Goal: Task Accomplishment & Management: Manage account settings

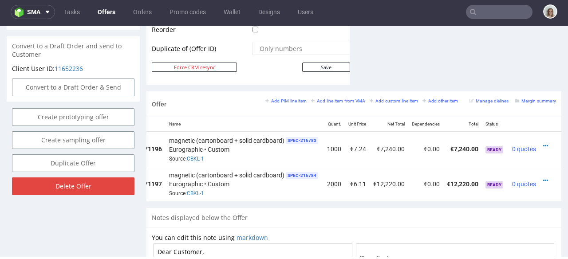
scroll to position [0, 79]
click at [544, 143] on icon at bounding box center [546, 146] width 5 height 6
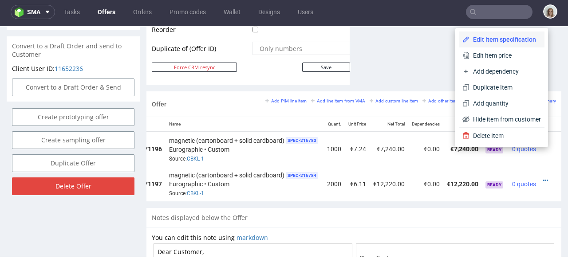
click at [494, 39] on span "Edit item specification" at bounding box center [505, 39] width 71 height 9
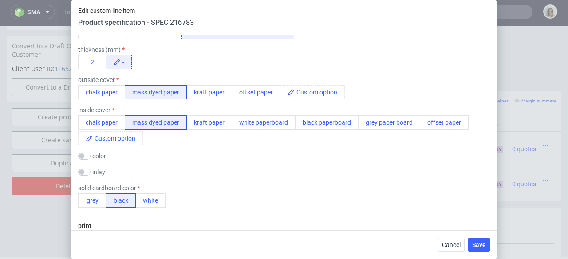
scroll to position [316, 0]
click at [92, 194] on button "grey" at bounding box center [92, 200] width 28 height 14
click at [97, 66] on button "2" at bounding box center [92, 62] width 28 height 14
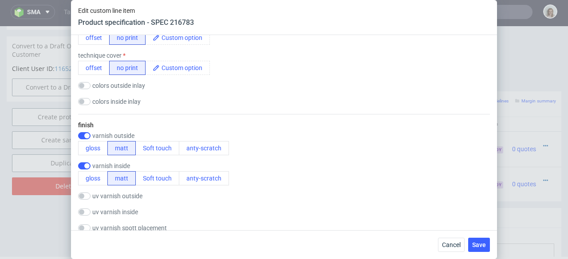
scroll to position [544, 0]
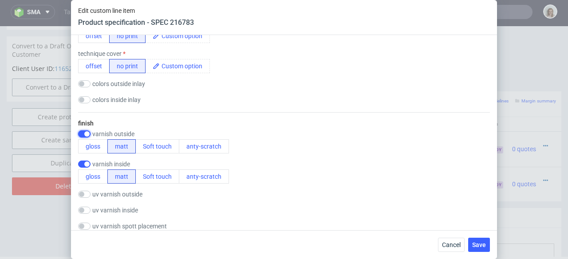
click at [83, 135] on input "checkbox" at bounding box center [84, 134] width 12 height 7
checkbox input "false"
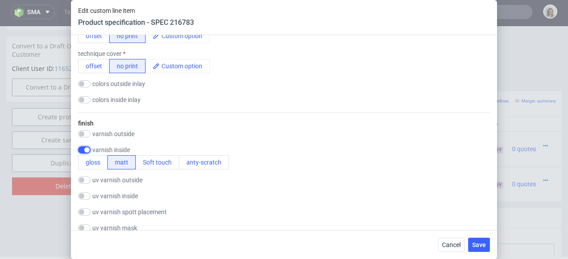
click at [83, 151] on input "checkbox" at bounding box center [84, 150] width 12 height 7
checkbox input "false"
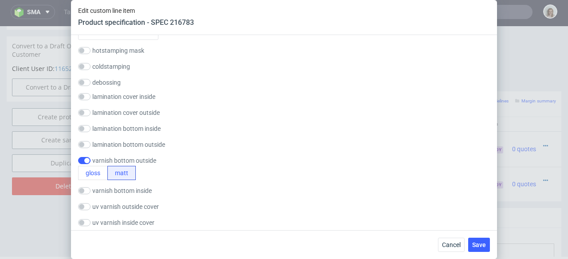
scroll to position [785, 0]
click at [84, 159] on input "checkbox" at bounding box center [84, 159] width 12 height 7
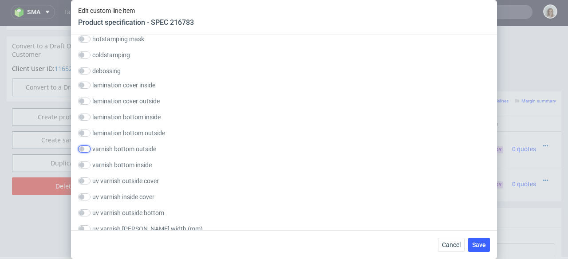
scroll to position [794, 0]
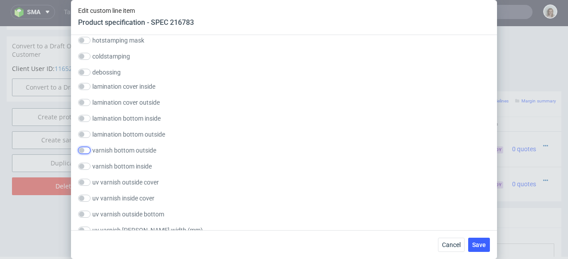
click at [86, 151] on input "checkbox" at bounding box center [84, 150] width 12 height 7
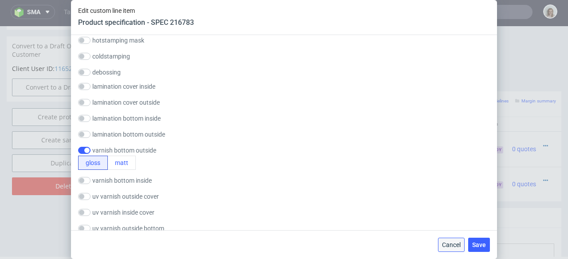
click at [444, 246] on span "Cancel" at bounding box center [451, 245] width 19 height 6
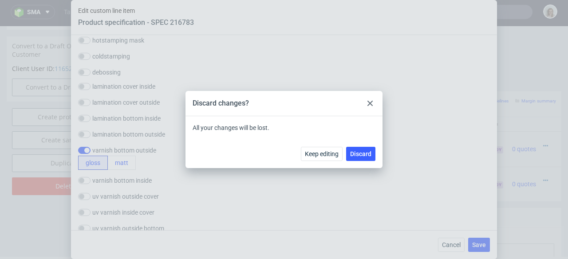
click at [370, 101] on icon at bounding box center [370, 103] width 5 height 5
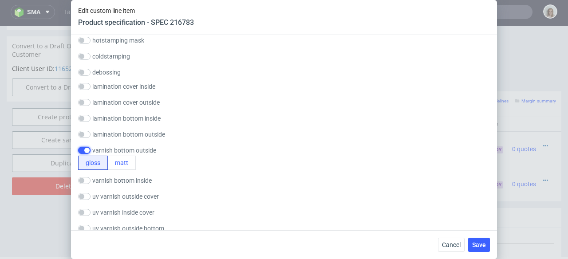
click at [81, 149] on input "checkbox" at bounding box center [84, 150] width 12 height 7
checkbox input "false"
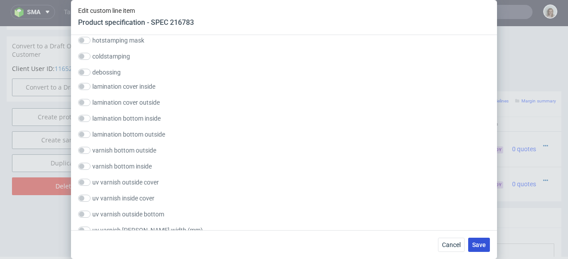
click at [482, 247] on span "Save" at bounding box center [479, 245] width 14 height 6
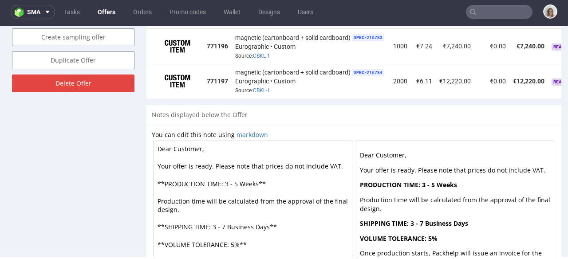
scroll to position [0, 79]
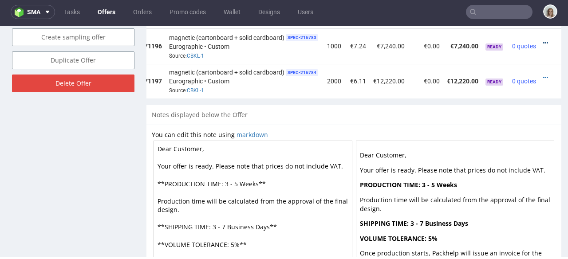
click at [544, 40] on icon at bounding box center [546, 43] width 5 height 6
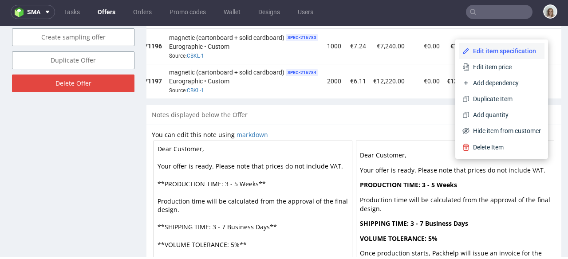
click at [512, 49] on span "Edit item specification" at bounding box center [505, 51] width 71 height 9
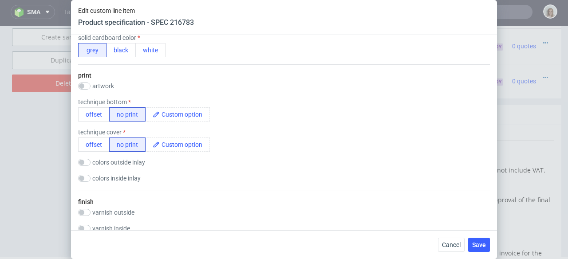
scroll to position [466, 0]
click at [456, 247] on span "Cancel" at bounding box center [451, 245] width 19 height 6
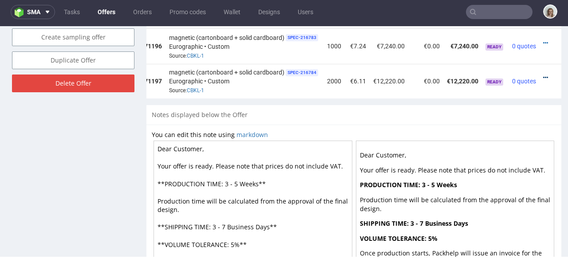
click at [544, 75] on icon at bounding box center [546, 78] width 5 height 6
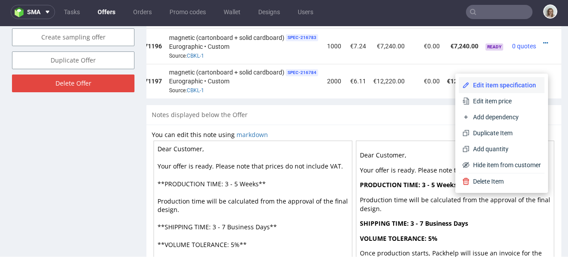
click at [512, 87] on span "Edit item specification" at bounding box center [505, 85] width 71 height 9
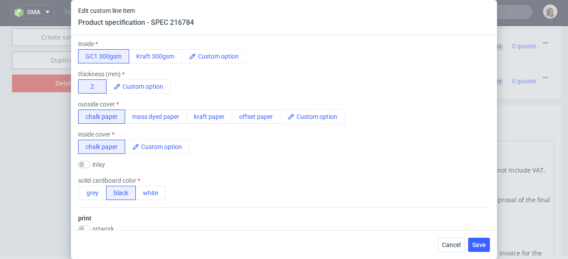
scroll to position [294, 0]
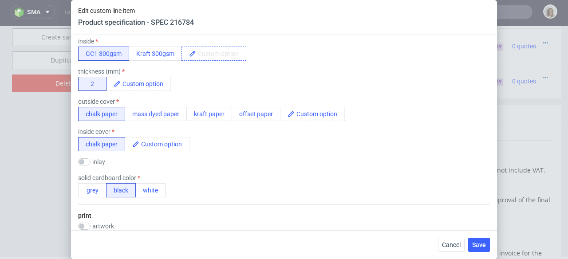
click at [212, 56] on span at bounding box center [221, 53] width 50 height 13
paste span
click at [196, 52] on span "Black mass dyed paper 300 gsm" at bounding box center [249, 53] width 106 height 13
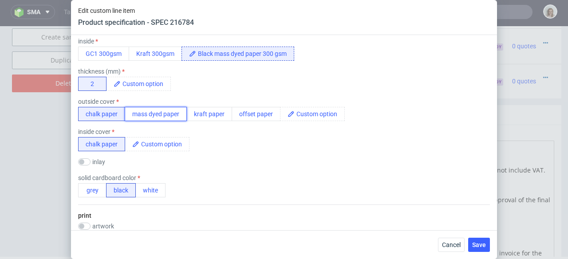
click at [160, 116] on button "mass dyed paper" at bounding box center [156, 114] width 62 height 14
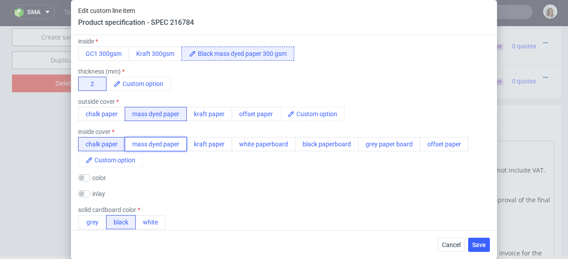
click at [170, 143] on button "mass dyed paper" at bounding box center [156, 144] width 62 height 14
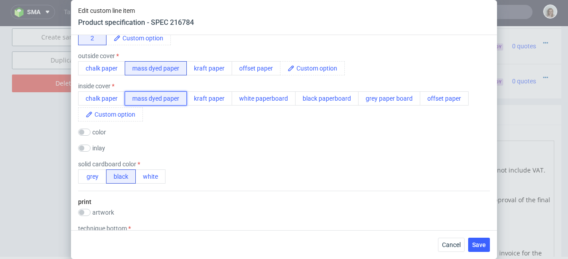
scroll to position [363, 0]
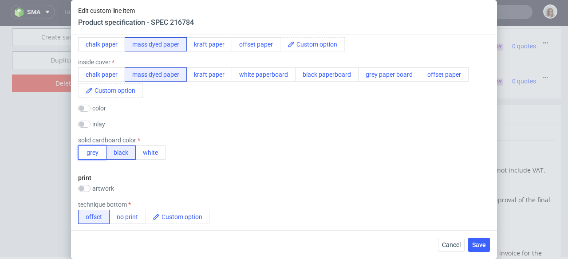
click at [102, 152] on button "grey" at bounding box center [92, 153] width 28 height 14
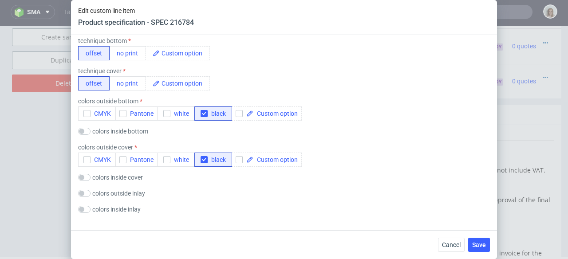
scroll to position [525, 0]
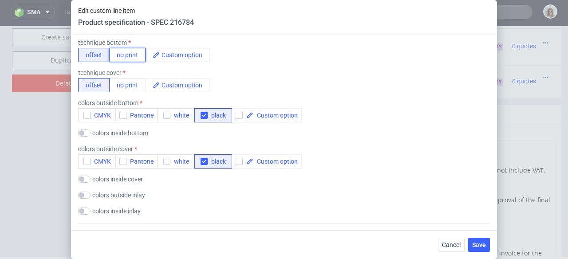
click at [131, 57] on button "no print" at bounding box center [127, 55] width 36 height 14
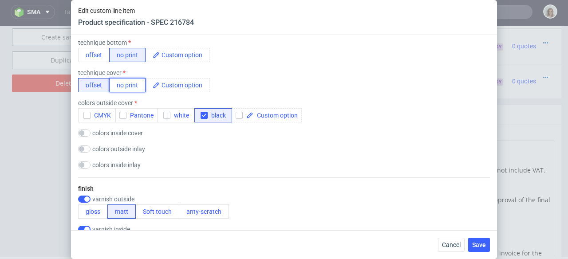
click at [130, 85] on button "no print" at bounding box center [127, 85] width 36 height 14
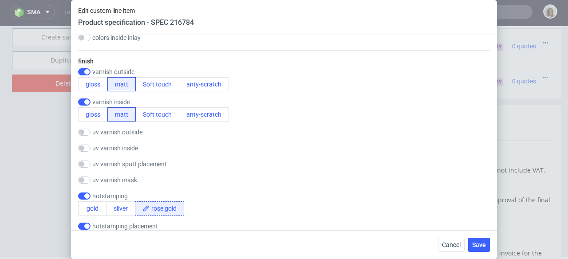
scroll to position [623, 0]
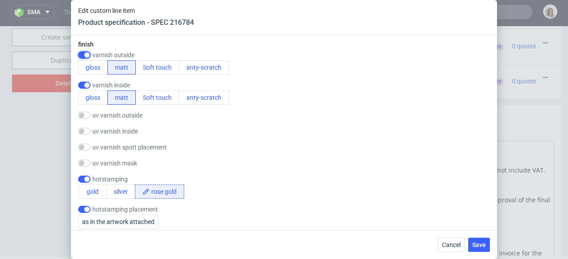
click at [83, 56] on input "checkbox" at bounding box center [84, 55] width 12 height 7
checkbox input "false"
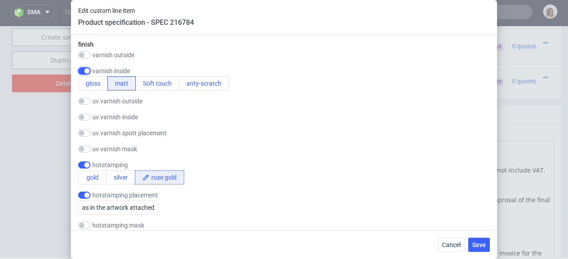
click at [82, 69] on input "checkbox" at bounding box center [84, 70] width 12 height 7
checkbox input "false"
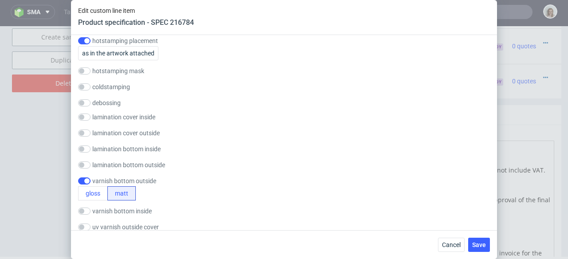
scroll to position [767, 0]
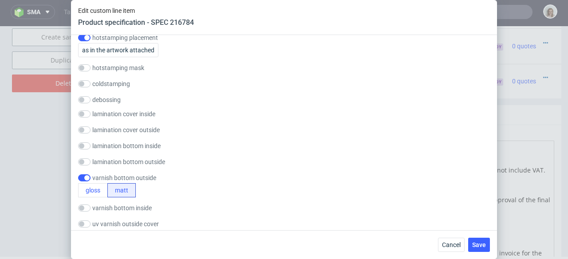
click at [83, 172] on div "finish varnish outside gloss matt Soft touch anty-scratch varnish inside gloss …" at bounding box center [284, 175] width 412 height 571
click at [83, 175] on input "checkbox" at bounding box center [84, 178] width 12 height 7
checkbox input "false"
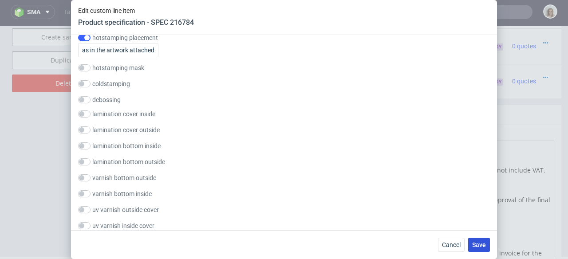
click at [472, 242] on button "Save" at bounding box center [479, 245] width 22 height 14
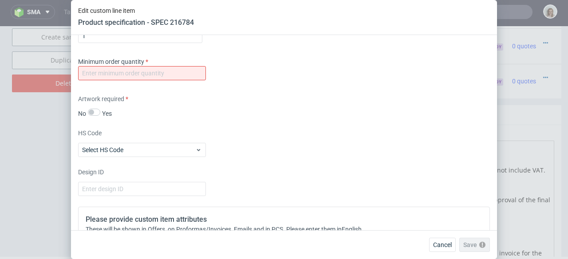
scroll to position [1695, 0]
click at [158, 71] on input "number" at bounding box center [142, 74] width 128 height 14
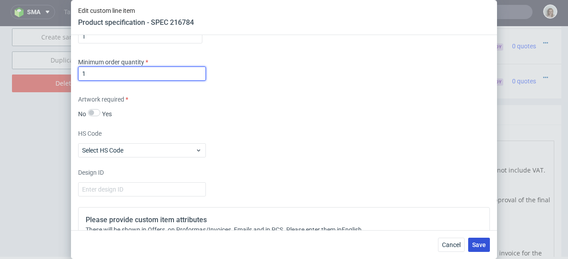
type input "1"
click at [479, 243] on span "Save" at bounding box center [479, 245] width 14 height 6
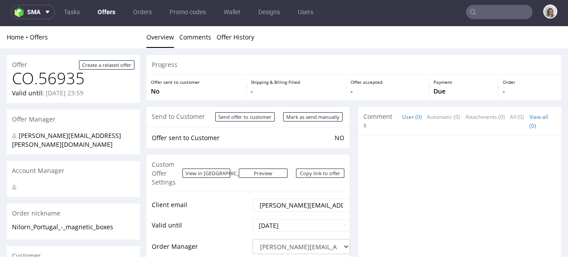
scroll to position [0, 0]
click at [36, 10] on span "sma" at bounding box center [33, 12] width 13 height 6
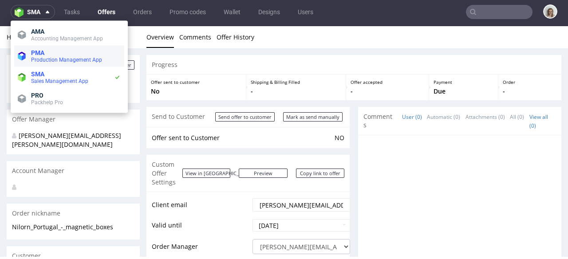
click at [39, 52] on span "PMA" at bounding box center [37, 52] width 13 height 7
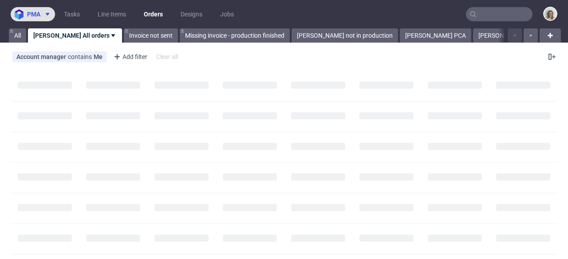
click at [42, 13] on span at bounding box center [45, 14] width 11 height 7
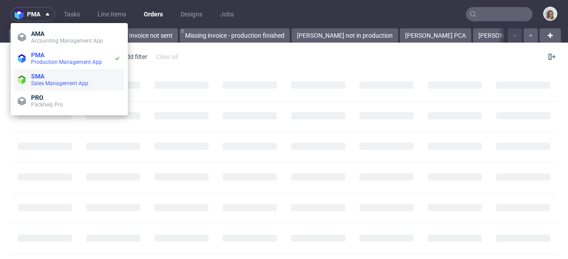
click at [46, 76] on span "SMA" at bounding box center [76, 76] width 90 height 7
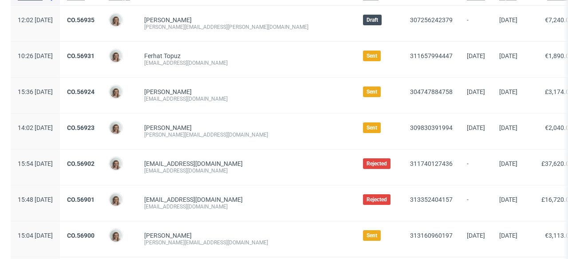
scroll to position [86, 0]
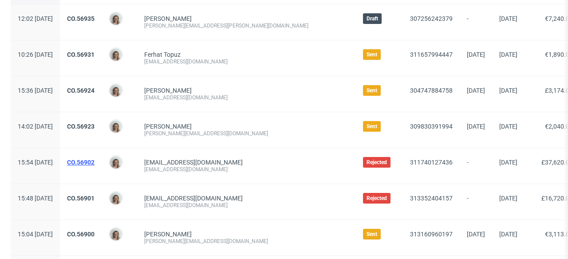
click at [95, 159] on link "CO.56902" at bounding box center [81, 162] width 28 height 7
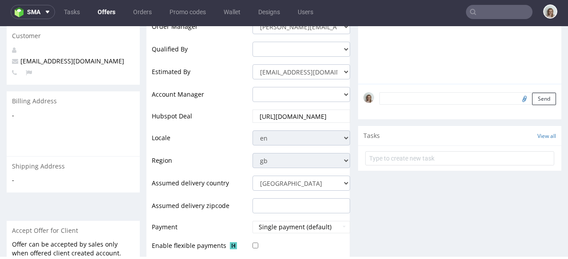
scroll to position [171, 0]
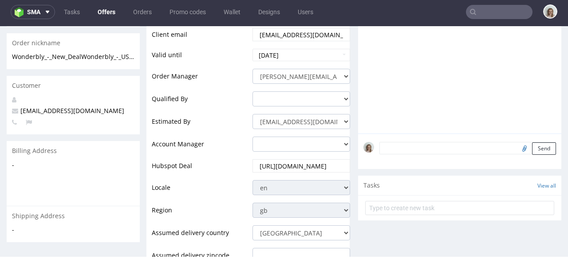
click at [32, 19] on nav "sma Tasks Offers Orders Promo codes Wallet Designs Users" at bounding box center [284, 12] width 568 height 28
click at [32, 14] on span "sma" at bounding box center [33, 12] width 13 height 6
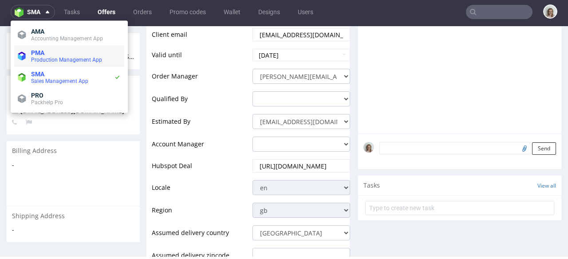
click at [32, 47] on li "PMA Production Management App" at bounding box center [69, 56] width 110 height 21
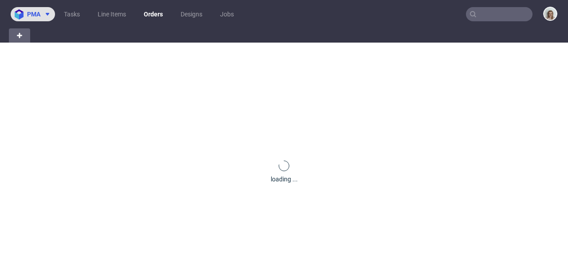
click at [31, 12] on span "pma" at bounding box center [33, 14] width 13 height 6
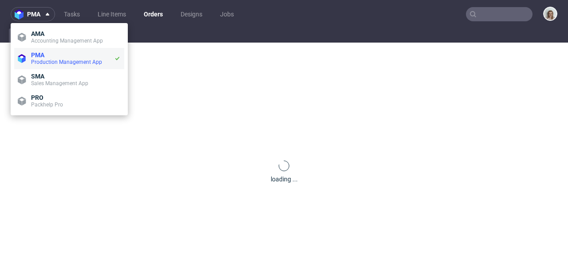
click at [36, 66] on li "PMA Production Management App" at bounding box center [69, 58] width 110 height 21
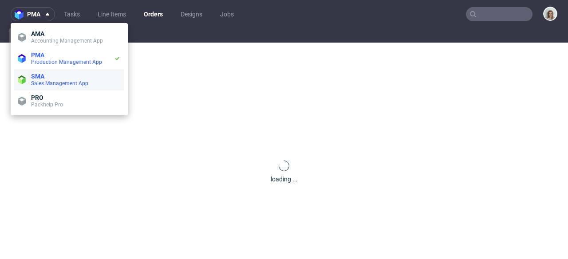
click at [38, 75] on span "SMA" at bounding box center [37, 76] width 13 height 7
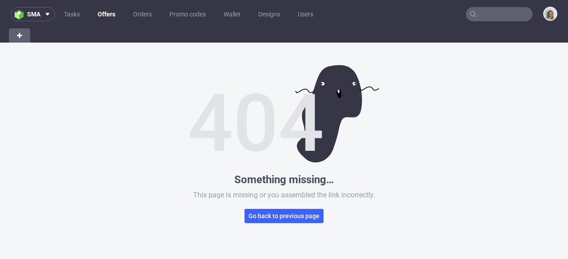
click at [40, 0] on nav "sma Tasks Offers Orders Promo codes Wallet Designs Users" at bounding box center [284, 14] width 568 height 28
click at [40, 11] on span "sma" at bounding box center [33, 14] width 13 height 6
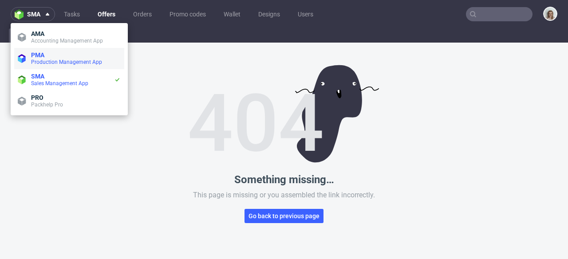
click at [44, 55] on span "PMA" at bounding box center [37, 55] width 13 height 7
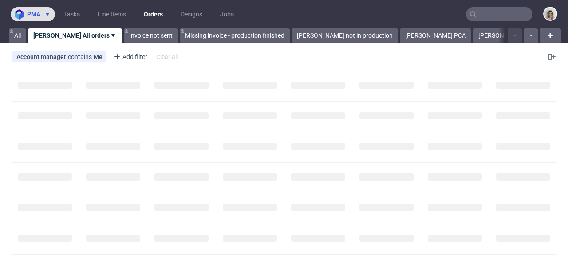
click at [44, 11] on span at bounding box center [45, 14] width 11 height 7
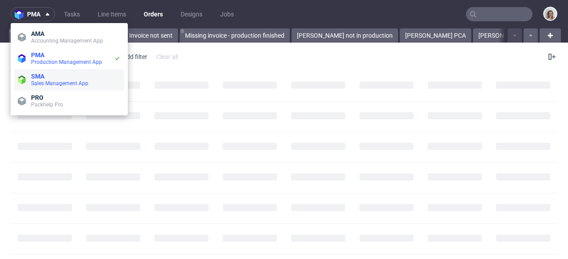
click at [45, 83] on span "Sales Management App" at bounding box center [59, 83] width 57 height 6
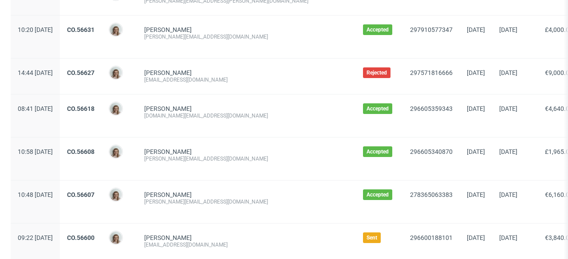
scroll to position [1044, 0]
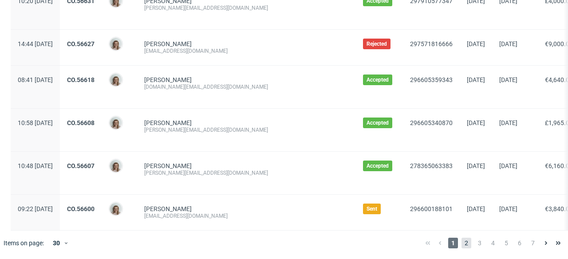
click at [463, 246] on span "2" at bounding box center [467, 243] width 10 height 11
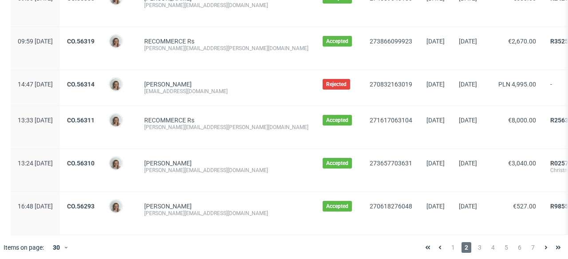
scroll to position [1123, 0]
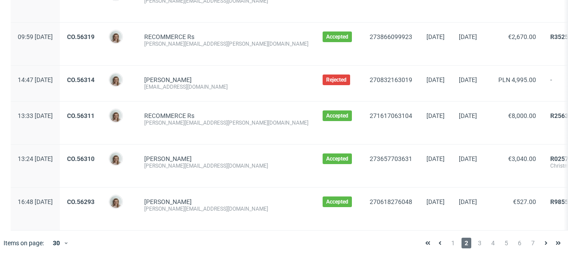
click at [448, 250] on div "1 2 3 4 5 6 7" at bounding box center [493, 243] width 150 height 25
click at [448, 246] on span "1" at bounding box center [453, 243] width 10 height 11
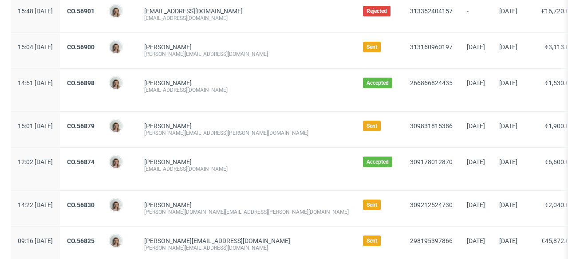
scroll to position [167, 0]
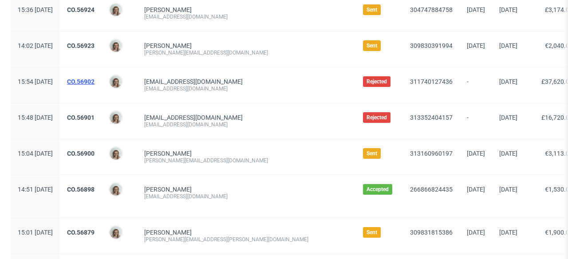
click at [95, 84] on link "CO.56902" at bounding box center [81, 81] width 28 height 7
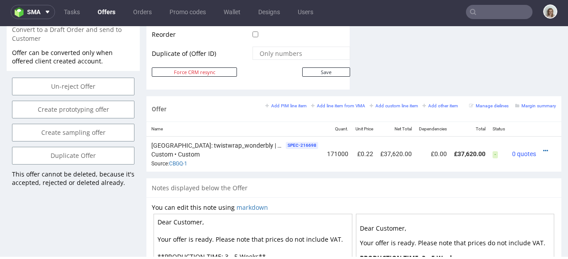
scroll to position [0, 98]
click at [106, 87] on div "Un-reject Offer" at bounding box center [73, 89] width 133 height 23
click at [104, 78] on input "Un-reject Offer" at bounding box center [73, 87] width 123 height 18
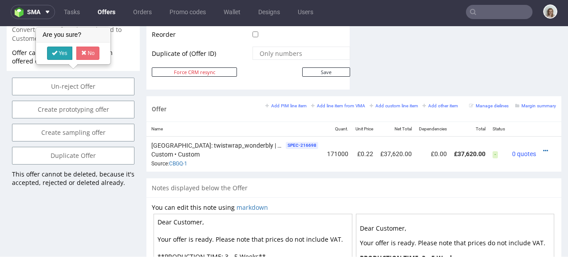
click at [60, 58] on link "Yes" at bounding box center [59, 53] width 25 height 13
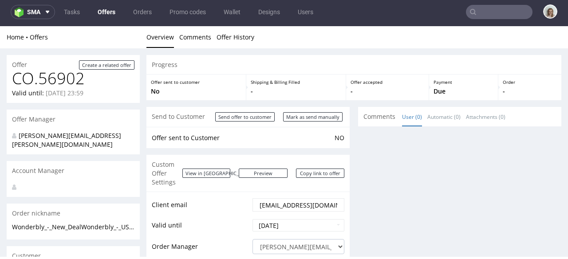
scroll to position [0, 0]
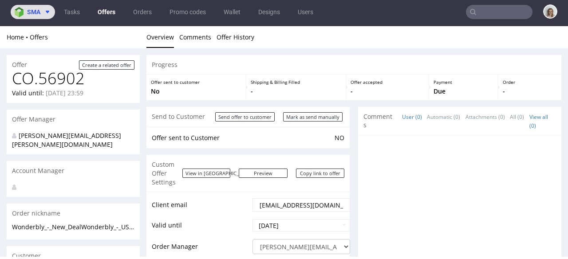
click at [44, 15] on span at bounding box center [45, 11] width 11 height 7
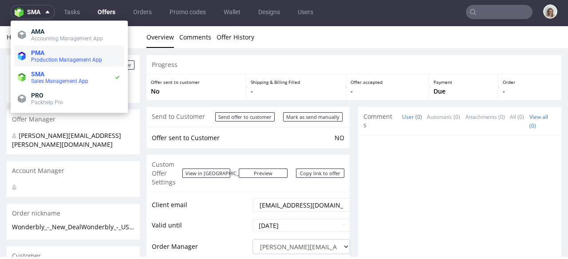
click at [44, 51] on span "PMA" at bounding box center [37, 52] width 13 height 7
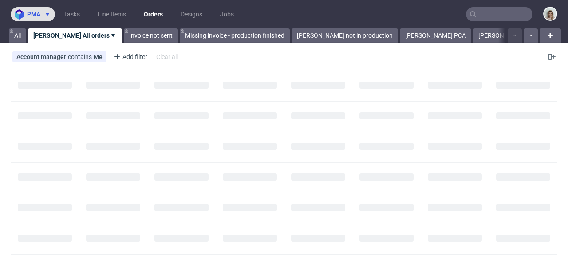
click at [45, 15] on icon at bounding box center [47, 14] width 7 height 7
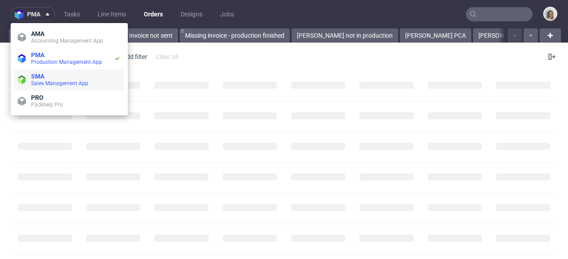
click at [45, 81] on span "Sales Management App" at bounding box center [59, 83] width 57 height 6
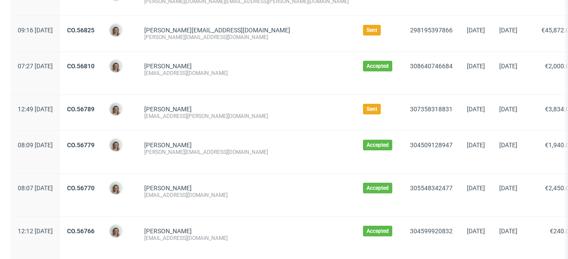
scroll to position [488, 0]
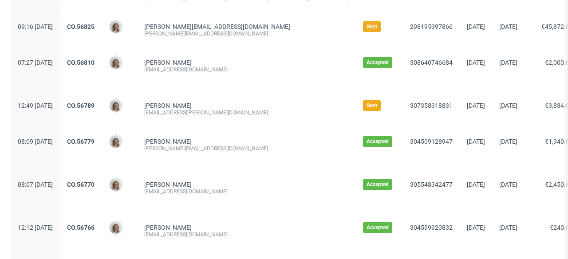
click at [102, 99] on div "CO.56789" at bounding box center [81, 109] width 42 height 36
click at [95, 102] on link "CO.56789" at bounding box center [81, 105] width 28 height 7
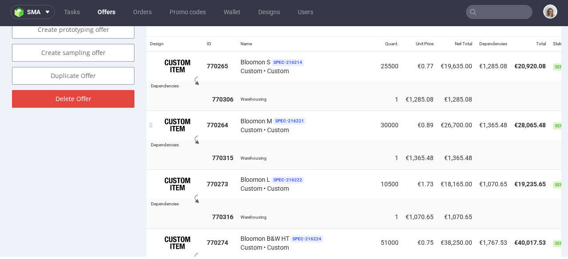
scroll to position [572, 0]
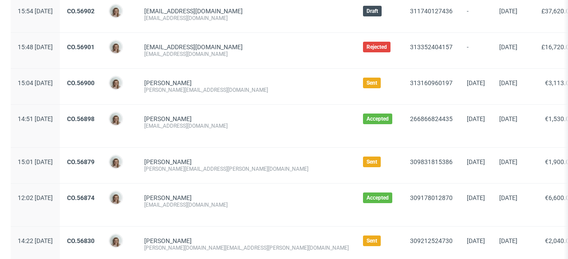
scroll to position [253, 0]
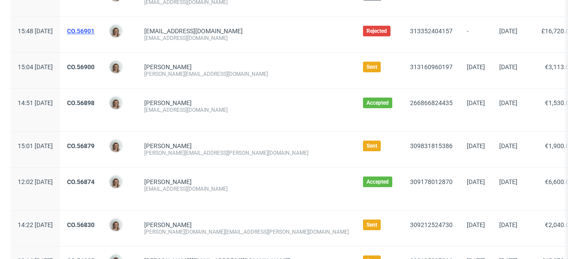
click at [95, 30] on link "CO.56901" at bounding box center [81, 31] width 28 height 7
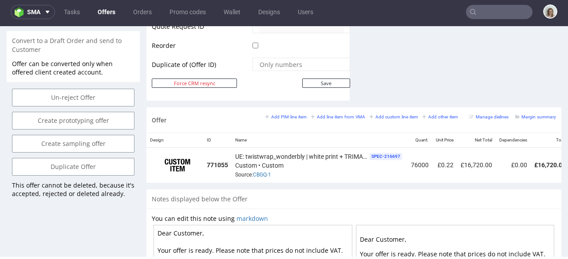
scroll to position [460, 0]
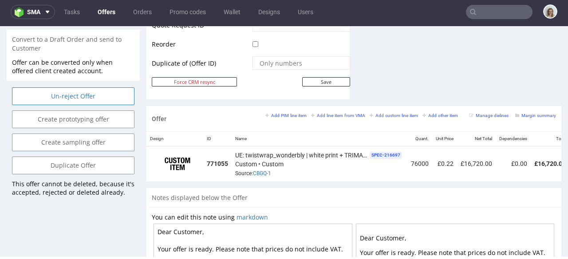
click at [85, 88] on input "Un-reject Offer" at bounding box center [73, 96] width 123 height 18
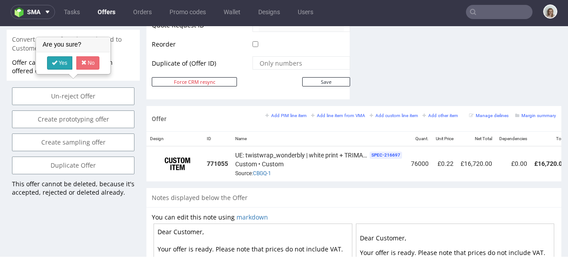
click at [61, 62] on link "Yes" at bounding box center [59, 62] width 25 height 13
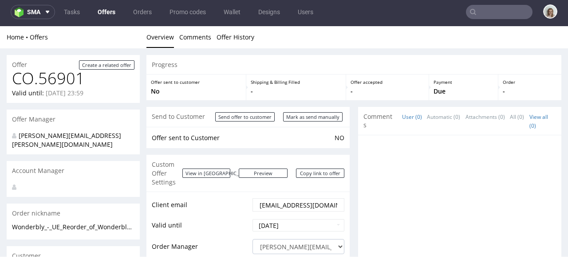
scroll to position [0, 0]
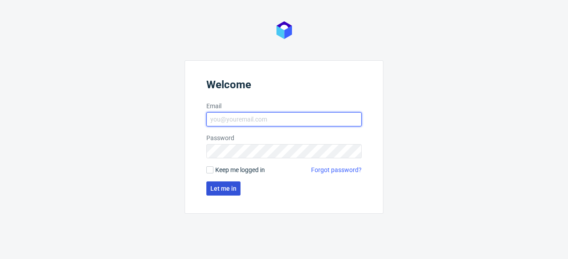
type input "[PERSON_NAME][EMAIL_ADDRESS][PERSON_NAME][DOMAIN_NAME]"
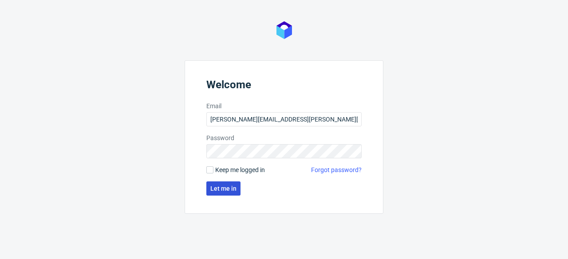
click at [229, 187] on span "Let me in" at bounding box center [223, 189] width 26 height 6
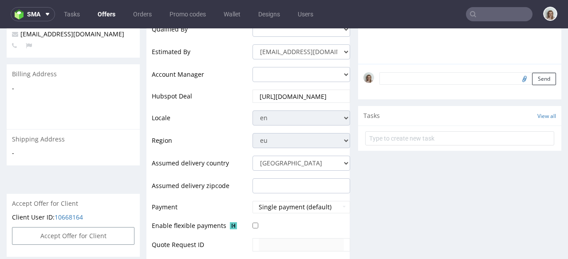
scroll to position [313, 0]
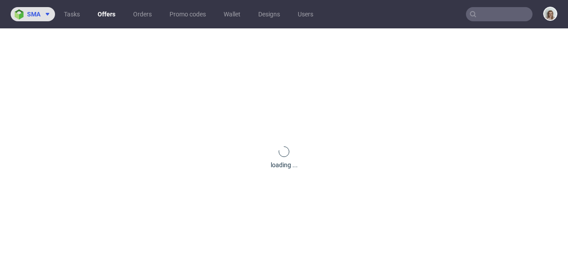
click at [37, 15] on span "sma" at bounding box center [33, 14] width 13 height 6
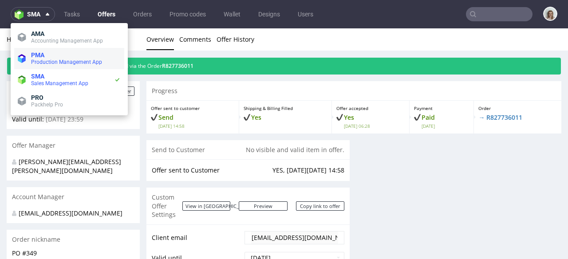
click at [38, 53] on span "PMA" at bounding box center [37, 55] width 13 height 7
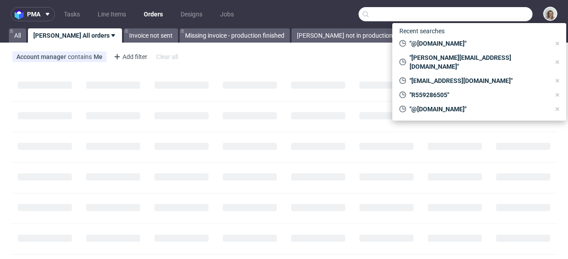
click at [492, 13] on input "text" at bounding box center [446, 14] width 174 height 14
paste input "louis@print-d.fr"
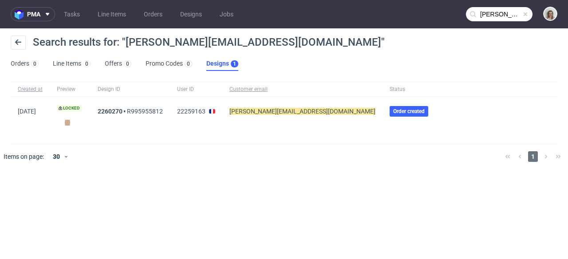
click at [495, 15] on input "louis@print-d.fr" at bounding box center [499, 14] width 67 height 14
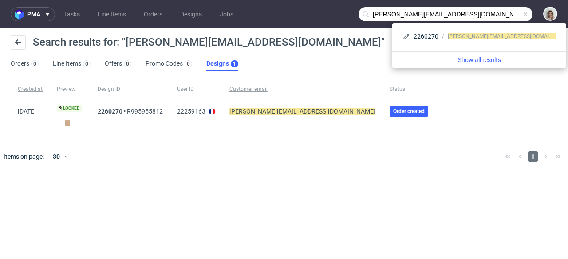
drag, startPoint x: 386, startPoint y: 14, endPoint x: 369, endPoint y: 14, distance: 17.3
click at [369, 14] on div "louis@print-d.fr" at bounding box center [446, 14] width 174 height 14
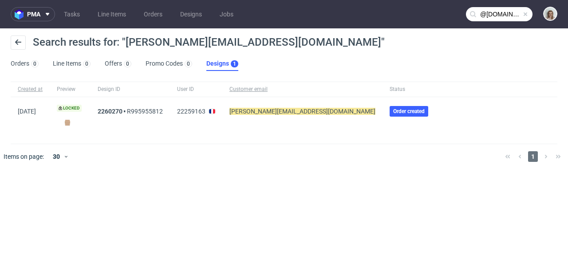
type input "@print-d.fr"
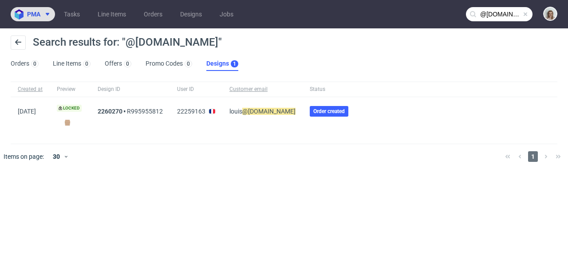
click at [43, 15] on span at bounding box center [45, 14] width 11 height 7
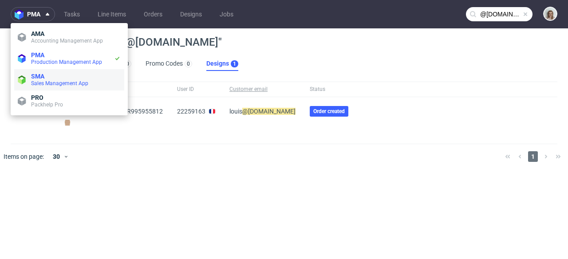
click at [49, 73] on span "SMA" at bounding box center [76, 76] width 90 height 7
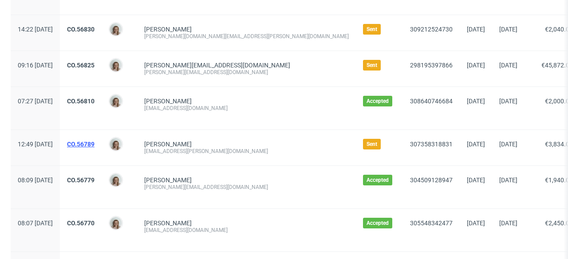
click at [95, 141] on link "CO.56789" at bounding box center [81, 144] width 28 height 7
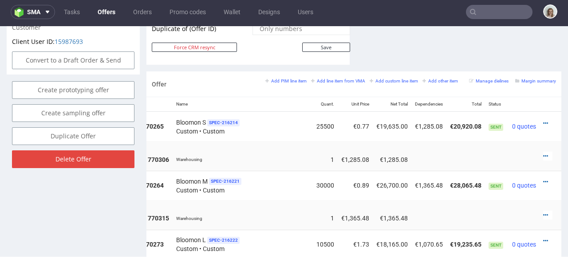
scroll to position [445, 0]
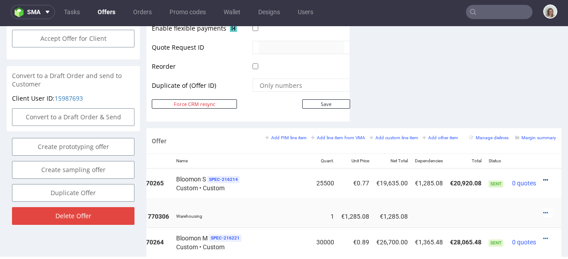
click at [544, 177] on icon at bounding box center [546, 180] width 5 height 6
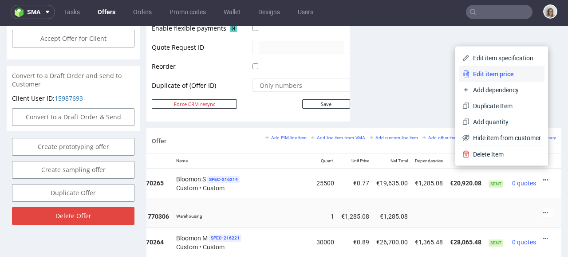
click at [490, 72] on span "Edit item price" at bounding box center [505, 74] width 71 height 9
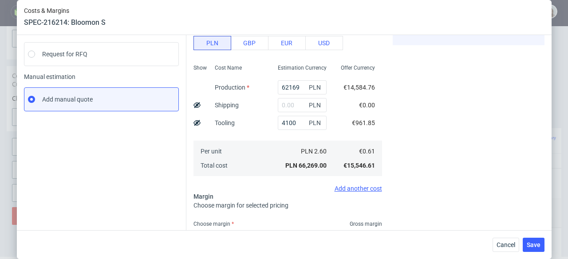
scroll to position [104, 0]
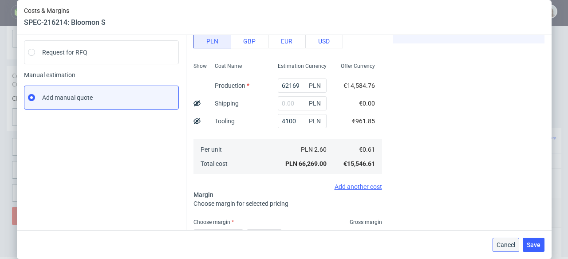
click at [501, 242] on span "Cancel" at bounding box center [506, 245] width 19 height 6
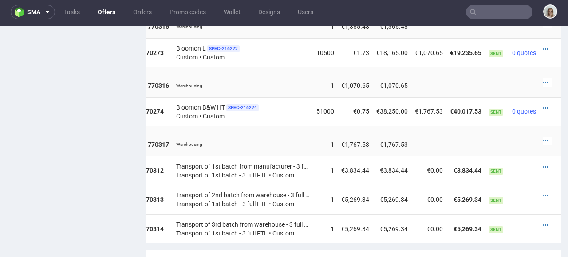
scroll to position [696, 0]
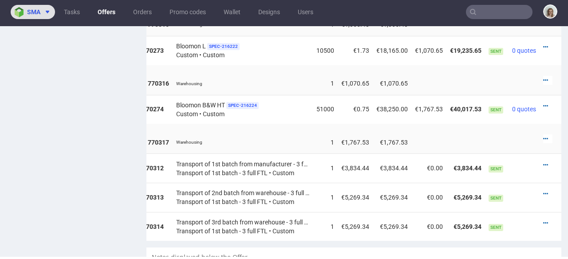
click at [40, 7] on button "sma" at bounding box center [33, 12] width 44 height 14
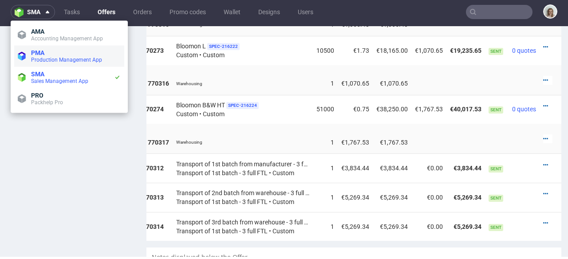
click at [35, 58] on span "Production Management App" at bounding box center [66, 60] width 71 height 6
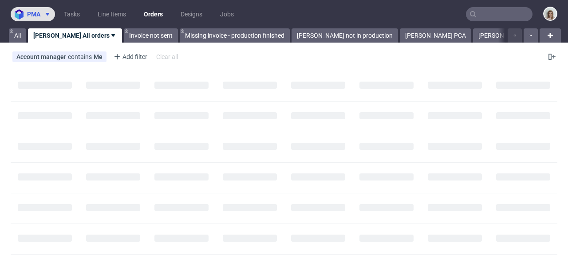
click at [41, 13] on span at bounding box center [45, 14] width 11 height 7
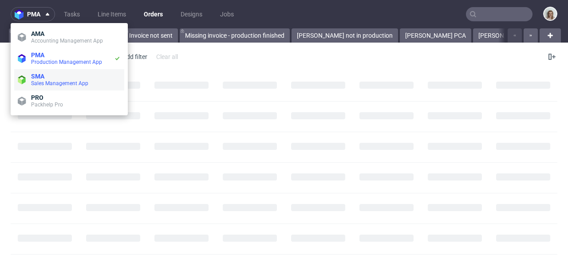
click at [42, 82] on span "Sales Management App" at bounding box center [59, 83] width 57 height 6
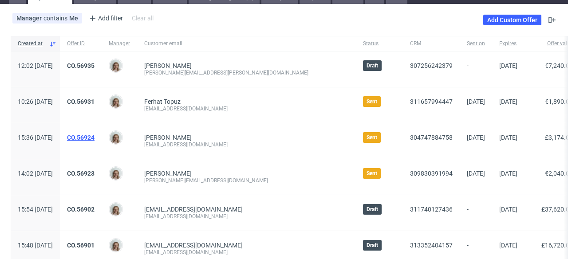
click at [95, 136] on link "CO.56924" at bounding box center [81, 137] width 28 height 7
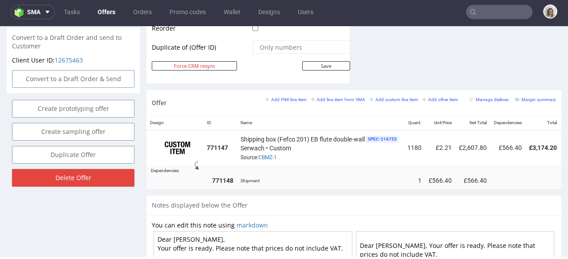
scroll to position [481, 0]
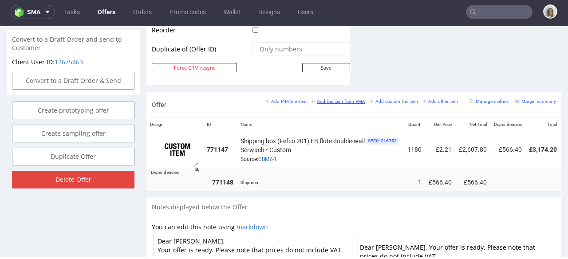
click at [336, 99] on small "Add line item from VMA" at bounding box center [338, 101] width 54 height 5
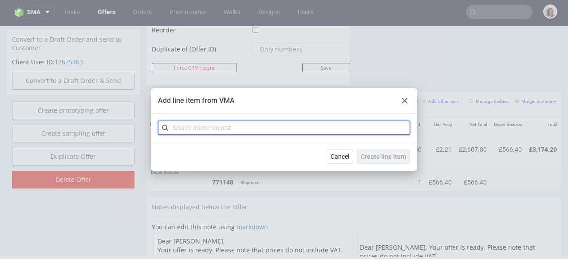
click at [238, 130] on input "text" at bounding box center [284, 128] width 252 height 14
paste input "CBMZ-2"
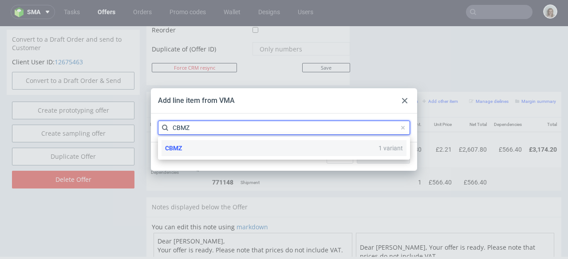
type input "CBMZ"
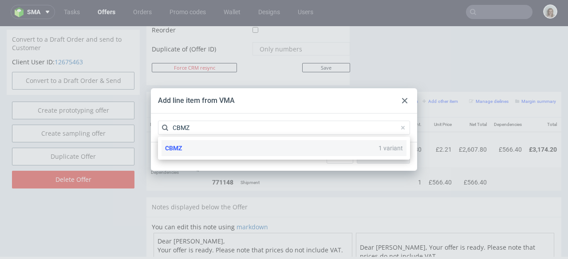
click at [226, 148] on div "CBMZ 1 variant" at bounding box center [284, 148] width 245 height 16
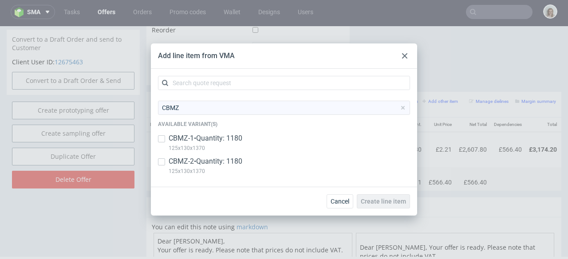
click at [226, 160] on p "CBMZ-2 • Quantity: 1180" at bounding box center [206, 162] width 74 height 10
checkbox input "true"
click at [370, 199] on span "Create line item" at bounding box center [383, 201] width 45 height 6
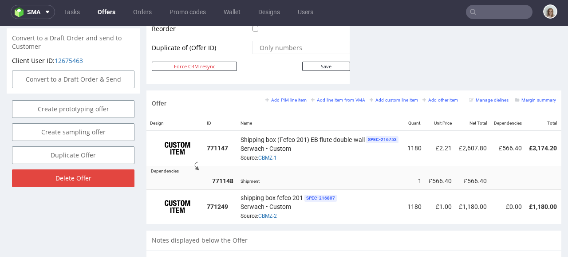
scroll to position [500, 0]
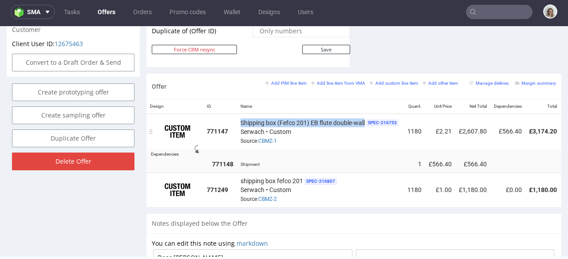
drag, startPoint x: 241, startPoint y: 113, endPoint x: 366, endPoint y: 114, distance: 124.8
click at [366, 118] on div "Shipping box (Fefco 201) EB flute double-wall SPEC- 216753 Serwach • Custom Sou…" at bounding box center [321, 132] width 160 height 28
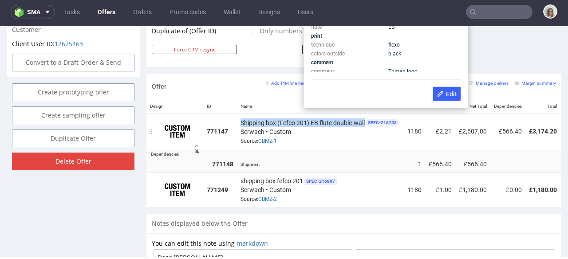
copy span "Shipping box (Fefco 201) EB flute double-wall"
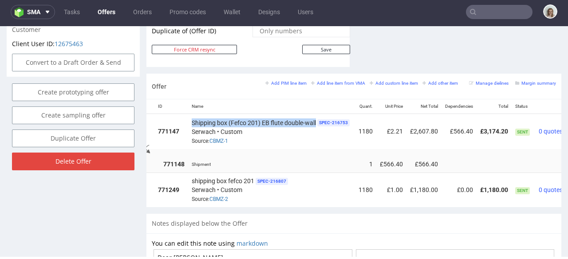
scroll to position [0, 88]
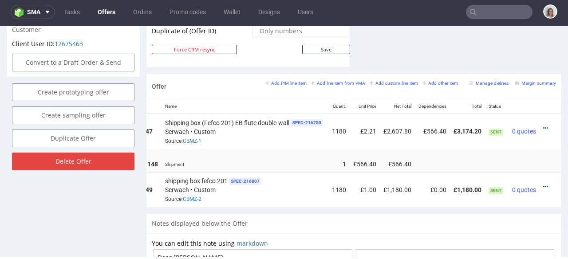
click at [544, 184] on icon at bounding box center [546, 187] width 5 height 6
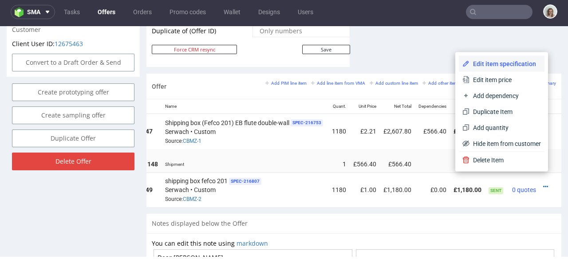
click at [496, 66] on span "Edit item specification" at bounding box center [505, 64] width 71 height 9
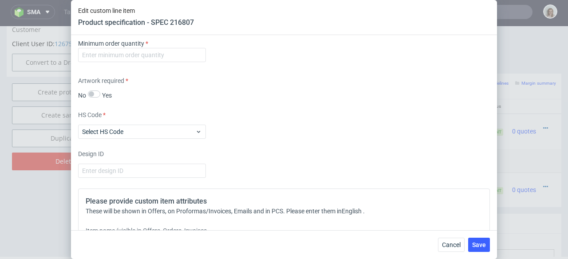
scroll to position [1093, 0]
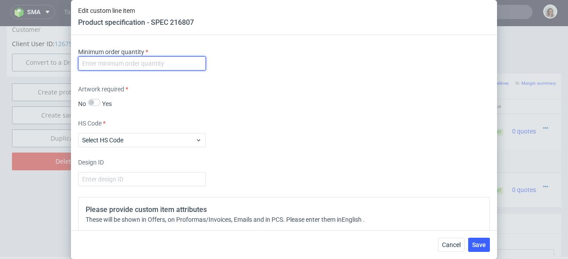
click at [140, 71] on input "number" at bounding box center [142, 63] width 128 height 14
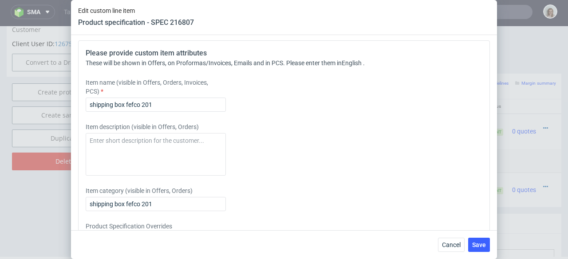
scroll to position [1254, 0]
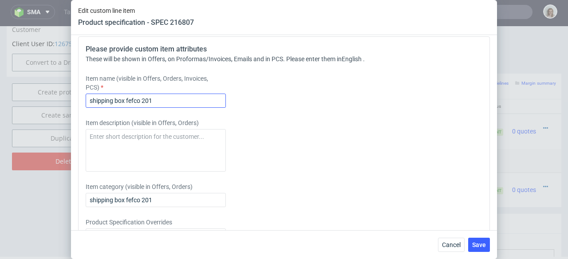
type input "0"
drag, startPoint x: 162, startPoint y: 149, endPoint x: 60, endPoint y: 149, distance: 102.1
click at [60, 149] on div "Edit custom line item Product specification - SPEC 216807 Supplier Custom Custo…" at bounding box center [284, 129] width 568 height 259
paste input "Shipping box (Fefco 201) EB flute double-wall"
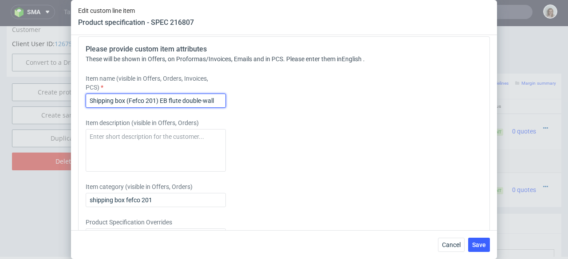
drag, startPoint x: 202, startPoint y: 148, endPoint x: 185, endPoint y: 148, distance: 16.9
click at [185, 108] on input "Shipping box (Fefco 201) EB flute double-wall" at bounding box center [156, 101] width 140 height 14
click at [163, 108] on input "Shipping box (Fefco 201) EB flute single-wall" at bounding box center [156, 101] width 140 height 14
drag, startPoint x: 222, startPoint y: 151, endPoint x: 45, endPoint y: 147, distance: 177.7
click at [45, 146] on div "Edit custom line item Product specification - SPEC 216807 Supplier Custom Custo…" at bounding box center [284, 129] width 568 height 259
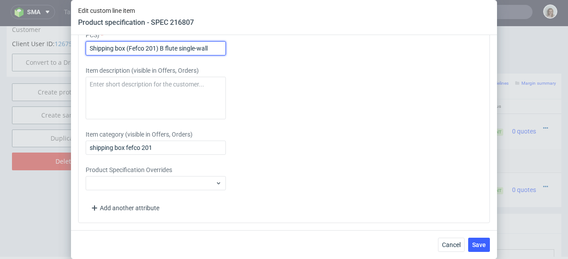
scroll to position [1354, 0]
type input "Shipping box (Fefco 201) B flute single-wall"
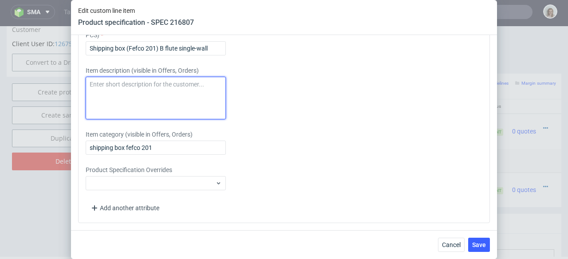
click at [100, 91] on textarea at bounding box center [156, 98] width 140 height 43
paste textarea "Shipping box (Fefco 201) B flute single-wall"
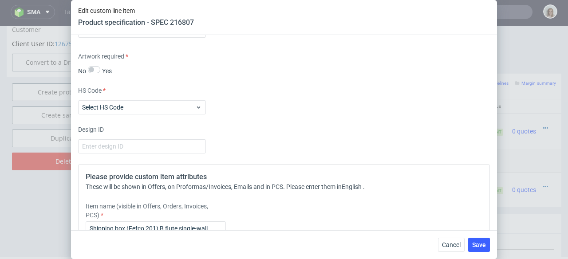
scroll to position [1107, 0]
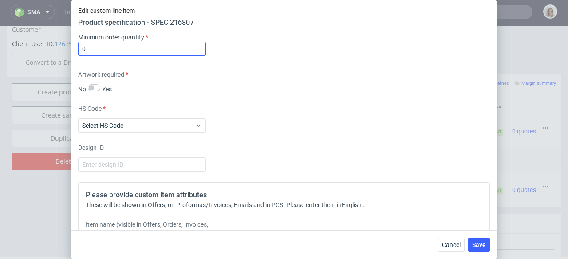
type textarea "Shipping box (Fefco 201) B flute single-wall"
click at [95, 56] on input "0" at bounding box center [142, 49] width 128 height 14
type input "1"
click at [477, 238] on button "Save" at bounding box center [479, 245] width 22 height 14
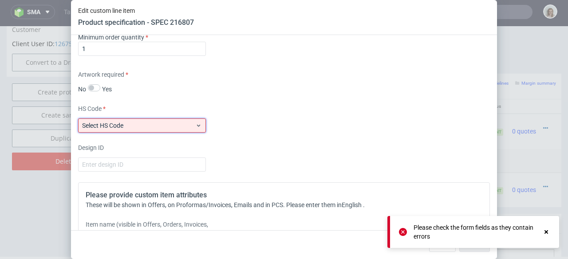
click at [171, 130] on span "Select HS Code" at bounding box center [138, 125] width 113 height 9
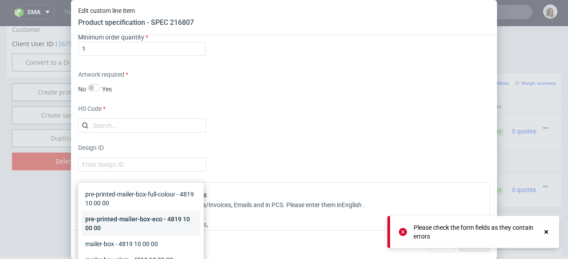
click at [127, 231] on div "pre-printed-mailer-box-eco - 4819 10 00 00" at bounding box center [141, 223] width 119 height 25
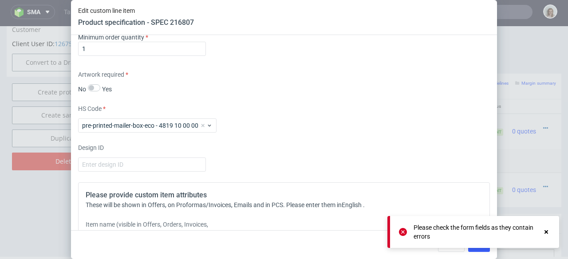
click at [547, 230] on use at bounding box center [547, 232] width 4 height 4
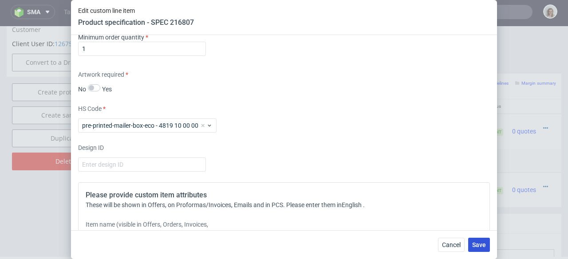
click at [479, 246] on span "Save" at bounding box center [479, 245] width 14 height 6
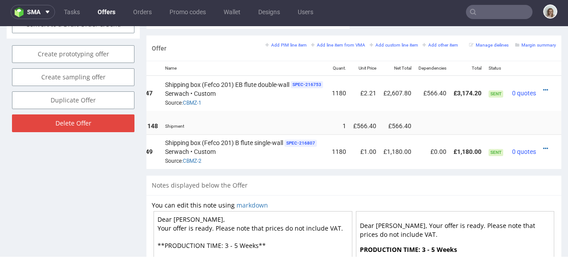
scroll to position [0, 88]
click at [544, 146] on icon at bounding box center [546, 149] width 5 height 6
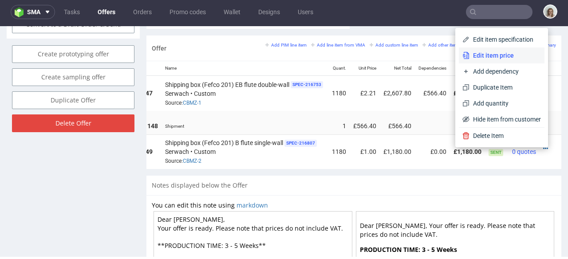
click at [493, 60] on li "Edit item price" at bounding box center [502, 56] width 86 height 16
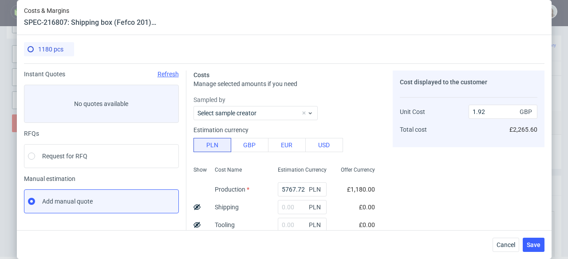
scroll to position [7, 0]
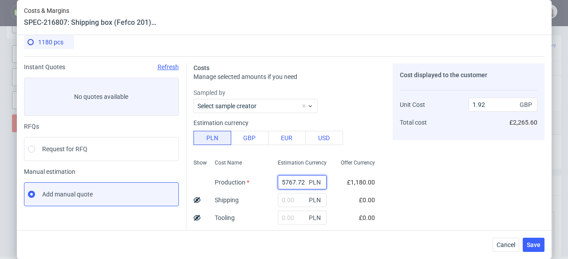
drag, startPoint x: 296, startPoint y: 182, endPoint x: 271, endPoint y: 182, distance: 24.4
click at [278, 182] on input "5767.72" at bounding box center [302, 182] width 49 height 14
paste input "4448"
type input "4448"
type input "1.48"
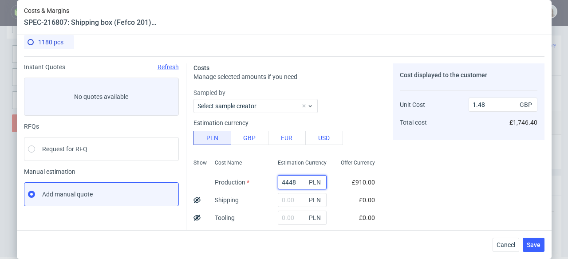
scroll to position [17, 0]
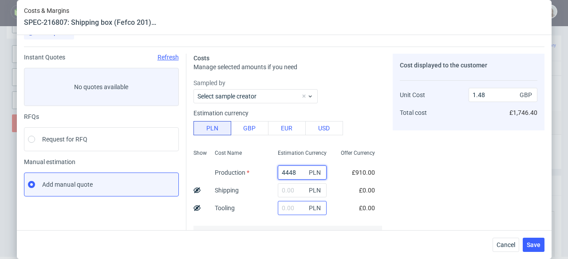
type input "4448"
click at [280, 207] on input "text" at bounding box center [302, 208] width 49 height 14
type input "2400"
type input "2.28"
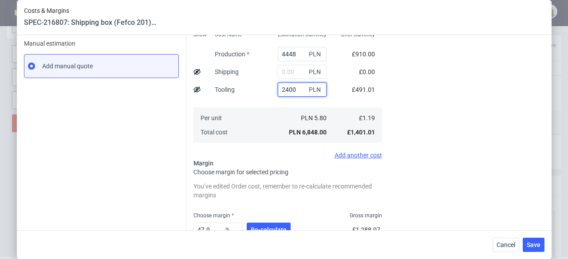
scroll to position [149, 0]
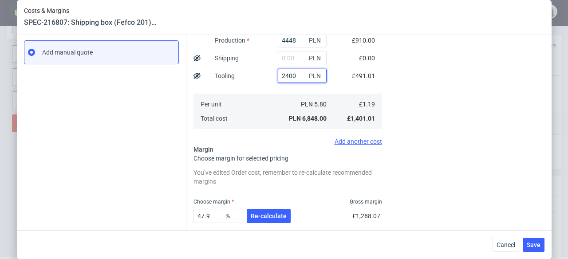
type input "2400"
click at [261, 225] on div "47.9 % Re-calculate" at bounding box center [243, 218] width 99 height 25
click at [261, 218] on span "Re-calculate" at bounding box center [269, 216] width 36 height 6
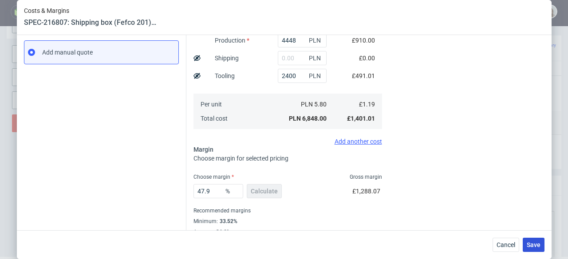
click at [532, 246] on span "Save" at bounding box center [534, 245] width 14 height 6
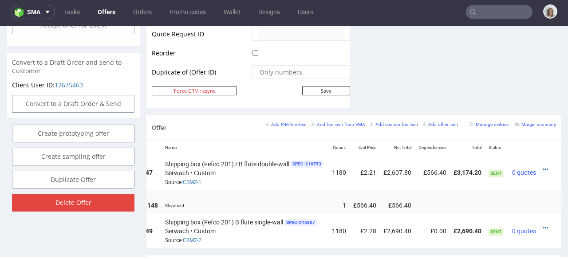
scroll to position [0, 88]
click at [544, 167] on icon at bounding box center [546, 170] width 5 height 6
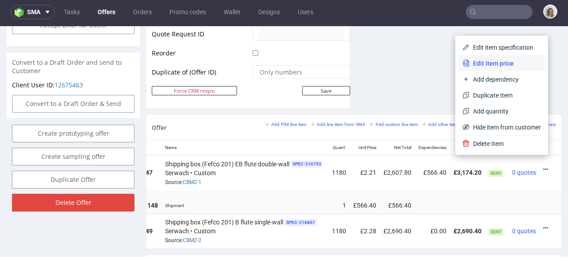
click at [491, 64] on span "Edit item price" at bounding box center [505, 63] width 71 height 9
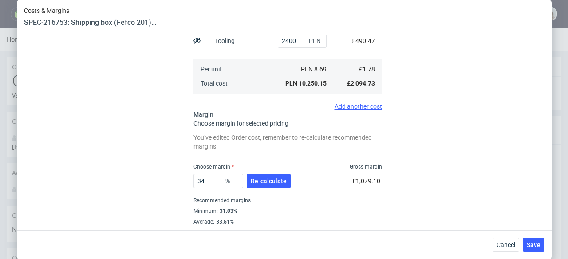
scroll to position [259, 0]
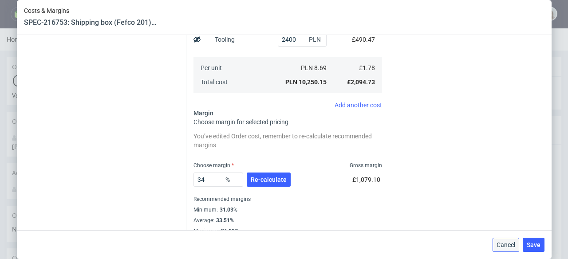
click at [507, 248] on span "Cancel" at bounding box center [506, 245] width 19 height 6
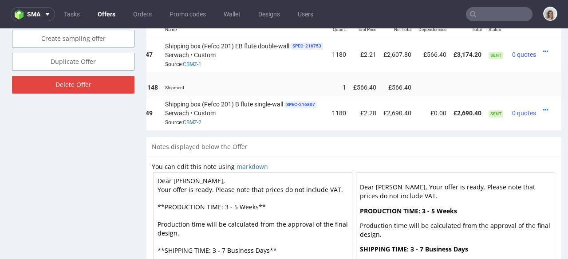
scroll to position [0, 88]
click at [544, 107] on icon at bounding box center [546, 110] width 5 height 6
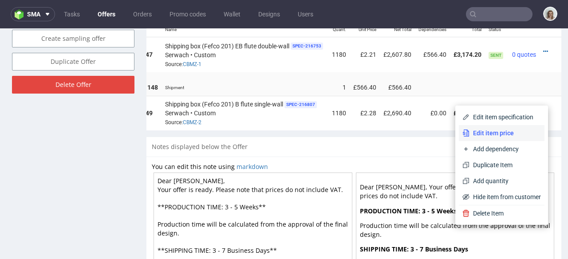
click at [510, 129] on span "Edit item price" at bounding box center [505, 133] width 71 height 9
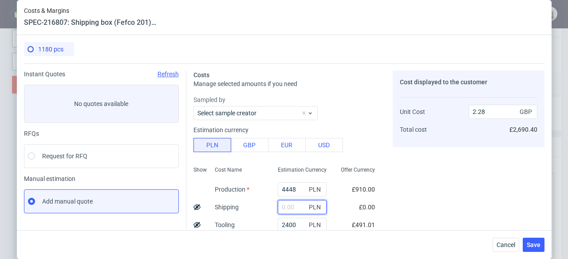
click at [287, 203] on input "text" at bounding box center [302, 207] width 49 height 14
paste input "1909,36"
type input "1909.36"
type input "2.92"
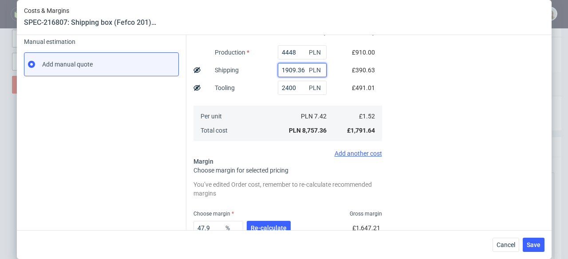
scroll to position [145, 0]
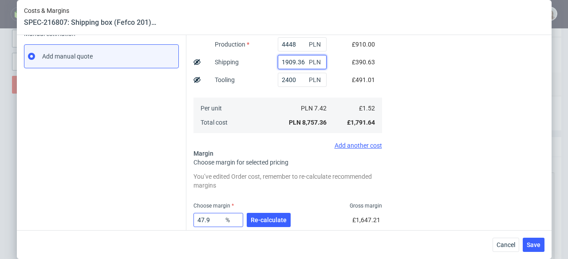
type input "1909.36"
drag, startPoint x: 216, startPoint y: 218, endPoint x: 182, endPoint y: 218, distance: 34.6
click at [182, 218] on div "Instant Quotes Refresh No quotes available RFQs Request for RFQ Manual estimati…" at bounding box center [284, 96] width 521 height 357
type input "34"
type input "2.3"
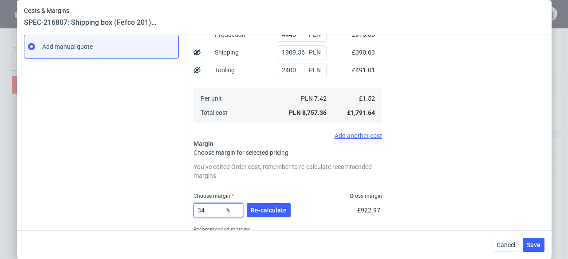
scroll to position [157, 0]
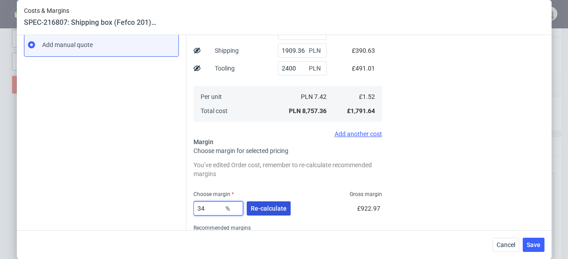
type input "34"
click at [278, 208] on span "Re-calculate" at bounding box center [269, 209] width 36 height 6
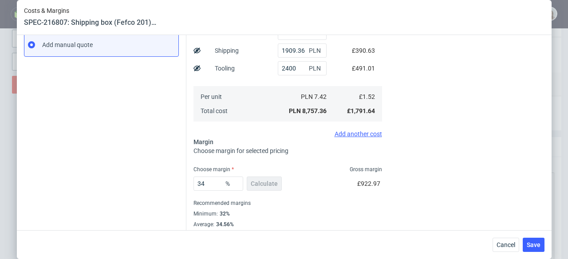
click at [198, 48] on div "Show" at bounding box center [201, 64] width 14 height 117
click at [194, 51] on use at bounding box center [197, 51] width 7 height 6
type input "1.97"
click at [538, 246] on span "Save" at bounding box center [534, 245] width 14 height 6
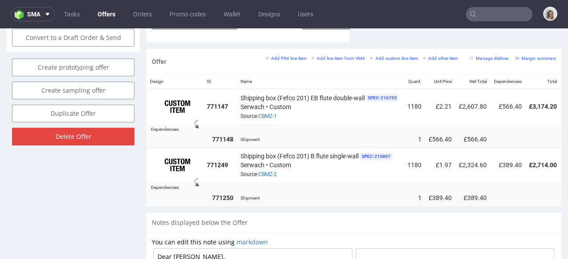
scroll to position [0, 88]
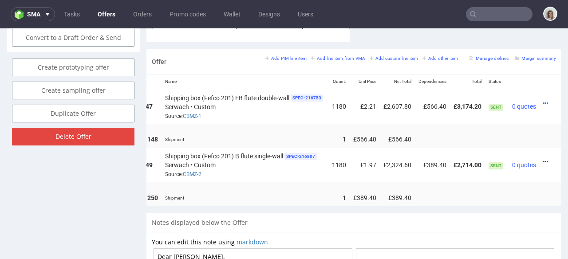
click at [544, 159] on icon at bounding box center [546, 162] width 5 height 6
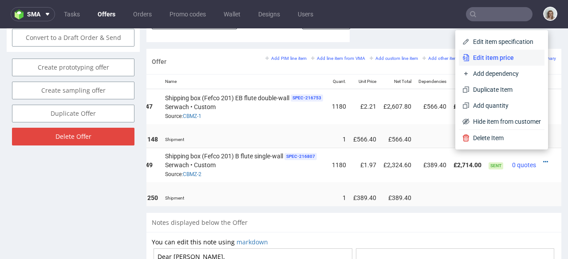
click at [496, 58] on span "Edit item price" at bounding box center [505, 57] width 71 height 9
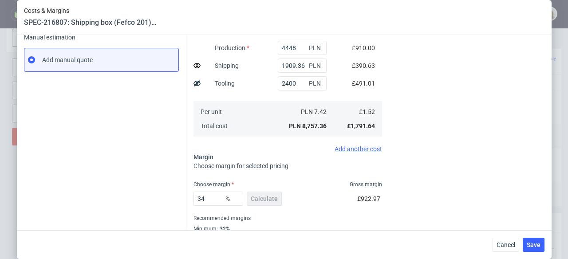
scroll to position [172, 0]
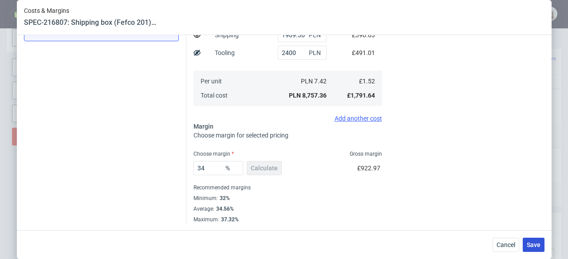
click at [541, 245] on span "Save" at bounding box center [534, 245] width 14 height 6
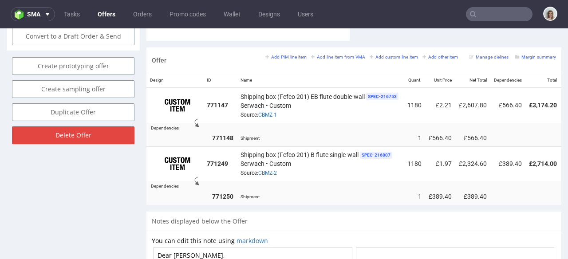
scroll to position [0, 88]
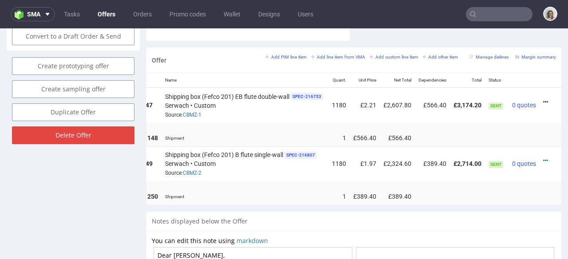
click at [544, 99] on icon at bounding box center [546, 102] width 5 height 6
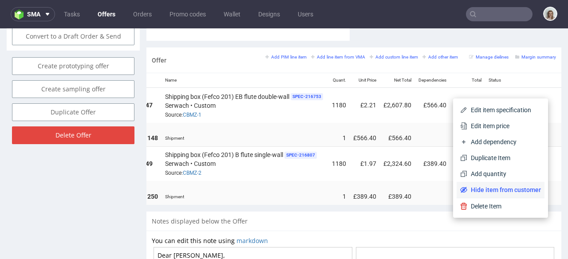
click at [468, 188] on span "Hide item from customer" at bounding box center [505, 190] width 74 height 9
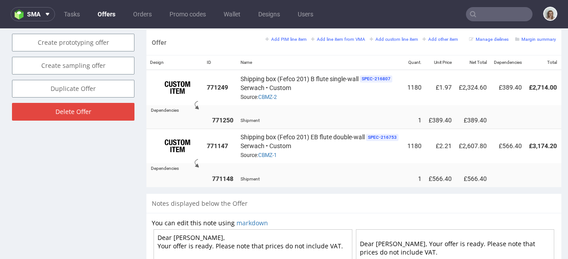
scroll to position [0, 93]
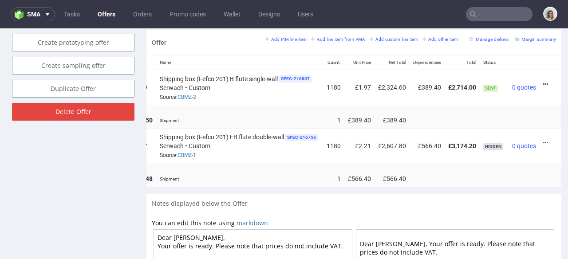
click at [544, 81] on icon at bounding box center [546, 84] width 5 height 6
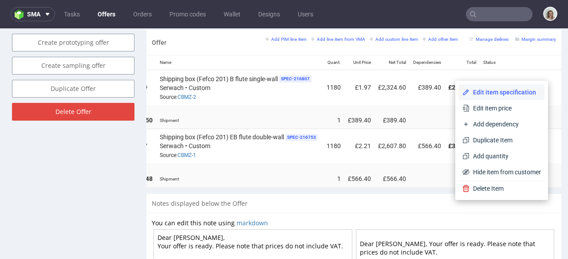
click at [515, 88] on span "Edit item specification" at bounding box center [505, 92] width 71 height 9
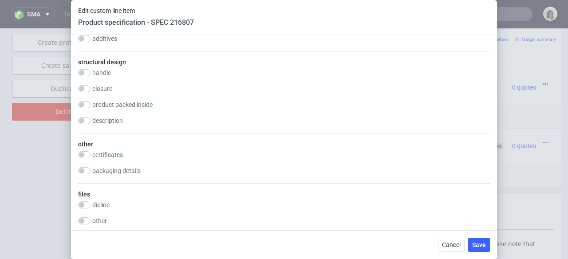
scroll to position [685, 0]
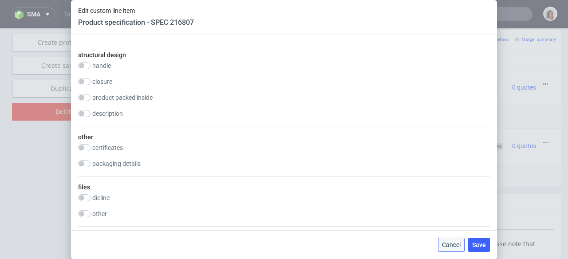
click at [454, 246] on span "Cancel" at bounding box center [451, 245] width 19 height 6
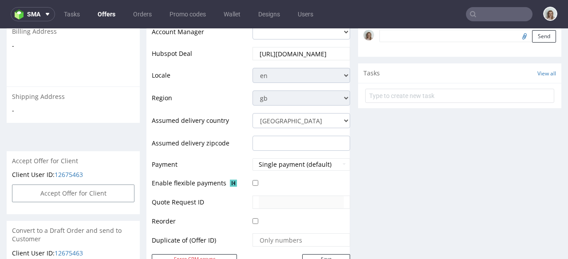
scroll to position [0, 0]
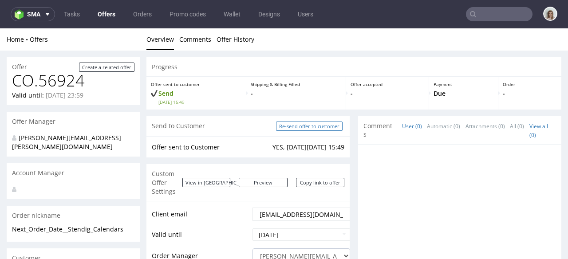
click at [281, 129] on input "Re-send offer to customer" at bounding box center [309, 126] width 67 height 9
type input "In progress..."
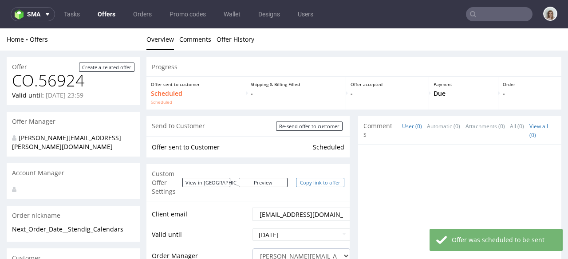
click at [313, 178] on link "Copy link to offer" at bounding box center [320, 182] width 49 height 9
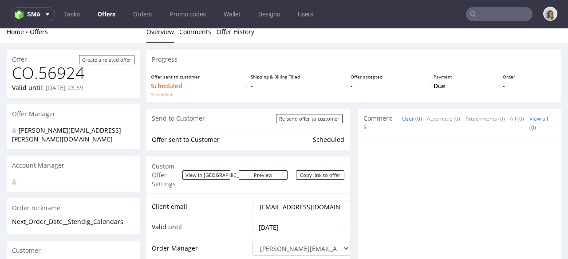
scroll to position [8, 0]
click at [39, 16] on span "sma" at bounding box center [33, 14] width 13 height 6
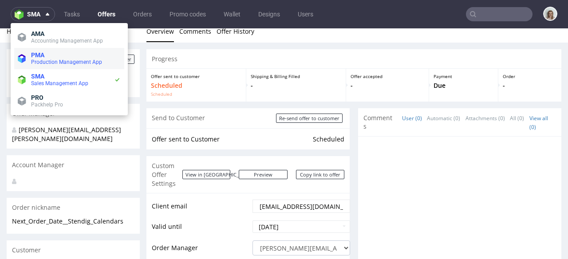
click at [41, 56] on span "PMA" at bounding box center [37, 55] width 13 height 7
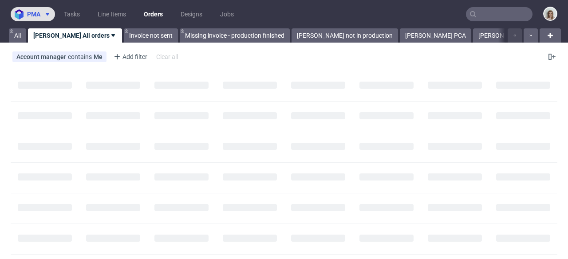
click at [44, 10] on button "pma" at bounding box center [33, 14] width 44 height 14
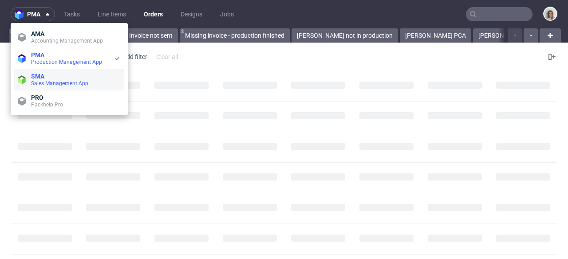
click at [46, 79] on span "SMA" at bounding box center [76, 76] width 90 height 7
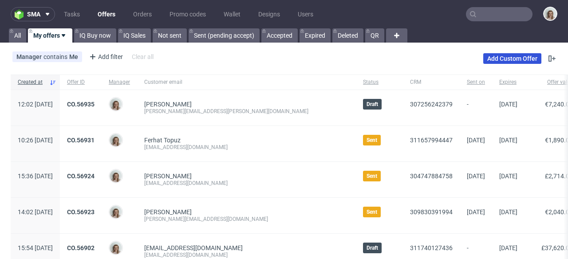
click at [491, 58] on link "Add Custom Offer" at bounding box center [513, 58] width 58 height 11
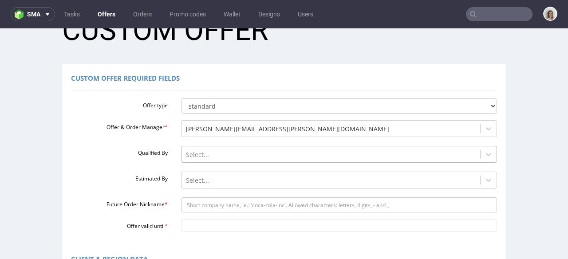
click at [223, 159] on div "Select..." at bounding box center [339, 152] width 317 height 12
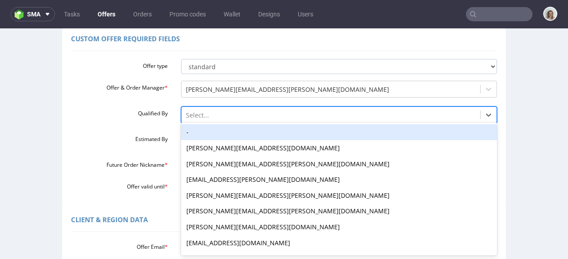
click at [207, 130] on div "-" at bounding box center [339, 132] width 317 height 16
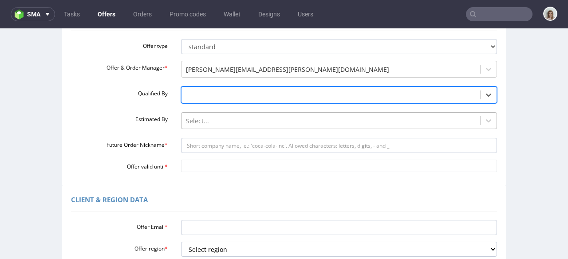
click at [204, 125] on div "Select..." at bounding box center [339, 118] width 317 height 12
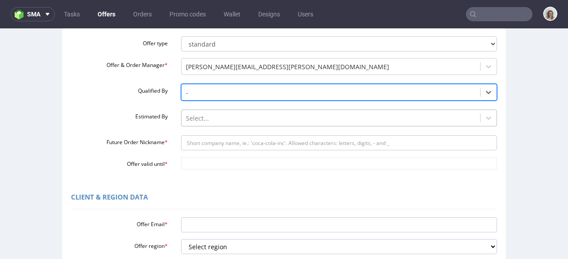
scroll to position [99, 0]
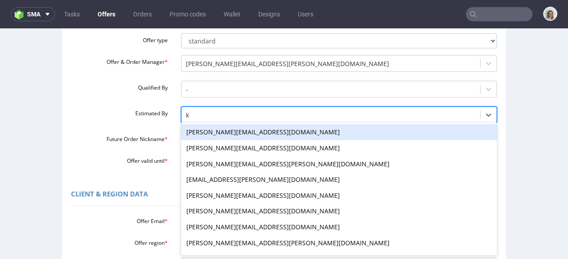
type input "kl"
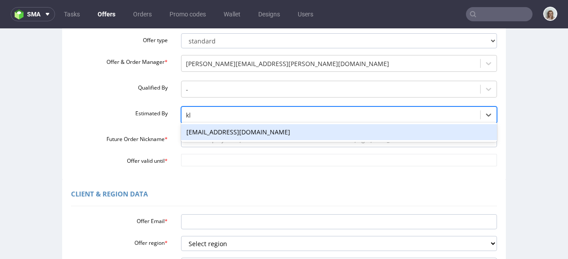
click at [203, 127] on div "[EMAIL_ADDRESS][DOMAIN_NAME]" at bounding box center [339, 132] width 317 height 16
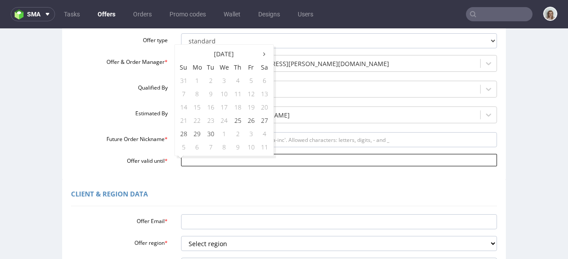
click at [197, 162] on input "Offer valid until *" at bounding box center [339, 160] width 317 height 12
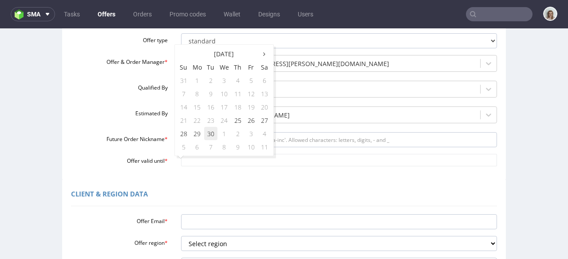
click at [216, 132] on td "30" at bounding box center [210, 133] width 13 height 13
type input "[DATE]"
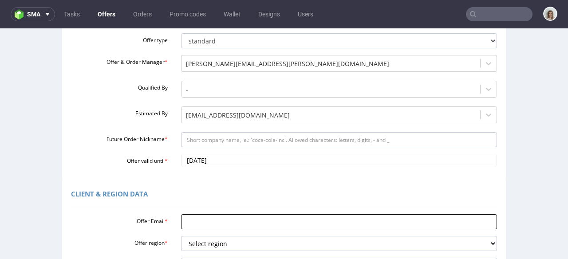
click at [194, 221] on input "Offer Email *" at bounding box center [339, 221] width 317 height 15
paste input "[DOMAIN_NAME][EMAIL_ADDRESS][DOMAIN_NAME]"
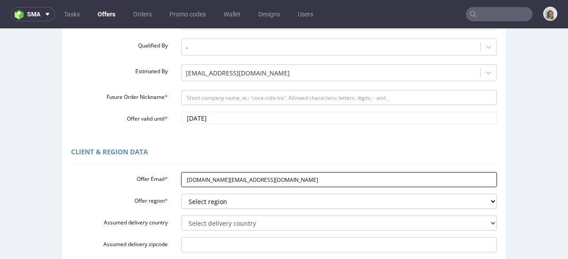
scroll to position [149, 0]
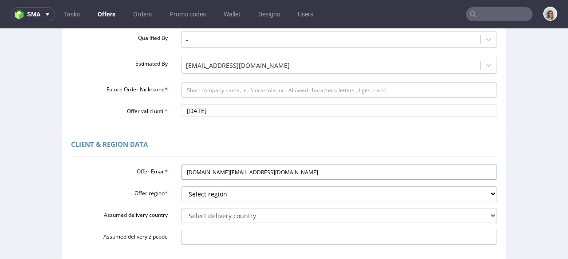
type input "[DOMAIN_NAME][EMAIL_ADDRESS][DOMAIN_NAME]"
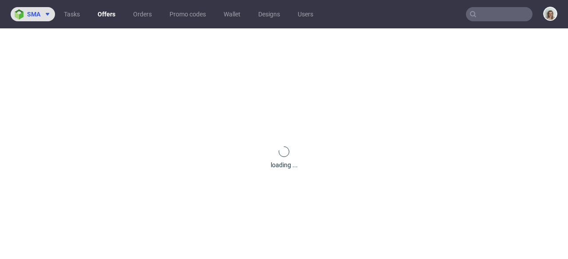
click at [28, 13] on span "sma" at bounding box center [33, 14] width 13 height 6
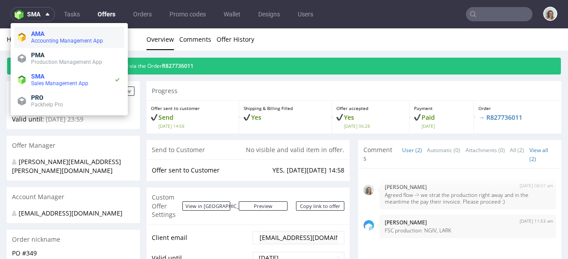
click at [30, 45] on li "AMA Accounting Management App" at bounding box center [69, 37] width 110 height 21
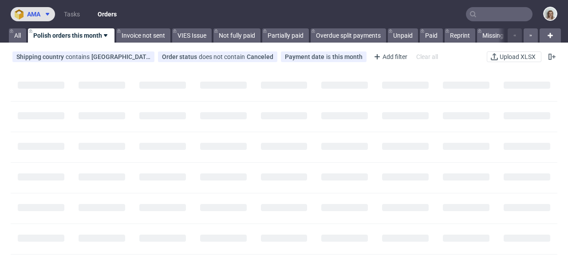
click at [35, 12] on span "ama" at bounding box center [33, 14] width 13 height 6
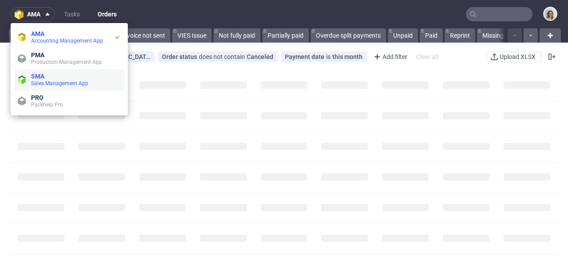
click at [40, 76] on span "SMA" at bounding box center [37, 76] width 13 height 7
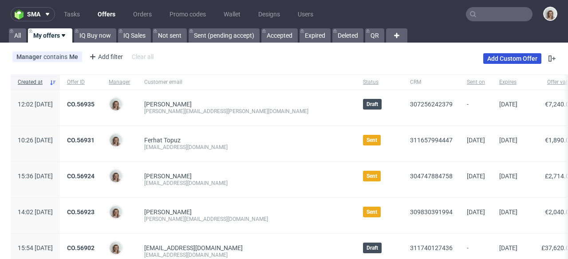
click at [506, 59] on link "Add Custom Offer" at bounding box center [513, 58] width 58 height 11
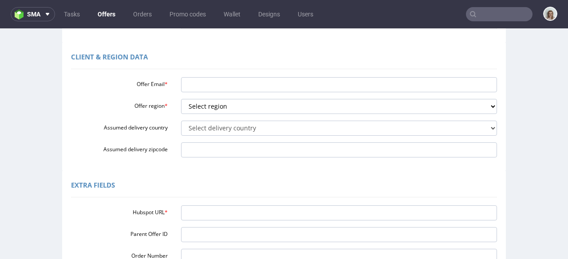
scroll to position [240, 0]
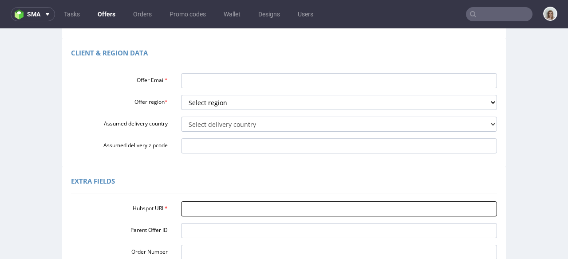
click at [200, 208] on input "Hubspot URL *" at bounding box center [339, 209] width 317 height 15
paste input "[URL][DOMAIN_NAME]"
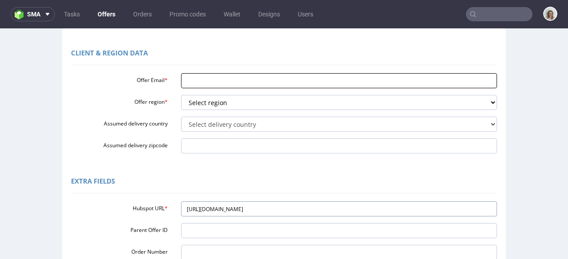
type input "[URL][DOMAIN_NAME]"
click at [193, 85] on input "Offer Email *" at bounding box center [339, 80] width 317 height 15
paste input "[DOMAIN_NAME][EMAIL_ADDRESS][DOMAIN_NAME]"
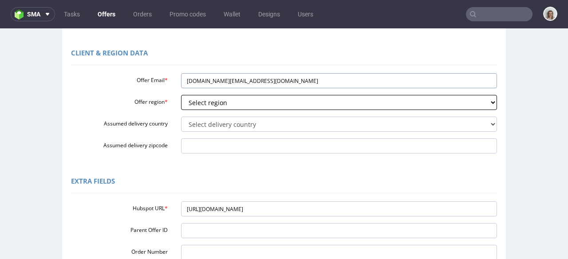
type input "[DOMAIN_NAME][EMAIL_ADDRESS][DOMAIN_NAME]"
click at [213, 105] on select "Select region eu gb de pl fr it es" at bounding box center [339, 102] width 317 height 15
select select "eu"
click at [181, 95] on select "Select region eu gb de pl fr it es" at bounding box center [339, 102] width 317 height 15
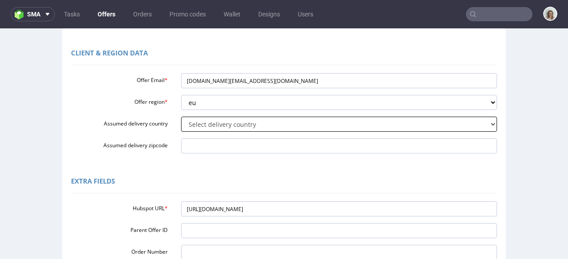
click at [209, 126] on select "Select delivery country Andorra Afghanistan Anguilla Albania Armenia Antarctica…" at bounding box center [339, 124] width 317 height 15
select select "166"
click at [181, 117] on select "Select delivery country Andorra Afghanistan Anguilla Albania Armenia Antarctica…" at bounding box center [339, 124] width 317 height 15
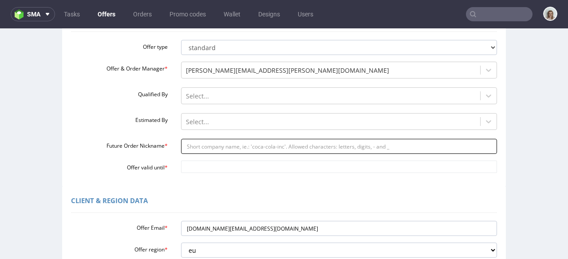
scroll to position [87, 0]
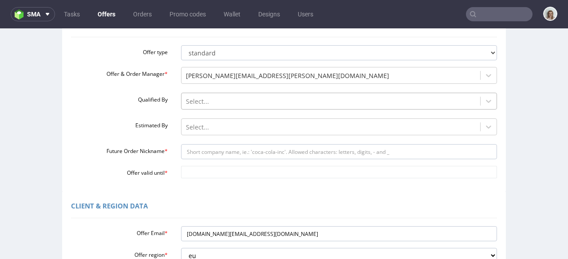
click at [249, 102] on div at bounding box center [331, 101] width 290 height 11
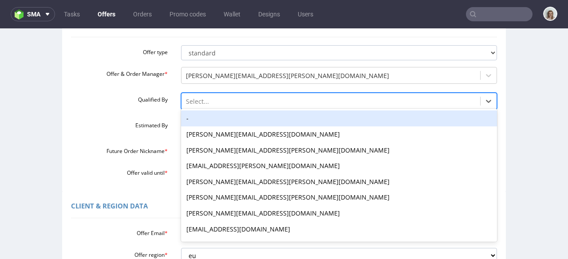
click at [239, 116] on div "-" at bounding box center [339, 119] width 317 height 16
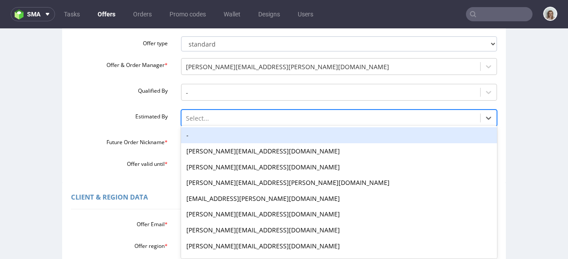
click at [228, 122] on div "-, 1 of 27. 27 results available. Use Up and Down to choose options, press Ente…" at bounding box center [339, 116] width 317 height 12
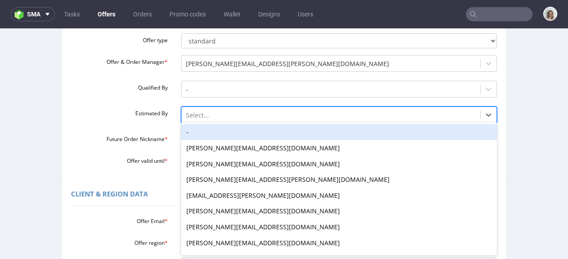
scroll to position [99, 0]
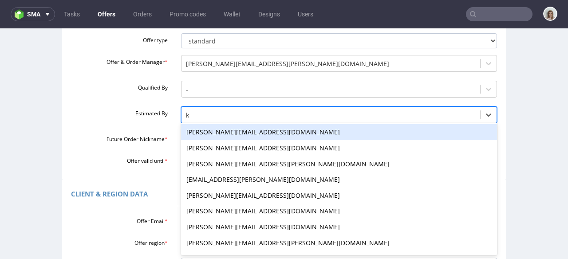
type input "kl"
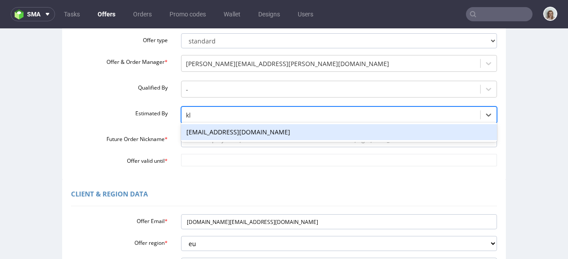
click at [219, 133] on div "[EMAIL_ADDRESS][DOMAIN_NAME]" at bounding box center [339, 132] width 317 height 16
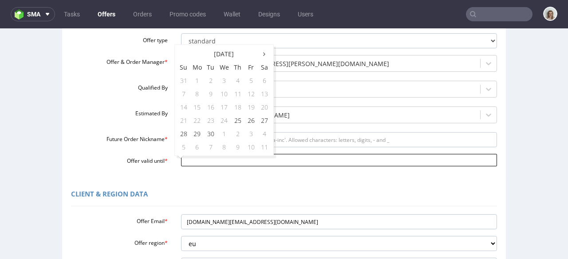
click at [204, 162] on input "Offer valid until *" at bounding box center [339, 160] width 317 height 12
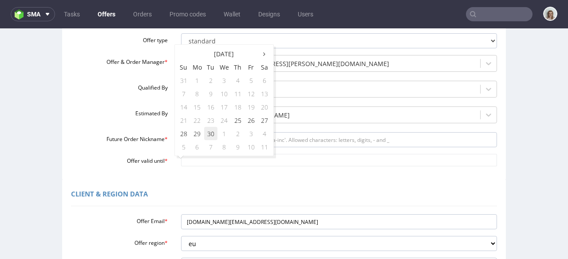
click at [215, 133] on td "30" at bounding box center [210, 133] width 13 height 13
type input "2025-09-30"
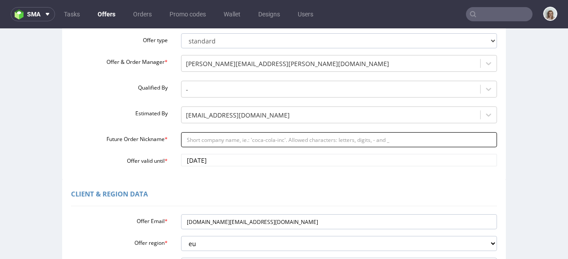
click at [210, 139] on input "Future Order Nickname *" at bounding box center [339, 139] width 317 height 15
paste input "MOARS_-_New_Mailer_boxes_220x150x85"
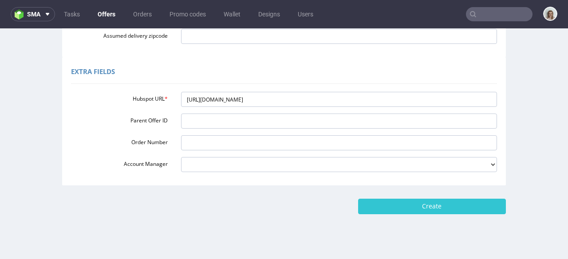
scroll to position [362, 0]
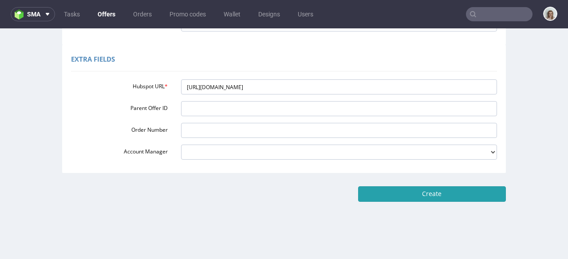
type input "MOARS_-_New_Mailer_boxes_220x150x85"
click at [401, 197] on input "Create" at bounding box center [432, 193] width 148 height 15
type input "Please wait..."
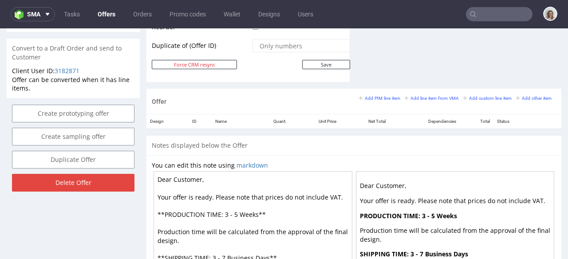
scroll to position [9, 0]
click at [412, 101] on link "Add line item from VMA" at bounding box center [432, 98] width 54 height 6
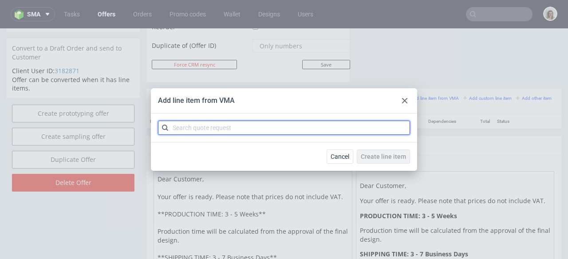
click at [260, 125] on input "text" at bounding box center [284, 128] width 252 height 14
paste input "CBNM"
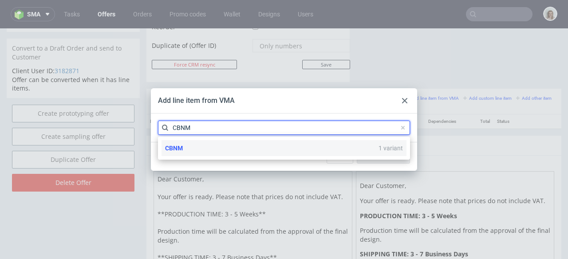
type input "CBNM"
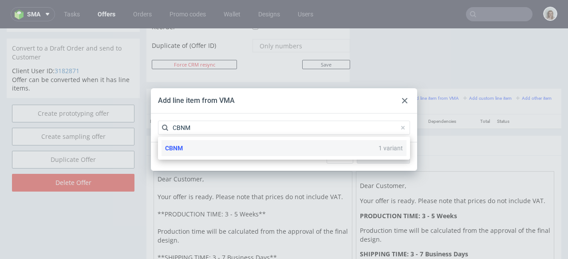
click at [210, 145] on div "CBNM 1 variant" at bounding box center [284, 148] width 245 height 16
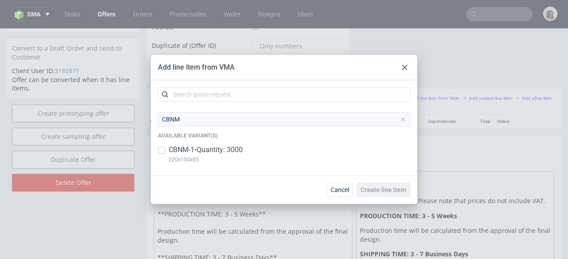
click at [210, 145] on p "CBNM-1 • Quantity: 3000" at bounding box center [206, 150] width 74 height 10
checkbox input "true"
click at [377, 189] on span "Create line item" at bounding box center [383, 190] width 45 height 6
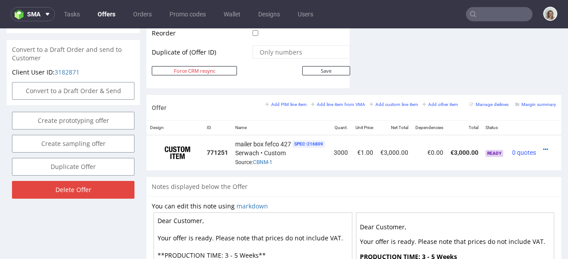
scroll to position [0, 13]
click at [544, 147] on icon at bounding box center [546, 150] width 5 height 6
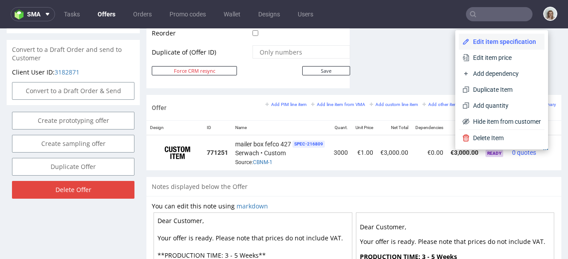
click at [496, 44] on span "Edit item specification" at bounding box center [505, 41] width 71 height 9
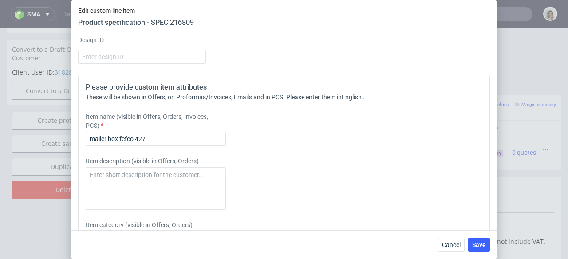
scroll to position [1395, 0]
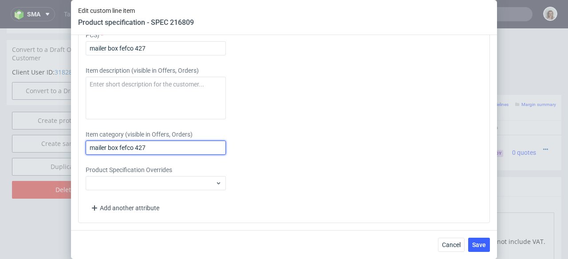
drag, startPoint x: 161, startPoint y: 144, endPoint x: 69, endPoint y: 141, distance: 92.0
click at [69, 141] on div "Edit custom line item Product specification - SPEC 216809 Supplier Custom Custo…" at bounding box center [284, 129] width 568 height 259
paste input "New Gift Box: 220x150x55"
type input "New Gift Box: 220x150x85"
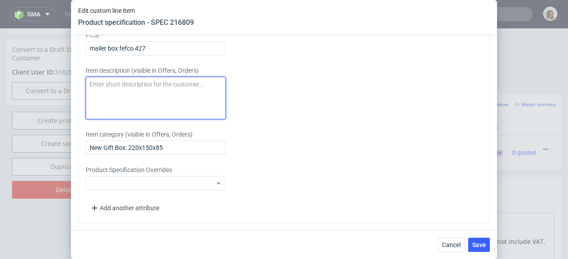
click at [172, 95] on textarea at bounding box center [156, 98] width 140 height 43
paste textarea "New Gift Box: 220x150x55"
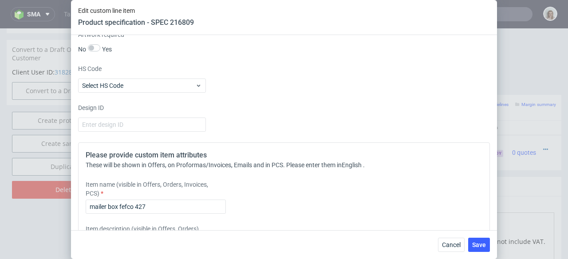
scroll to position [1189, 0]
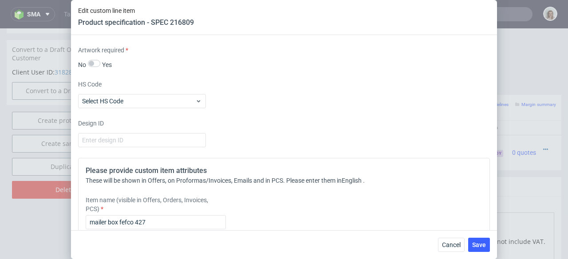
type textarea "New Gift Box: 220x150x85"
click at [141, 32] on input "number" at bounding box center [142, 24] width 128 height 14
type input "1"
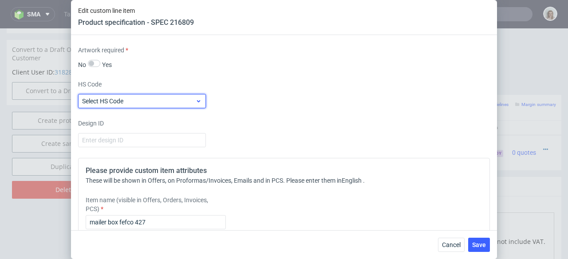
click at [128, 106] on span "Select HS Code" at bounding box center [138, 101] width 113 height 9
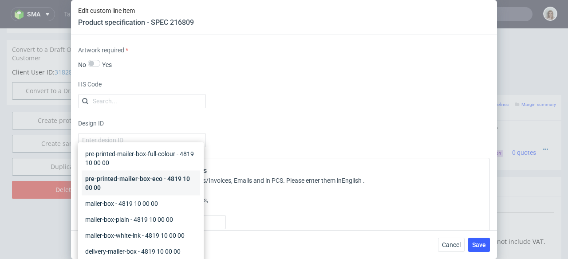
click at [120, 183] on div "pre-printed-mailer-box-eco - 4819 10 00 00" at bounding box center [141, 183] width 119 height 25
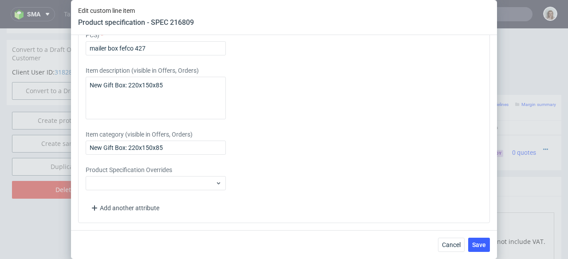
scroll to position [1395, 0]
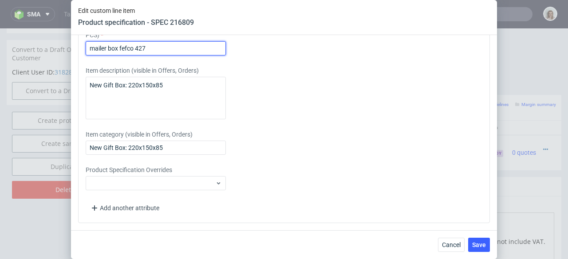
drag, startPoint x: 154, startPoint y: 48, endPoint x: 77, endPoint y: 46, distance: 76.8
click at [77, 46] on div "Supplier Custom Custom supplier Serwach Technical specification Instant price R…" at bounding box center [284, 132] width 426 height 195
paste input "New Gift Box: 220x150x55"
type input "New Gift Box: 220x150x55"
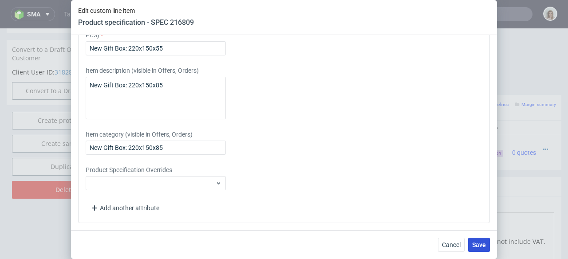
click at [476, 248] on span "Save" at bounding box center [479, 245] width 14 height 6
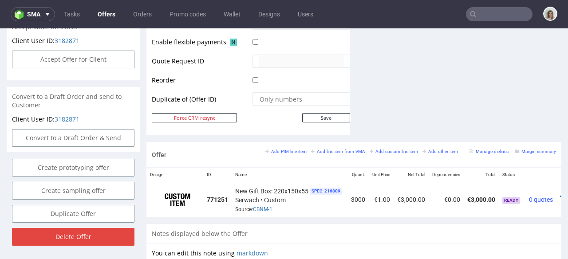
scroll to position [0, 30]
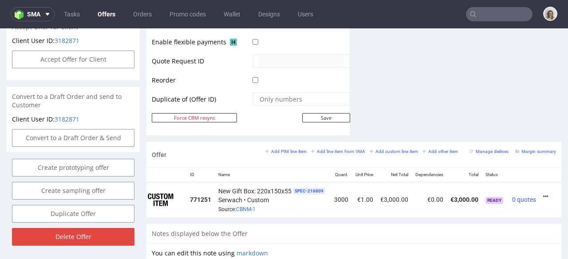
click at [544, 194] on icon at bounding box center [546, 197] width 5 height 6
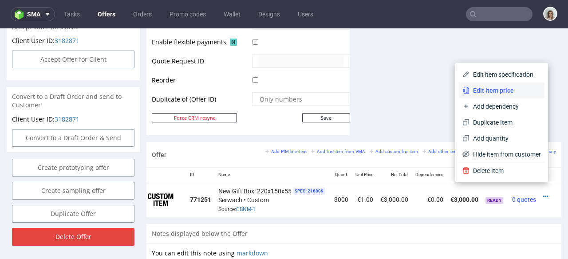
click at [485, 90] on span "Edit item price" at bounding box center [505, 90] width 71 height 9
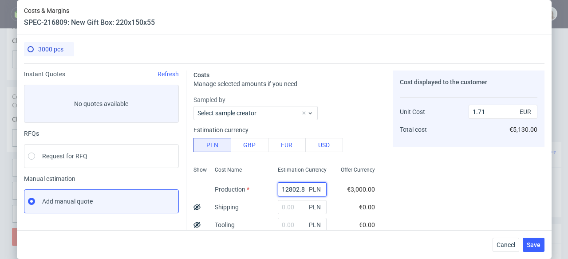
drag, startPoint x: 296, startPoint y: 190, endPoint x: 262, endPoint y: 189, distance: 34.6
click at [271, 189] on div "12802.8 PLN" at bounding box center [302, 190] width 63 height 18
paste input "2310"
type input "2310"
type input "0.31"
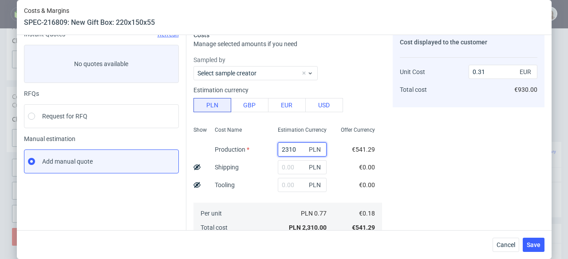
scroll to position [41, 0]
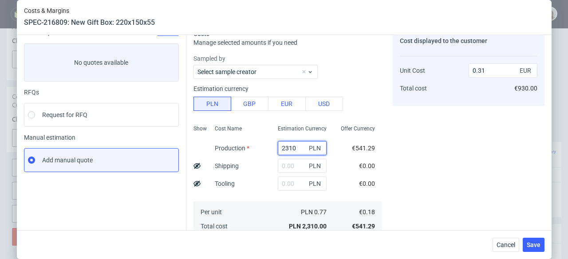
type input "2310"
click at [282, 186] on input "text" at bounding box center [302, 184] width 49 height 14
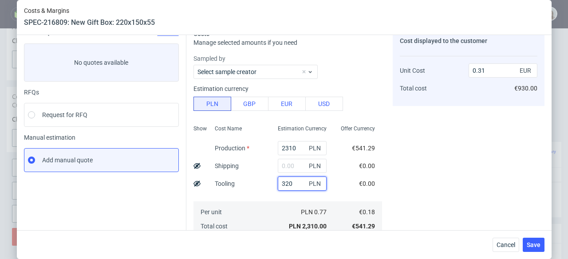
type input "3200"
type input "0.74"
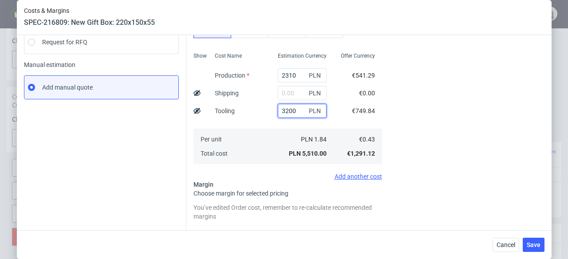
scroll to position [167, 0]
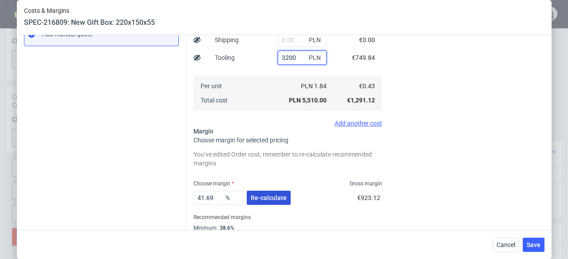
type input "3200"
click at [262, 195] on span "Re-calculate" at bounding box center [269, 198] width 36 height 6
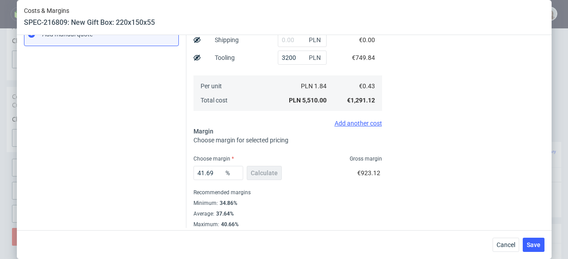
scroll to position [172, 0]
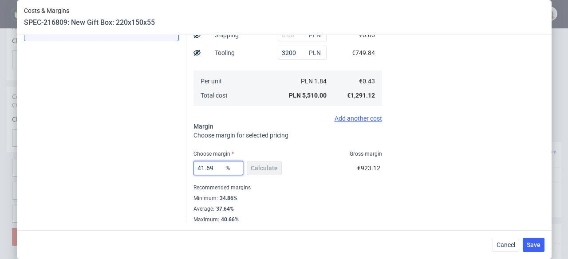
drag, startPoint x: 212, startPoint y: 168, endPoint x: 186, endPoint y: 168, distance: 25.8
click at [186, 168] on div "Costs Manage selected amounts if you need Sampled by Select sample creator Esti…" at bounding box center [365, 57] width 358 height 332
type input "5"
type input "0.45"
type input "54"
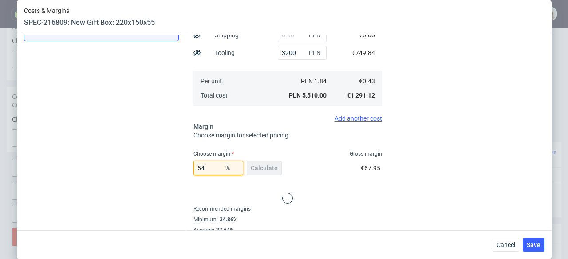
type input "0.94"
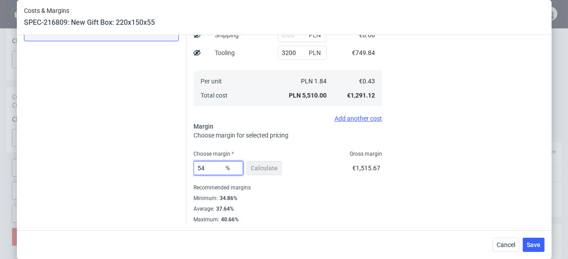
type input "54"
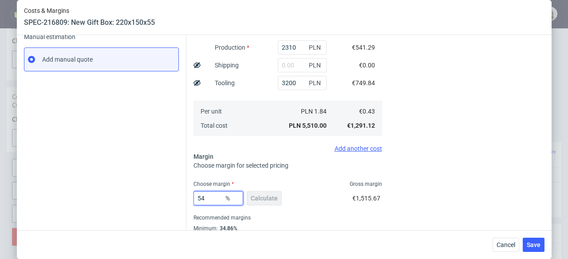
scroll to position [131, 0]
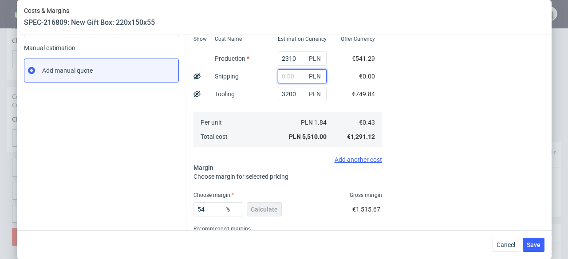
click at [281, 77] on input "text" at bounding box center [302, 76] width 49 height 14
paste input "1235,97"
type input "1235.97"
type input "1.15"
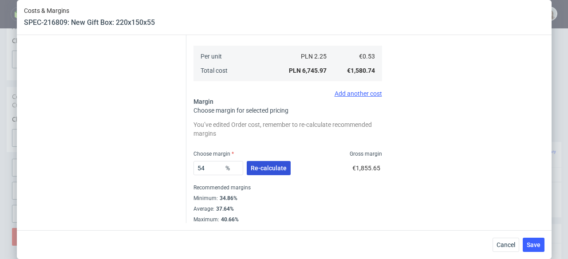
type input "1235.97"
click at [261, 169] on span "Re-calculate" at bounding box center [269, 168] width 36 height 6
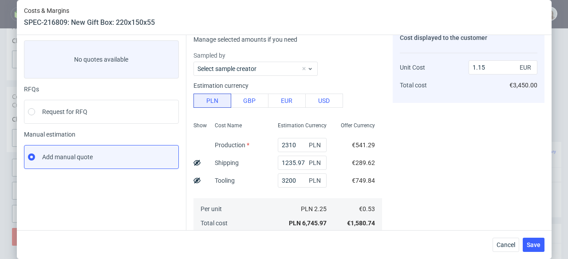
scroll to position [15, 0]
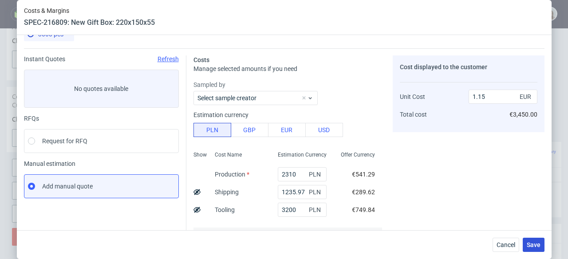
click at [536, 242] on span "Save" at bounding box center [534, 245] width 14 height 6
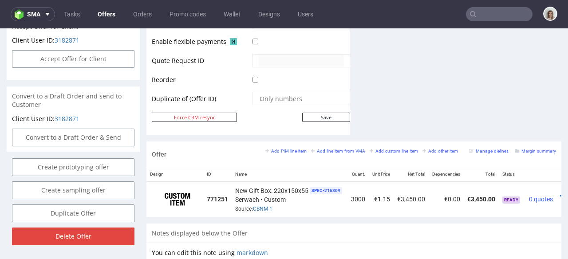
scroll to position [0, 30]
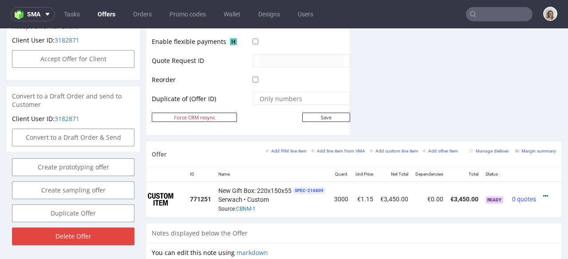
click at [544, 193] on icon at bounding box center [546, 196] width 5 height 6
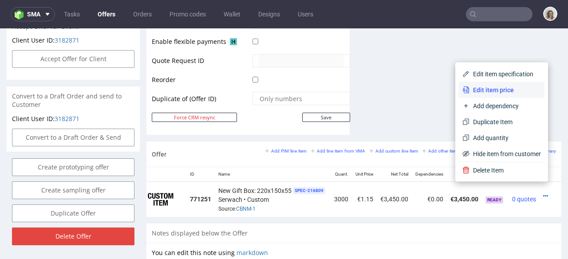
click at [515, 84] on li "Edit item price" at bounding box center [502, 90] width 86 height 16
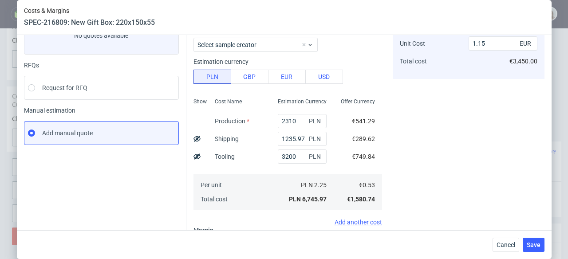
scroll to position [172, 0]
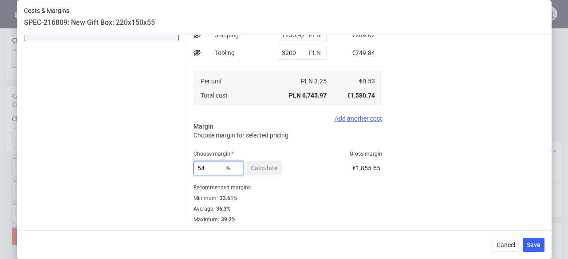
drag, startPoint x: 208, startPoint y: 168, endPoint x: 191, endPoint y: 167, distance: 16.9
click at [194, 167] on input "54" at bounding box center [219, 168] width 50 height 14
type input "45"
type input "0.96"
click at [421, 162] on div "Cost displayed to the customer Unit Cost Total cost 0.96 EUR €2,880.00" at bounding box center [469, 60] width 152 height 325
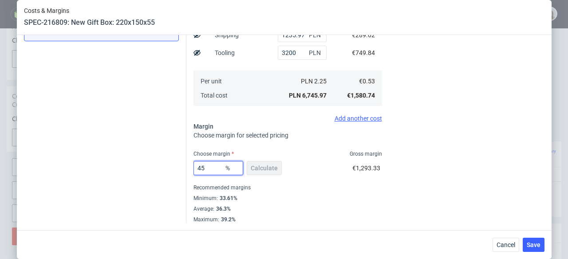
click at [219, 165] on input "45" at bounding box center [219, 168] width 50 height 14
type input "4"
type input "0.55"
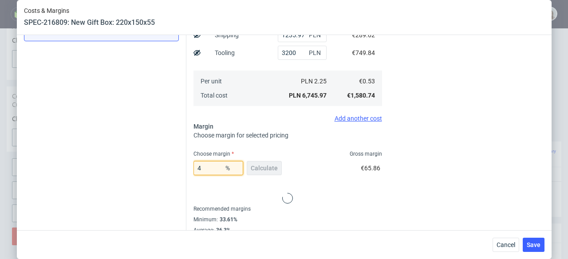
type input "46"
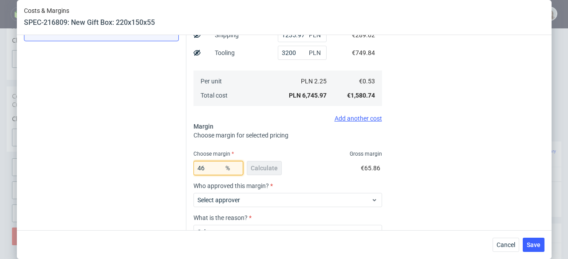
type input "0.98"
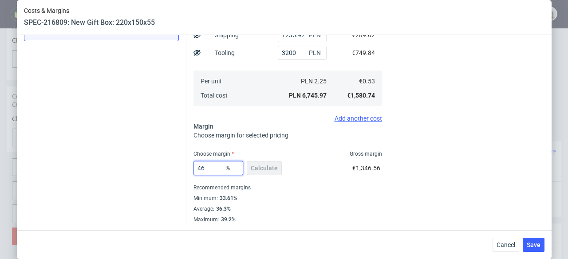
type input "46"
click at [314, 176] on div "46 % Calculate €1,346.56" at bounding box center [288, 170] width 189 height 25
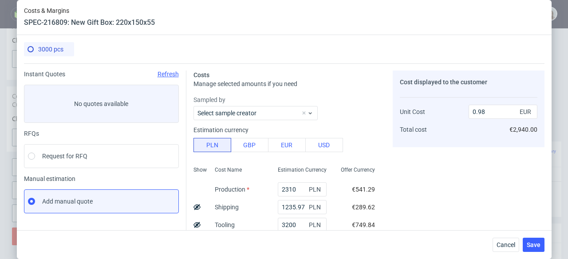
scroll to position [13, 0]
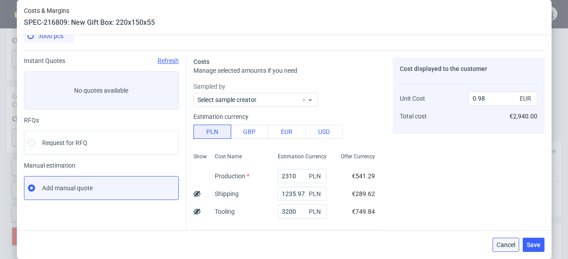
click at [507, 242] on span "Cancel" at bounding box center [506, 245] width 19 height 6
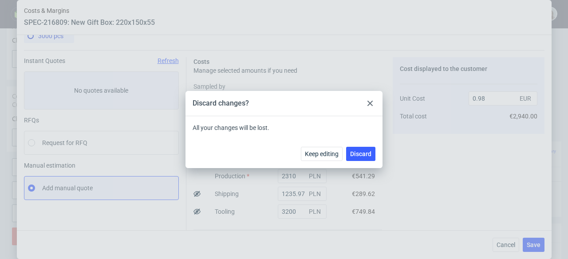
click at [374, 103] on div at bounding box center [370, 103] width 11 height 11
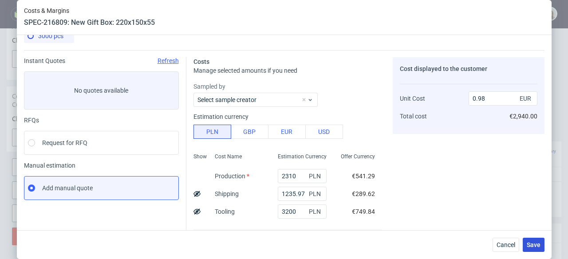
click at [537, 244] on span "Save" at bounding box center [534, 245] width 14 height 6
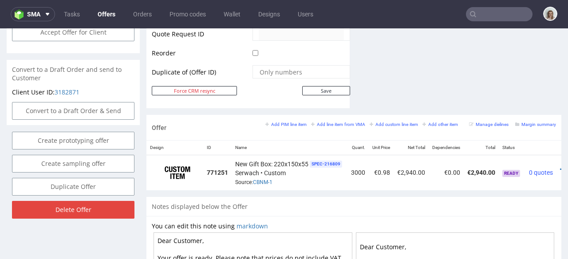
scroll to position [454, 0]
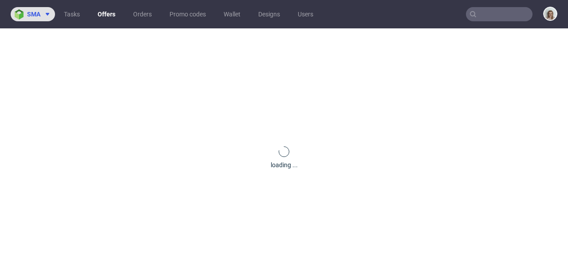
click at [36, 13] on span "sma" at bounding box center [33, 14] width 13 height 6
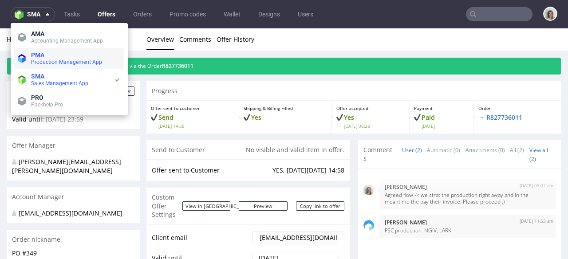
click at [38, 56] on span "PMA" at bounding box center [37, 55] width 13 height 7
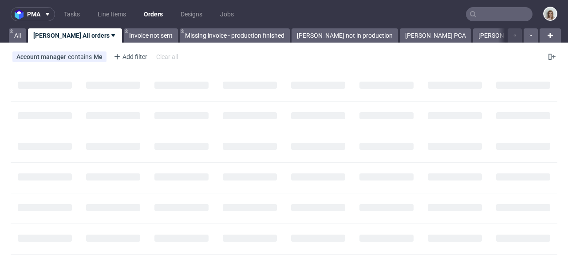
click at [480, 16] on input "text" at bounding box center [499, 14] width 67 height 14
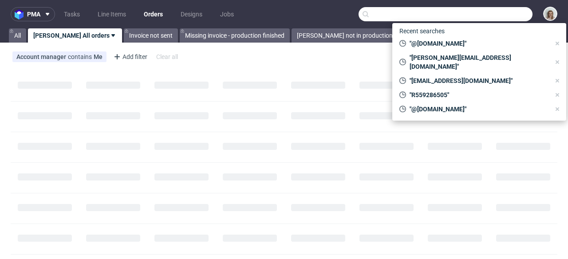
paste input "R947255464"
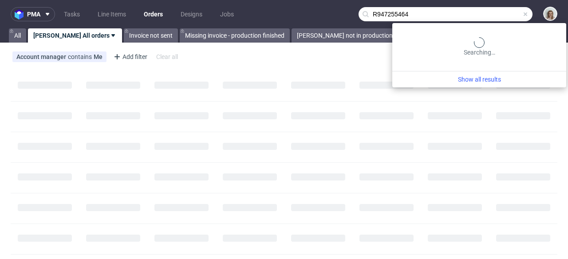
type input "R947255464"
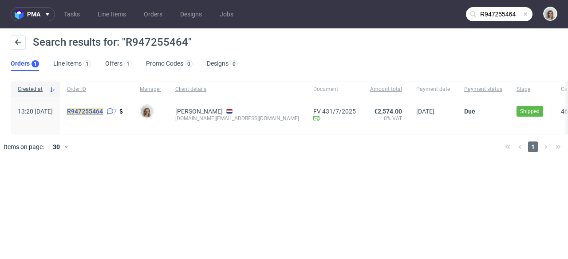
click at [103, 113] on mark "R947255464" at bounding box center [85, 111] width 36 height 7
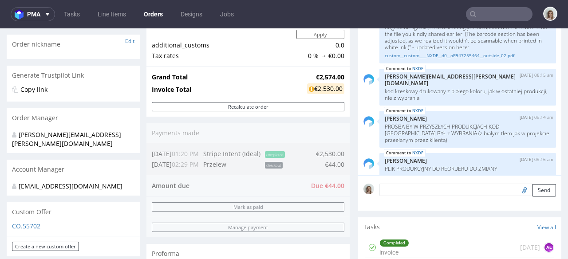
scroll to position [141, 0]
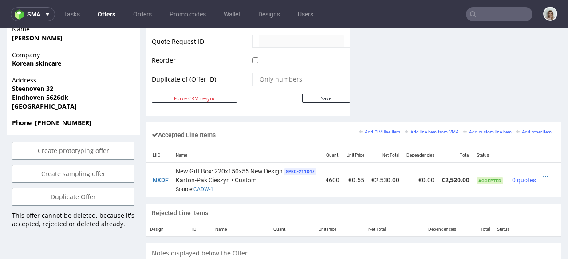
scroll to position [0, 67]
click at [544, 174] on icon at bounding box center [546, 177] width 5 height 6
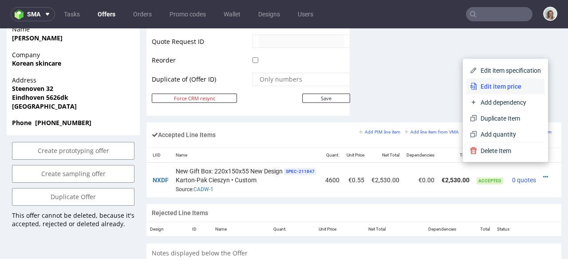
click at [508, 87] on span "Edit item price" at bounding box center [509, 86] width 64 height 9
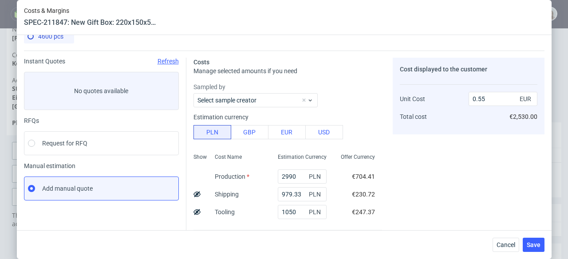
scroll to position [0, 0]
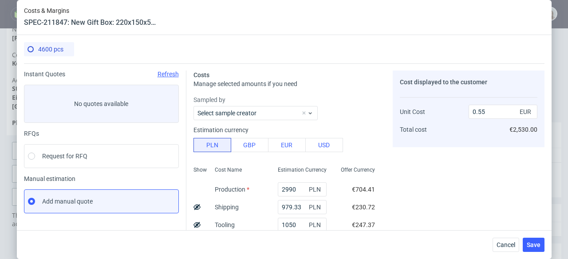
click at [496, 241] on div "Cancel Save" at bounding box center [284, 244] width 535 height 29
click at [499, 243] on button "Cancel" at bounding box center [506, 245] width 27 height 14
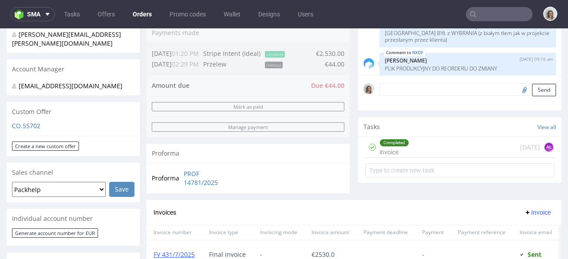
scroll to position [240, 0]
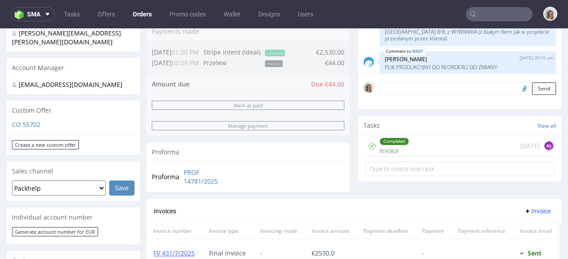
click at [28, 129] on p "CO.55702" at bounding box center [73, 124] width 123 height 9
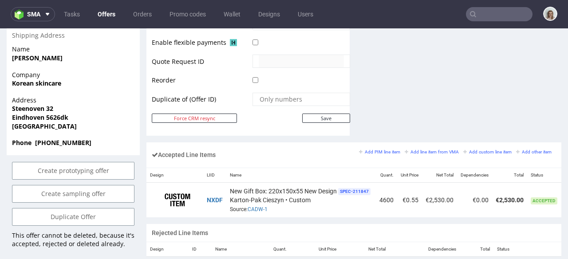
scroll to position [0, 67]
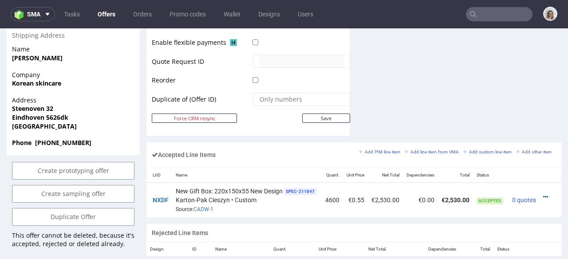
click at [544, 194] on icon at bounding box center [546, 197] width 5 height 6
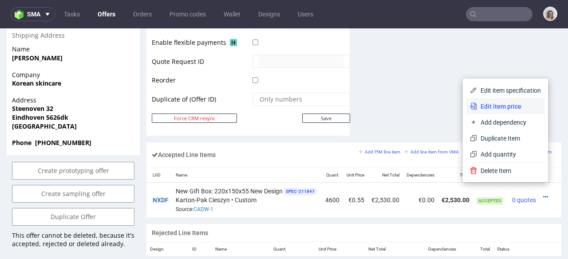
click at [497, 100] on li "Edit item price" at bounding box center [506, 107] width 78 height 16
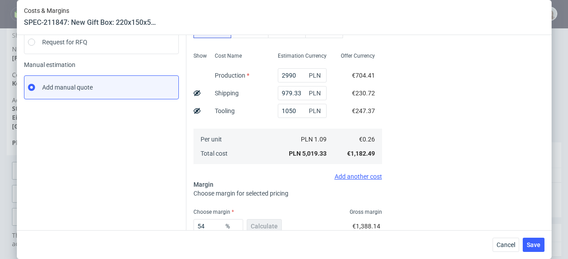
scroll to position [110, 0]
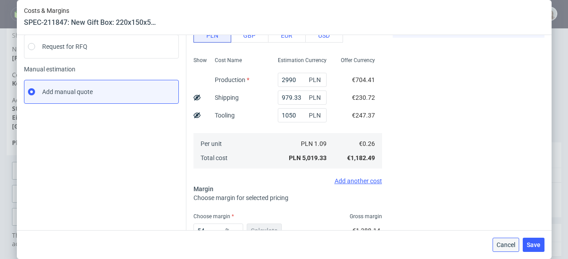
click at [512, 245] on span "Cancel" at bounding box center [506, 245] width 19 height 6
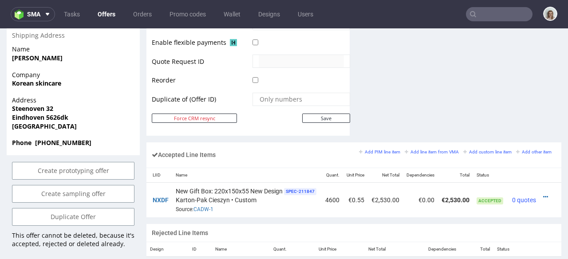
scroll to position [0, 16]
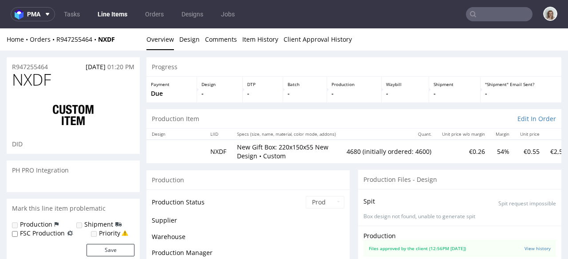
scroll to position [123, 0]
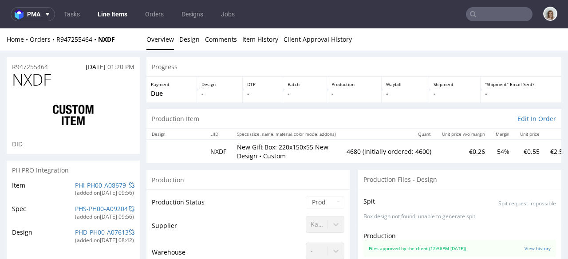
select select "in_progress"
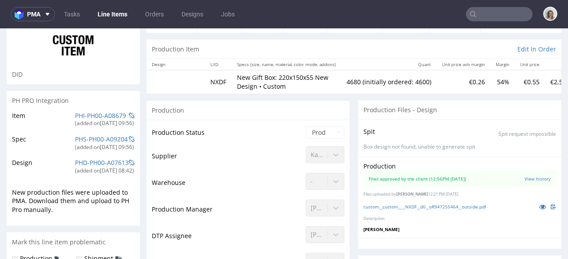
scroll to position [77, 0]
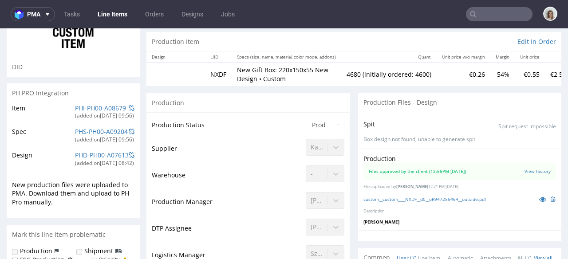
click at [313, 145] on div "Karton-Pak Cieszyn" at bounding box center [325, 145] width 39 height 12
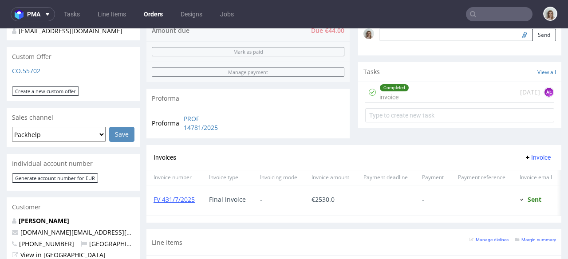
scroll to position [358, 0]
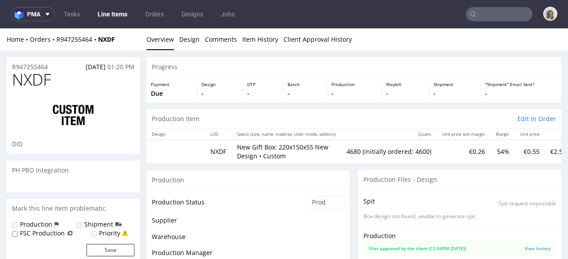
scroll to position [123, 0]
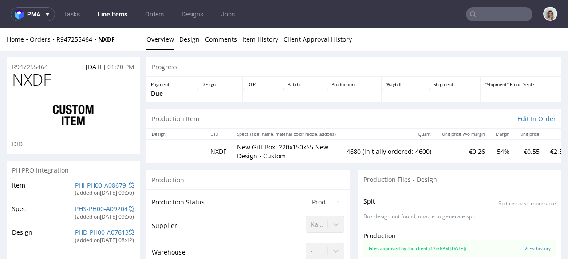
select select "in_progress"
click at [343, 183] on div "Production" at bounding box center [248, 180] width 203 height 20
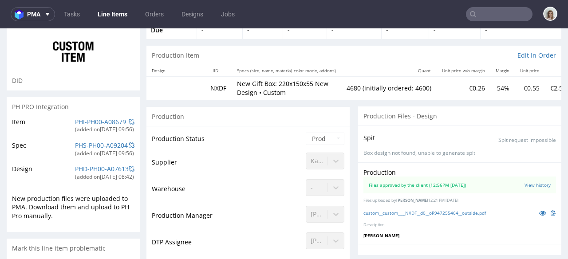
scroll to position [81, 0]
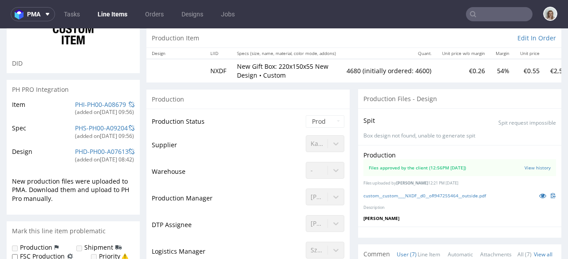
click at [315, 140] on div "Karton-Pak Cieszyn" at bounding box center [325, 141] width 39 height 12
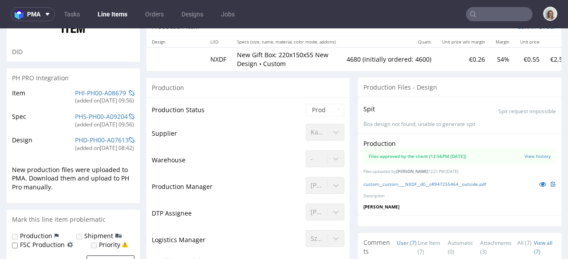
scroll to position [0, 0]
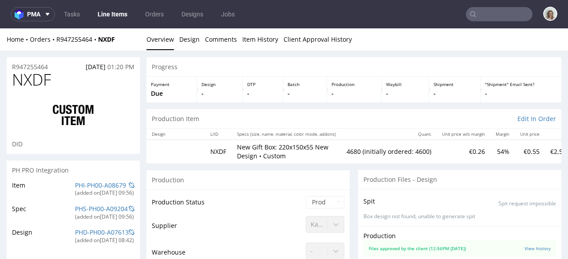
click at [309, 224] on div "Karton-Pak Cieszyn" at bounding box center [325, 222] width 39 height 12
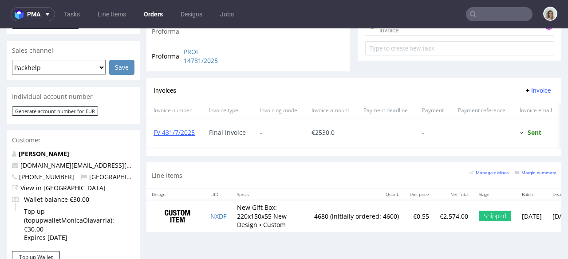
scroll to position [361, 0]
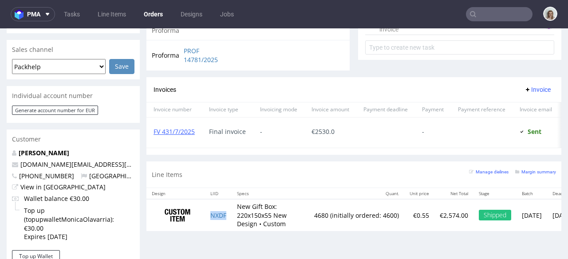
click at [230, 224] on td "NXDF" at bounding box center [218, 215] width 27 height 32
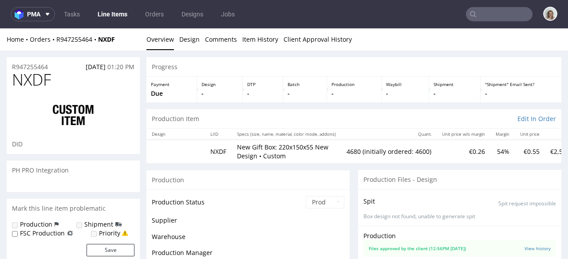
scroll to position [123, 0]
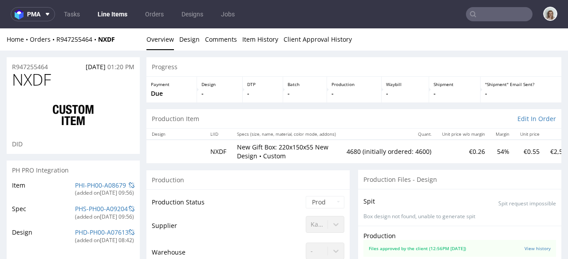
select select "in_progress"
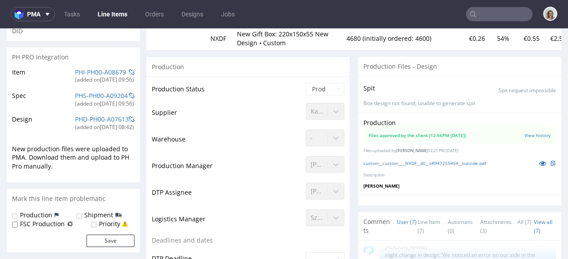
scroll to position [128, 0]
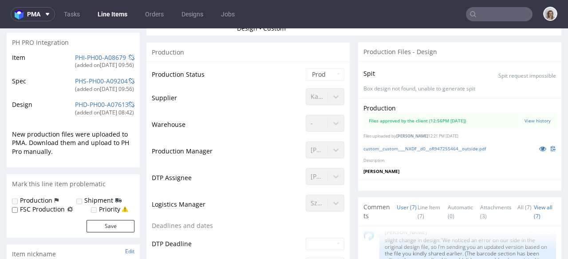
click at [316, 95] on div "Karton-Pak Cieszyn" at bounding box center [325, 94] width 39 height 12
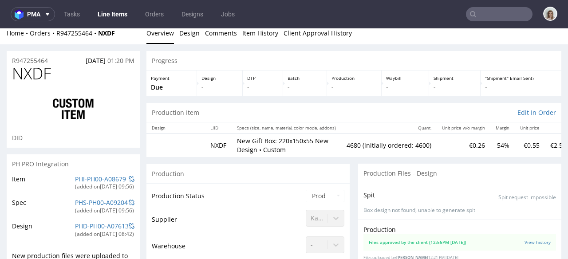
scroll to position [0, 0]
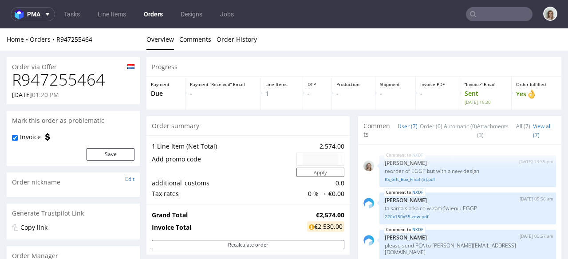
scroll to position [123, 0]
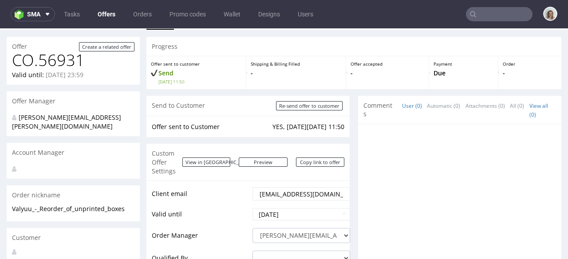
scroll to position [24, 0]
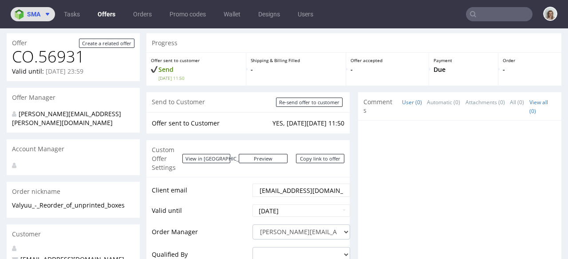
click at [51, 12] on button "sma" at bounding box center [33, 14] width 44 height 14
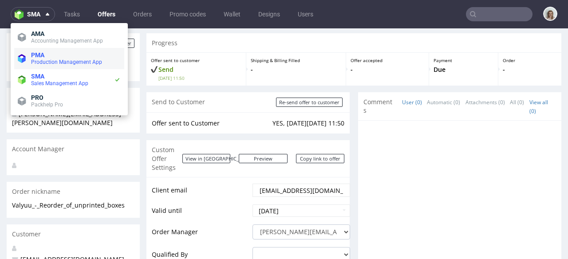
click at [60, 54] on span "PMA" at bounding box center [76, 55] width 90 height 7
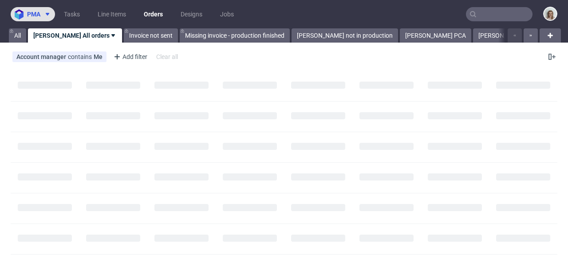
click at [41, 8] on button "pma" at bounding box center [33, 14] width 44 height 14
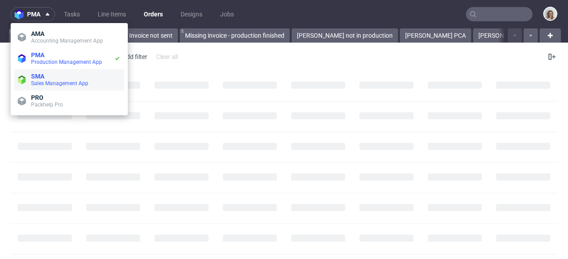
click at [50, 73] on span "SMA" at bounding box center [76, 76] width 90 height 7
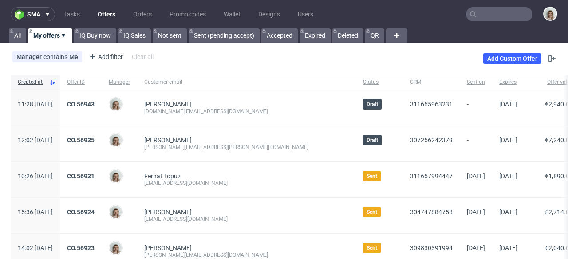
click at [102, 99] on div "CO.56943" at bounding box center [81, 108] width 42 height 36
click at [95, 101] on link "CO.56943" at bounding box center [81, 104] width 28 height 7
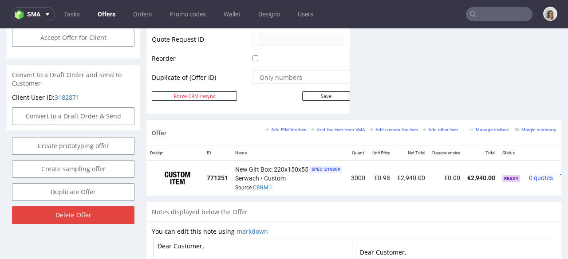
scroll to position [0, 30]
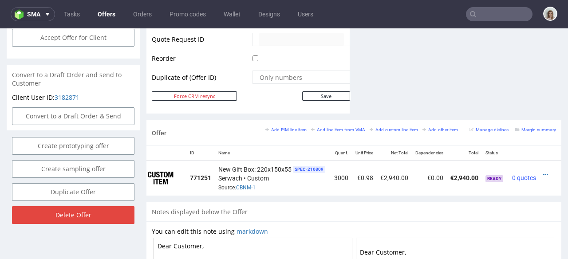
drag, startPoint x: 213, startPoint y: 242, endPoint x: 175, endPoint y: 240, distance: 37.8
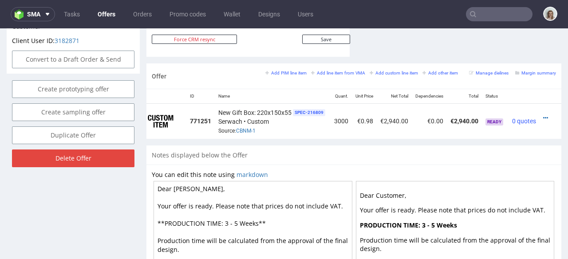
scroll to position [506, 0]
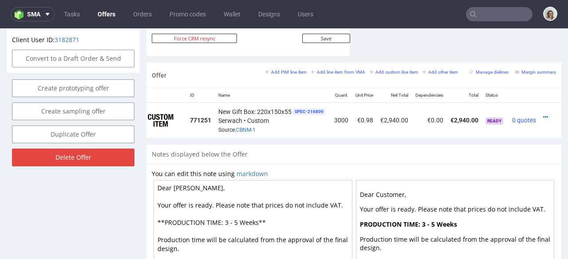
type textarea "Dear [PERSON_NAME], Your offer is ready. Please note that prices do not include…"
click at [544, 114] on icon at bounding box center [546, 117] width 5 height 6
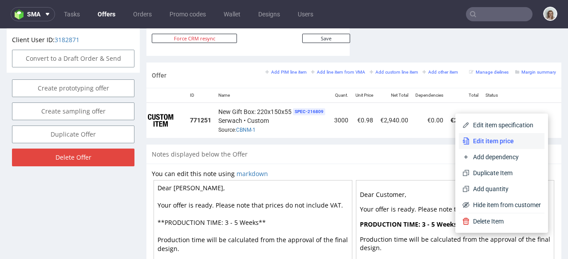
click at [510, 138] on span "Edit item price" at bounding box center [505, 141] width 71 height 9
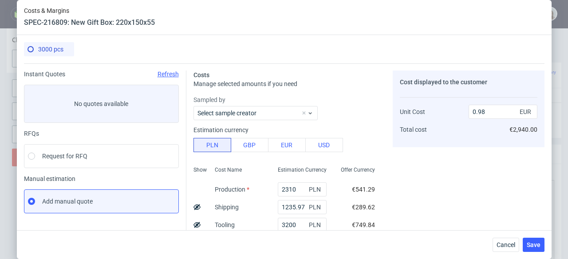
scroll to position [172, 0]
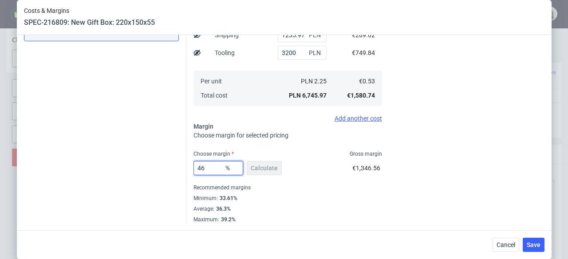
click at [202, 170] on input "46" at bounding box center [219, 168] width 50 height 14
type input "44"
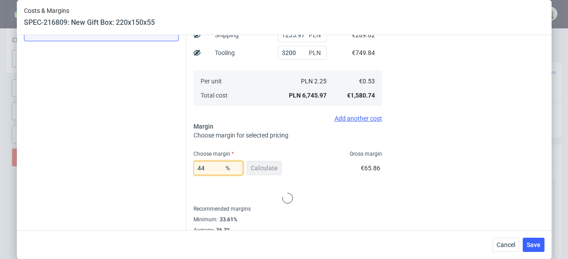
type input "0.94"
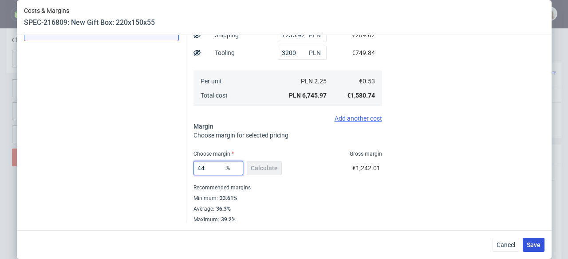
type input "44"
click at [540, 250] on button "Save" at bounding box center [534, 245] width 22 height 14
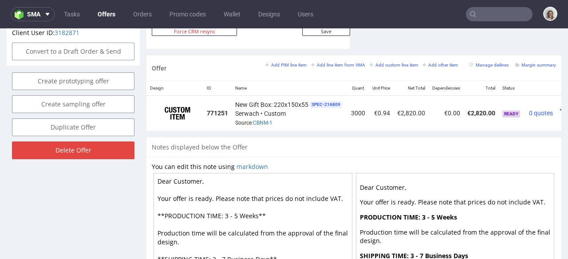
scroll to position [0, 30]
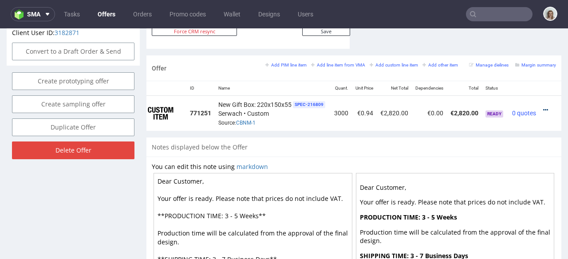
click at [544, 107] on icon at bounding box center [546, 110] width 5 height 6
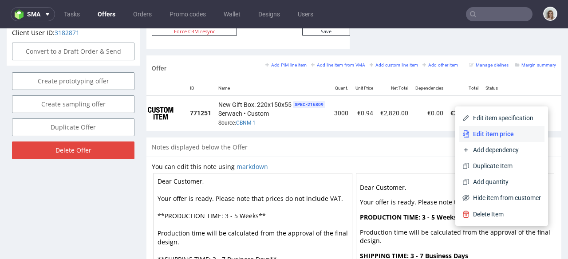
click at [500, 131] on span "Edit item price" at bounding box center [505, 134] width 71 height 9
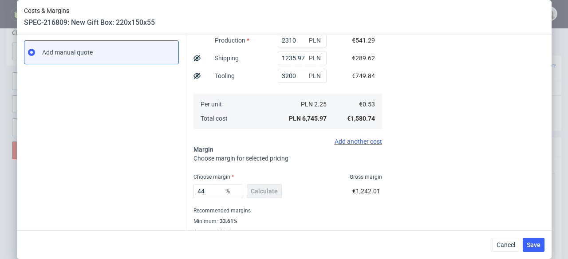
scroll to position [172, 0]
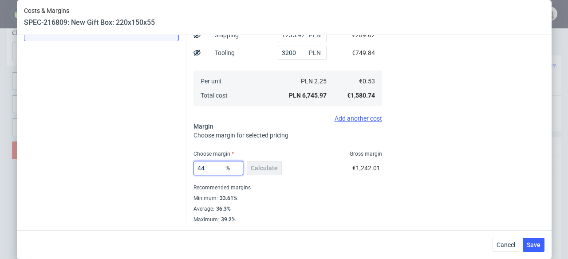
click at [215, 166] on input "44" at bounding box center [219, 168] width 50 height 14
type input "4"
type input "0.55"
type input "45"
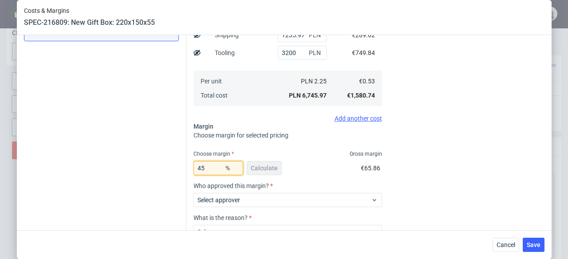
type input "0.96"
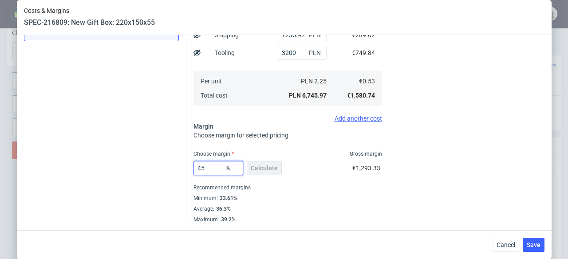
type input "4"
type input "0.55"
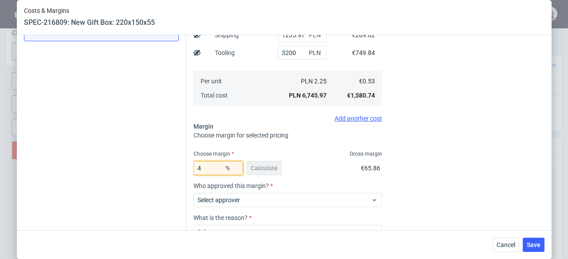
type input "47"
type input "1"
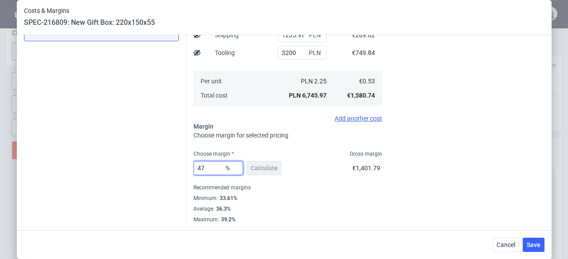
type input "4"
type input "0.55"
type input "46"
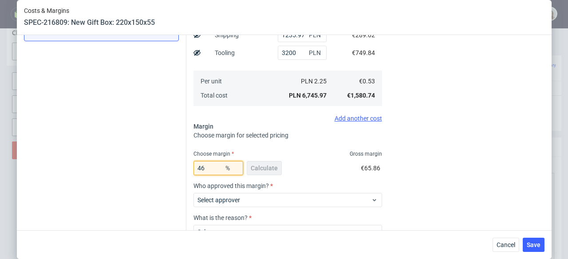
type input "0.98"
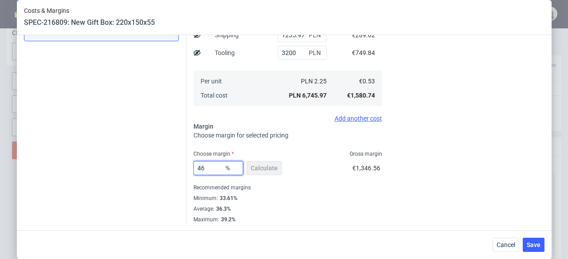
type input "4"
type input "0.55"
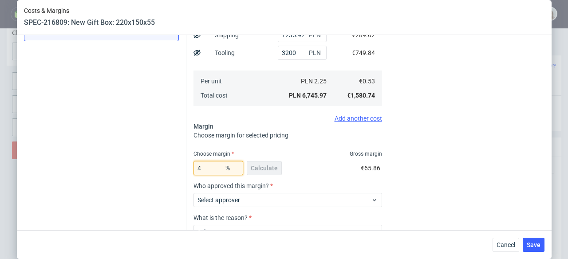
type input "45"
type input "0.96"
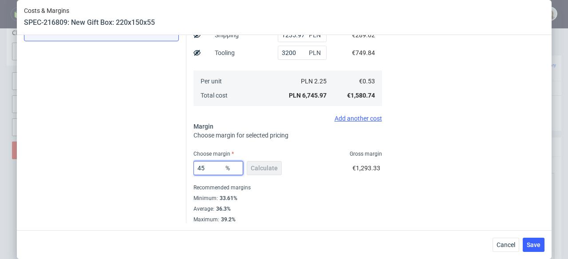
type input "45"
click at [442, 171] on div "Cost displayed to the customer Unit Cost Total cost 0.96 EUR €2,880.00" at bounding box center [469, 60] width 152 height 325
click at [536, 246] on span "Save" at bounding box center [534, 245] width 14 height 6
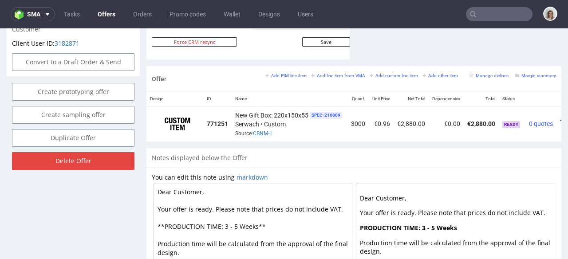
scroll to position [506, 0]
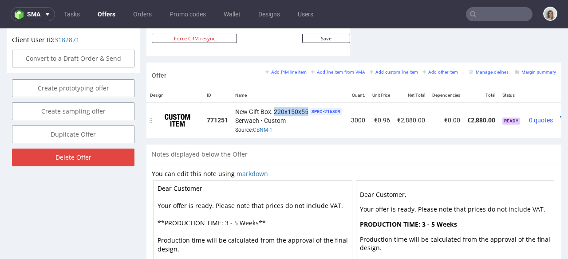
drag, startPoint x: 309, startPoint y: 101, endPoint x: 274, endPoint y: 100, distance: 34.2
click at [274, 107] on div "New Gift Box: 220x150x55 SPEC- 216809 [PERSON_NAME] • Custom Source: CBNM-1" at bounding box center [289, 121] width 109 height 28
copy span "220x150x55"
drag, startPoint x: 174, startPoint y: 185, endPoint x: 219, endPoint y: 185, distance: 45.7
click at [220, 185] on textarea "Dear Customer, Your offer is ready. Please note that prices do not include VAT.…" at bounding box center [253, 257] width 199 height 155
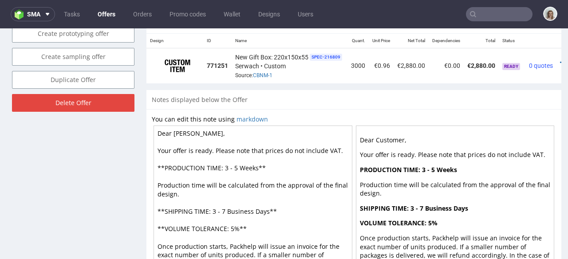
scroll to position [614, 0]
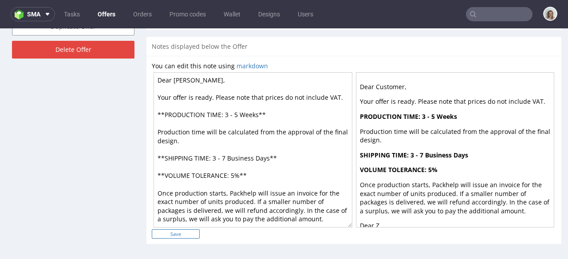
type textarea "Dear [PERSON_NAME], Your offer is ready. Please note that prices do not include…"
click at [188, 231] on input "Save" at bounding box center [176, 234] width 48 height 9
type input "In progress..."
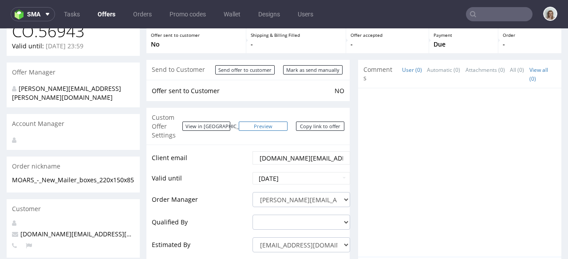
scroll to position [71, 0]
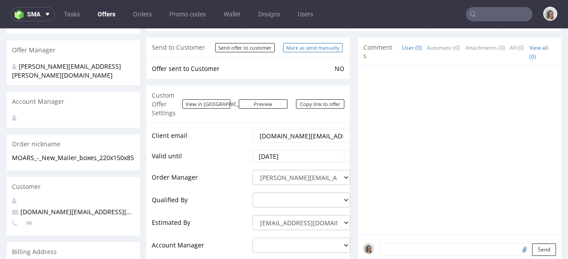
click at [310, 47] on input "Mark as send manually" at bounding box center [313, 47] width 60 height 9
type input "In progress..."
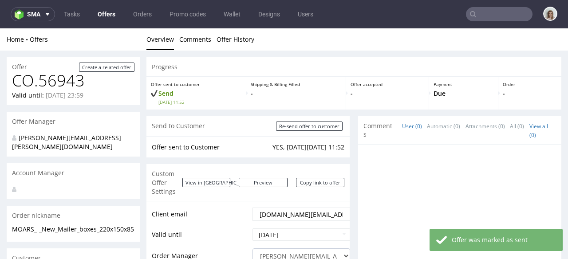
scroll to position [25, 0]
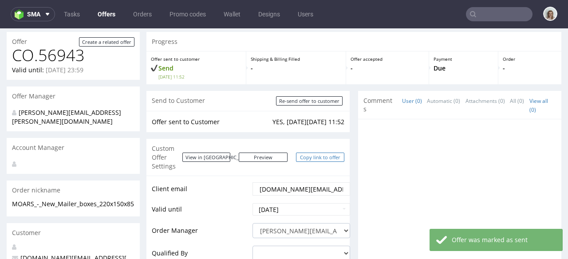
click at [313, 154] on link "Copy link to offer" at bounding box center [320, 157] width 49 height 9
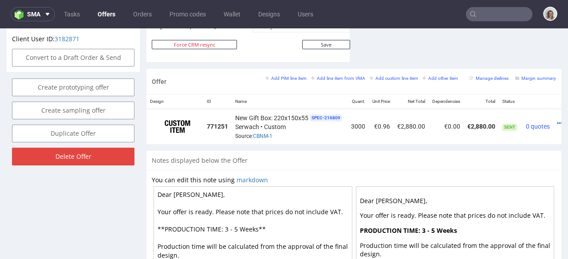
scroll to position [0, 27]
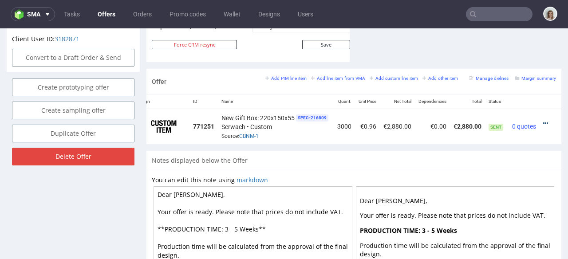
click at [544, 120] on icon at bounding box center [546, 123] width 5 height 6
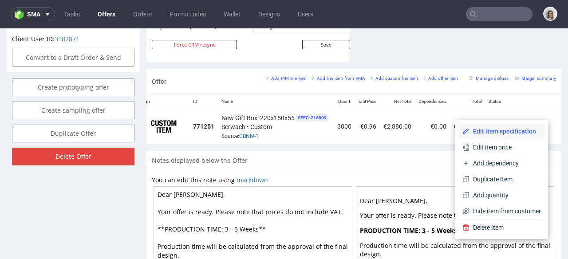
click at [495, 127] on span "Edit item specification" at bounding box center [505, 131] width 71 height 9
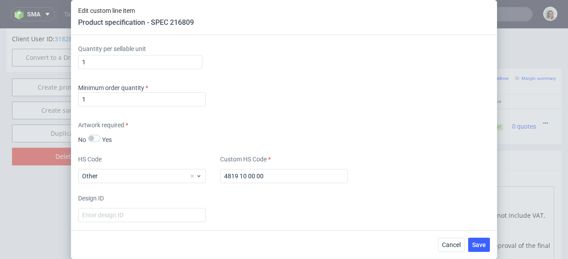
scroll to position [1395, 0]
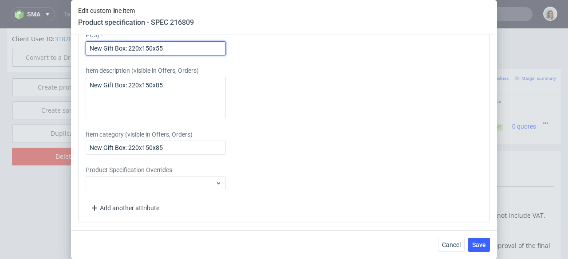
click at [159, 47] on input "New Gift Box: 220x150x55" at bounding box center [156, 48] width 140 height 14
type input "New Gift Box: 220x150x85"
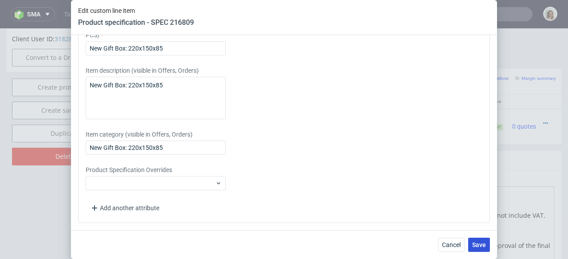
click at [478, 245] on span "Save" at bounding box center [479, 245] width 14 height 6
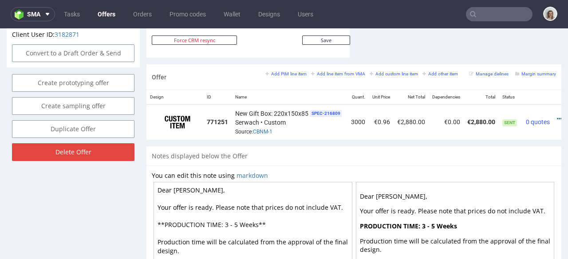
scroll to position [621, 0]
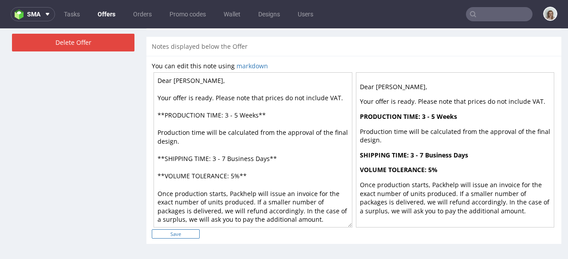
click at [163, 233] on input "Save" at bounding box center [176, 234] width 48 height 9
type input "In progress..."
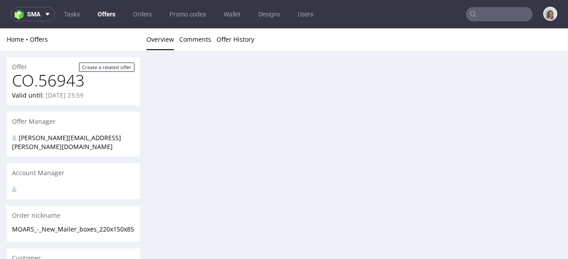
scroll to position [0, 0]
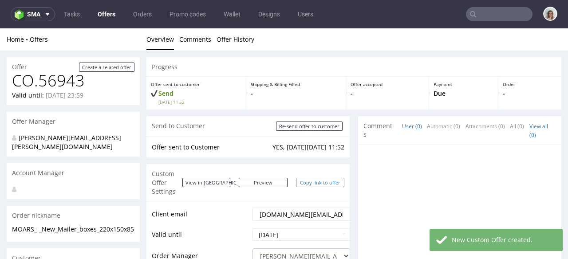
click at [318, 179] on link "Copy link to offer" at bounding box center [320, 182] width 49 height 9
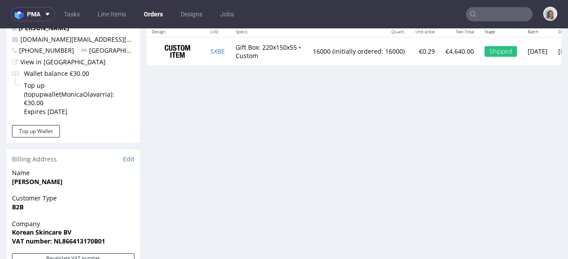
scroll to position [515, 0]
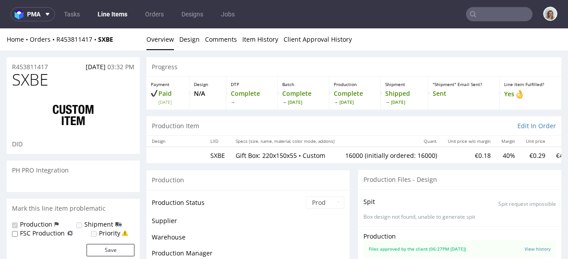
scroll to position [60, 0]
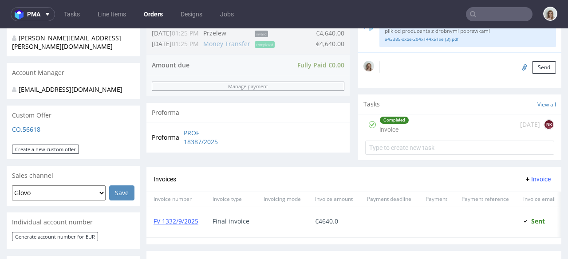
scroll to position [275, 0]
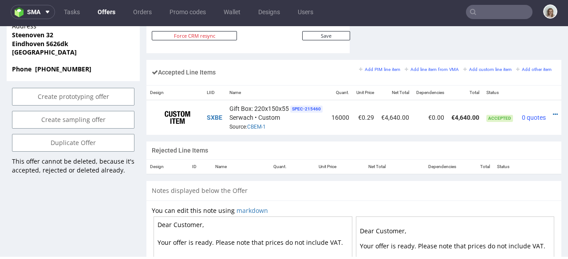
scroll to position [0, 22]
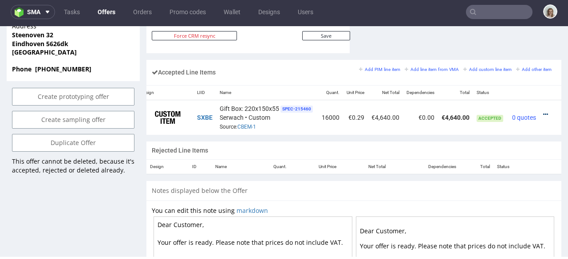
click at [544, 111] on icon at bounding box center [546, 114] width 5 height 6
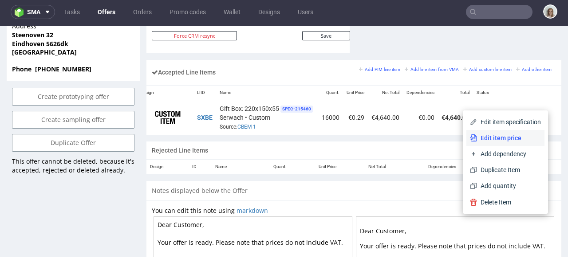
click at [511, 130] on li "Edit item price" at bounding box center [506, 138] width 78 height 16
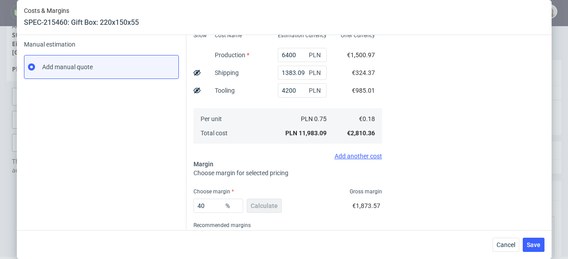
scroll to position [172, 0]
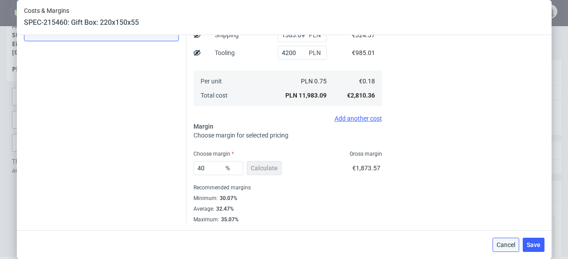
click at [516, 246] on span "Cancel" at bounding box center [506, 245] width 19 height 6
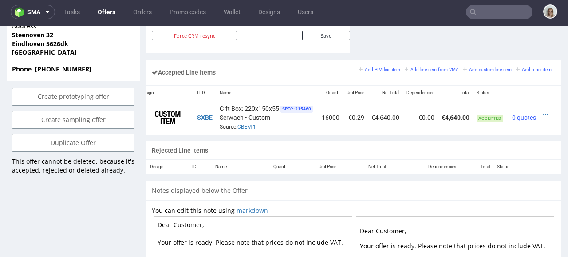
click at [487, 10] on input "text" at bounding box center [499, 12] width 67 height 14
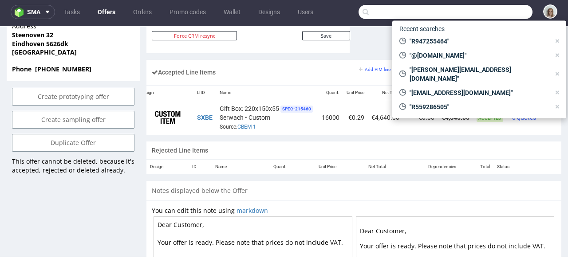
paste input "willem@motocoffee.nl"
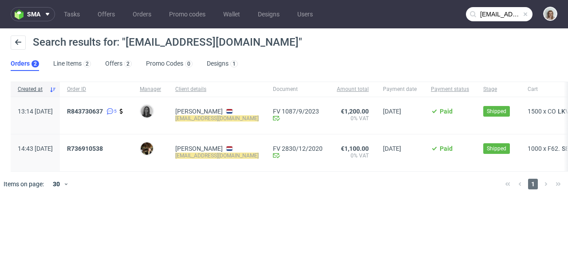
click at [498, 16] on input "willem@motocoffee.nl" at bounding box center [499, 14] width 67 height 14
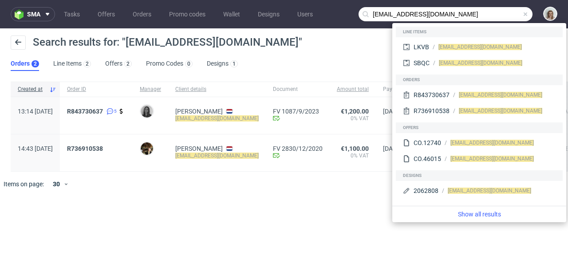
drag, startPoint x: 391, startPoint y: 14, endPoint x: 368, endPoint y: 13, distance: 22.7
click at [368, 13] on div "willem@motocoffee.nl" at bounding box center [446, 14] width 174 height 14
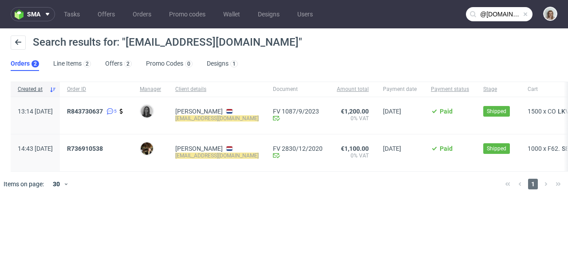
type input "@motocoffee.nl"
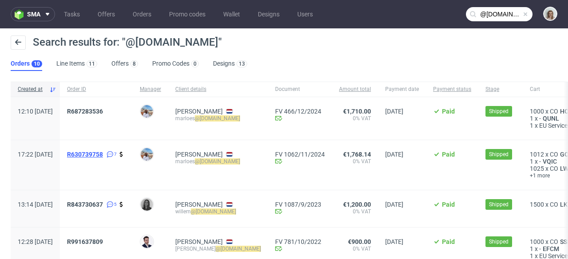
click at [103, 155] on span "R630739758" at bounding box center [85, 154] width 36 height 7
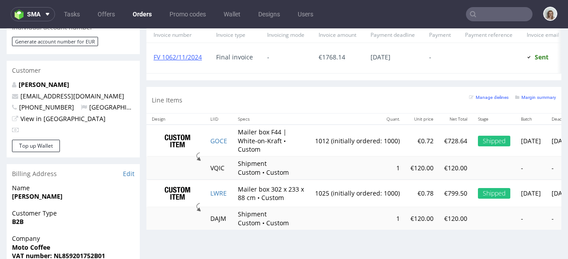
scroll to position [441, 0]
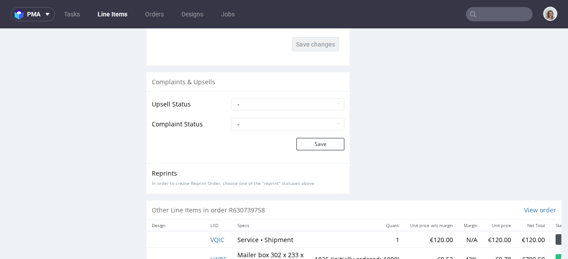
scroll to position [1786, 0]
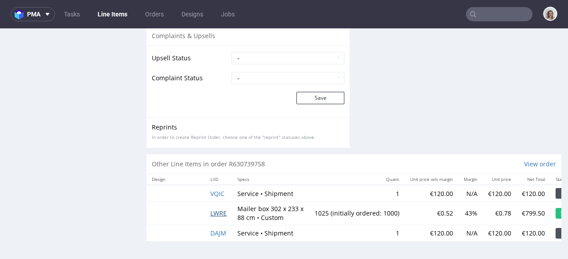
click at [218, 209] on span "LWRE" at bounding box center [218, 213] width 16 height 8
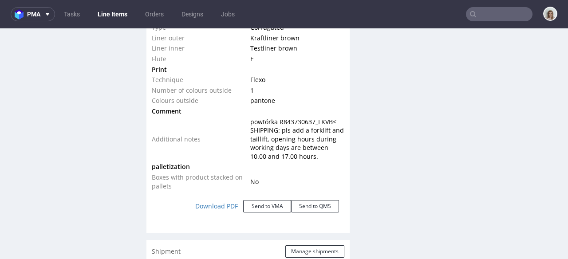
scroll to position [1019, 0]
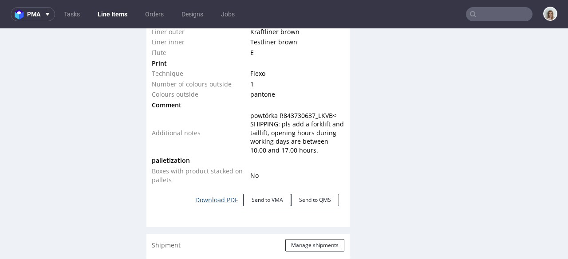
click at [218, 200] on link "Download PDF" at bounding box center [216, 200] width 53 height 20
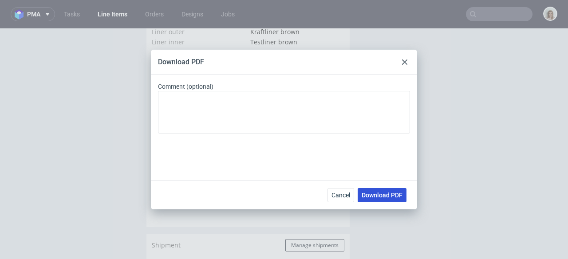
click at [386, 194] on span "Download PDF" at bounding box center [382, 195] width 41 height 6
click at [407, 63] on icon at bounding box center [404, 62] width 5 height 5
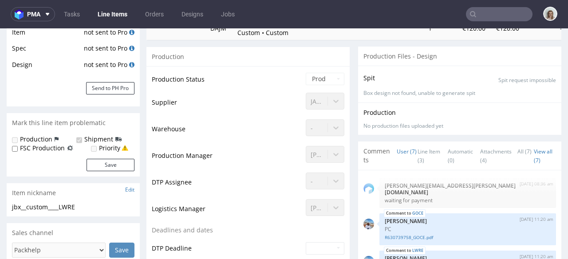
scroll to position [155, 0]
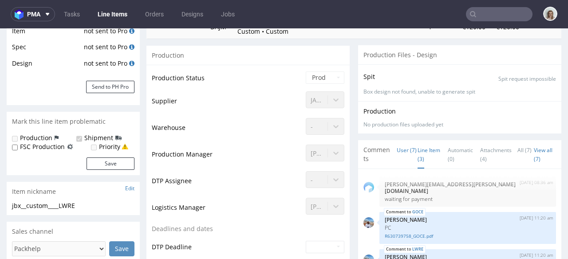
click at [418, 155] on link "Line Item (3)" at bounding box center [429, 155] width 23 height 28
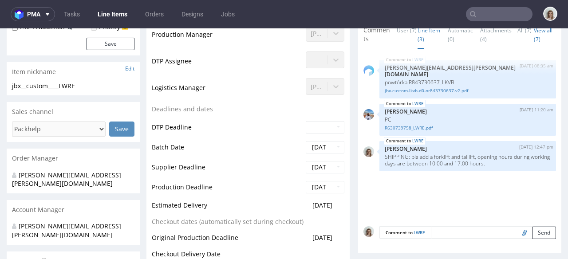
scroll to position [276, 0]
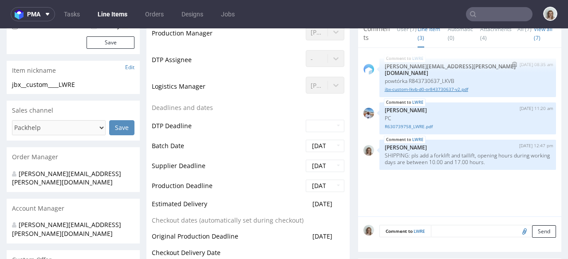
click at [417, 86] on link "jbx-custom-lkvb-d0-or843730637-v2.pdf" at bounding box center [468, 89] width 166 height 7
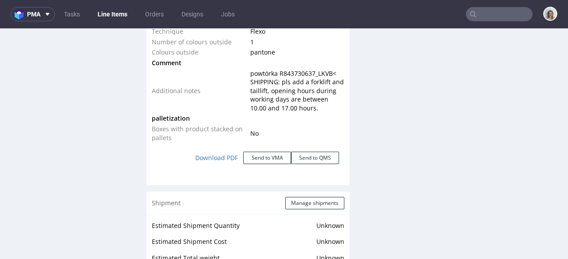
scroll to position [1067, 0]
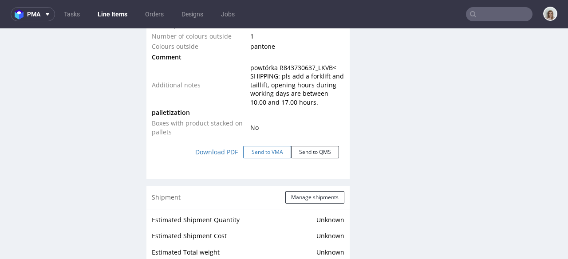
click at [253, 149] on button "Send to VMA" at bounding box center [267, 152] width 48 height 12
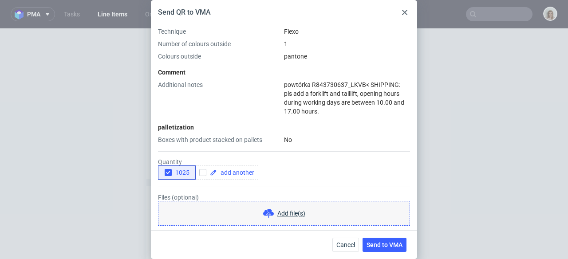
scroll to position [354, 0]
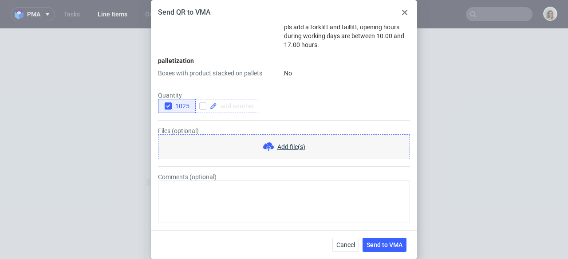
click at [241, 103] on span at bounding box center [235, 106] width 37 height 6
checkbox input "true"
click at [167, 105] on icon "button" at bounding box center [168, 106] width 6 height 6
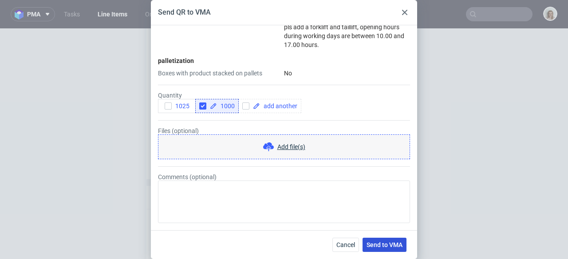
click at [381, 246] on span "Send to VMA" at bounding box center [385, 245] width 36 height 6
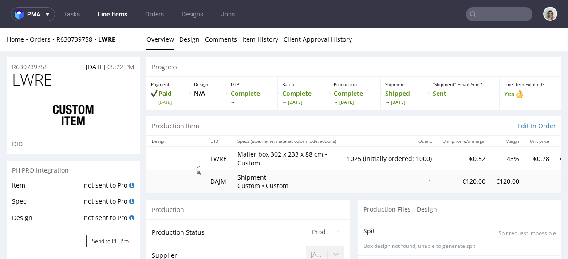
select select "in_progress"
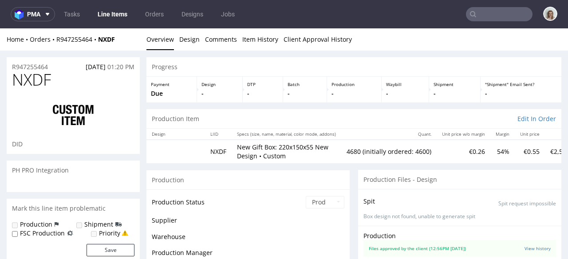
scroll to position [123, 0]
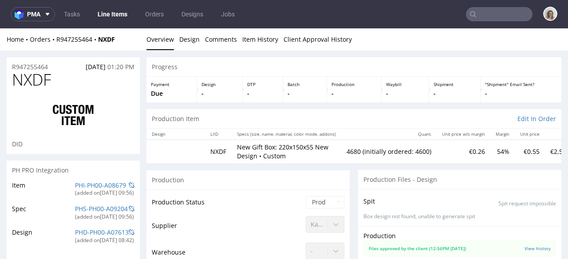
type input "4680"
select select "in_progress"
click at [74, 35] on div "Home Orders R947255464 NXDF Overview Design Comments Item History Client Approv…" at bounding box center [284, 39] width 568 height 22
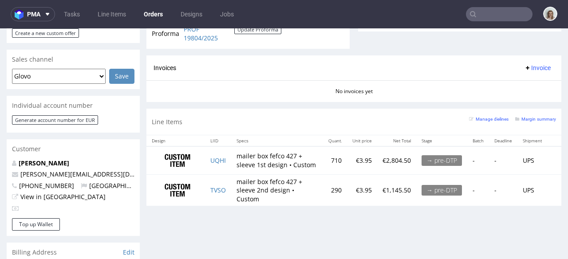
scroll to position [371, 0]
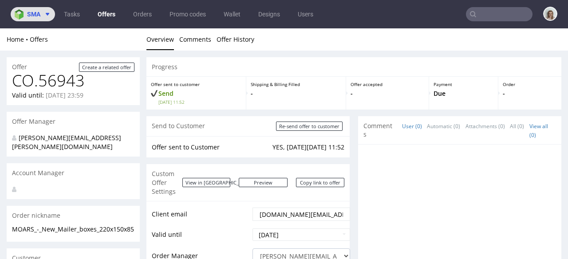
click at [45, 16] on icon at bounding box center [47, 14] width 7 height 7
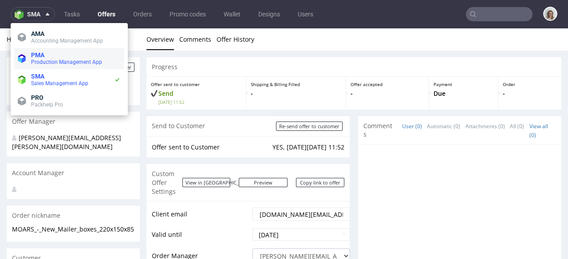
click at [52, 55] on span "PMA" at bounding box center [76, 55] width 90 height 7
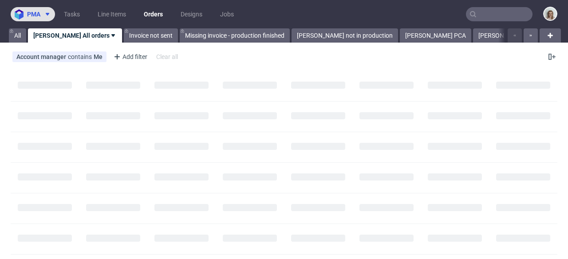
click at [50, 8] on button "pma" at bounding box center [33, 14] width 44 height 14
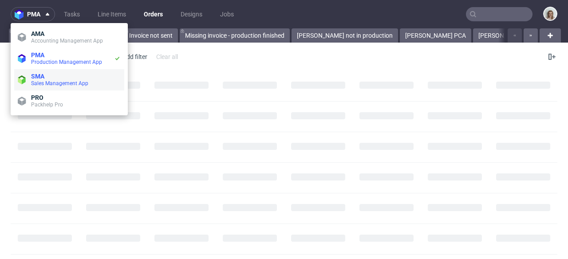
click at [45, 87] on span "Sales Management App" at bounding box center [76, 83] width 90 height 7
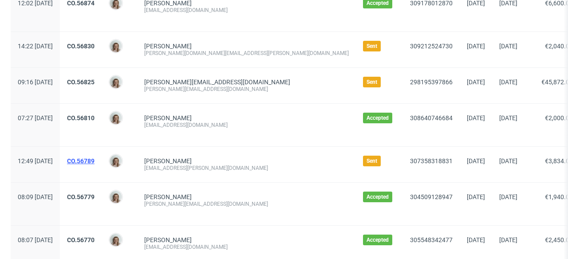
click at [95, 158] on link "CO.56789" at bounding box center [81, 161] width 28 height 7
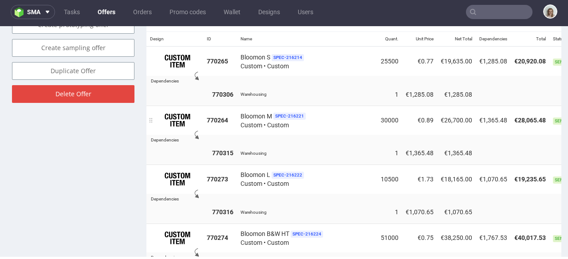
scroll to position [560, 0]
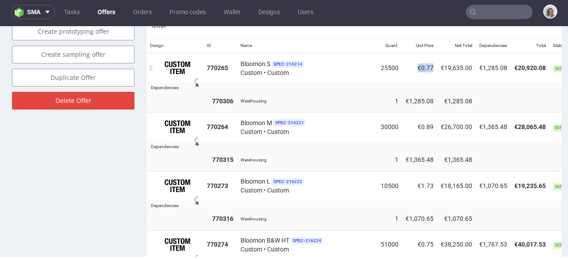
drag, startPoint x: 433, startPoint y: 55, endPoint x: 413, endPoint y: 56, distance: 20.4
click at [413, 56] on td "€0.77" at bounding box center [419, 67] width 35 height 29
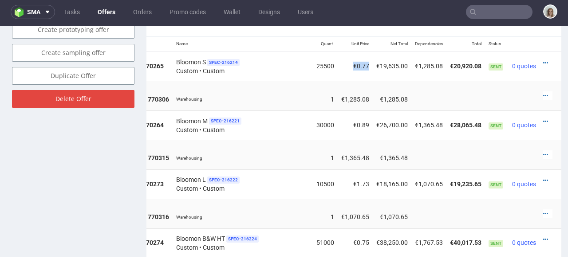
scroll to position [555, 0]
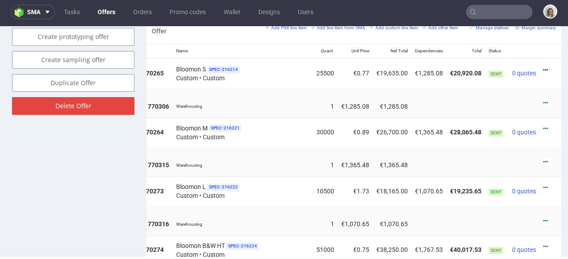
click at [544, 67] on icon at bounding box center [546, 70] width 5 height 6
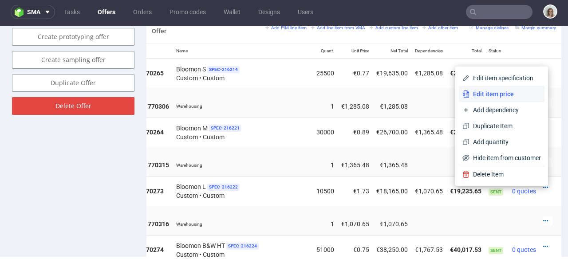
click at [499, 92] on span "Edit item price" at bounding box center [505, 94] width 71 height 9
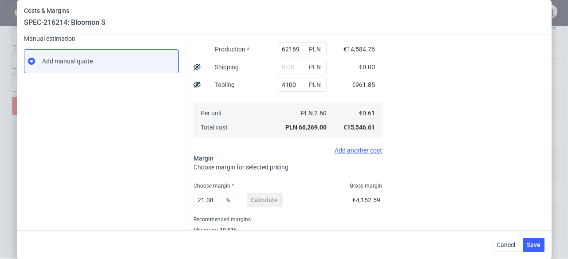
scroll to position [172, 0]
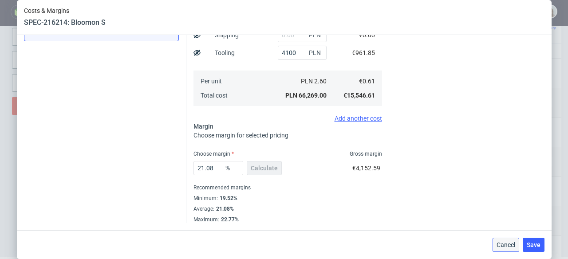
click at [499, 243] on span "Cancel" at bounding box center [506, 245] width 19 height 6
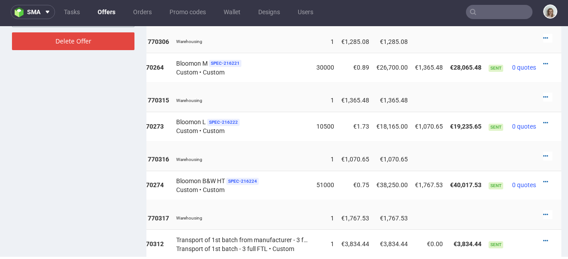
scroll to position [630, 0]
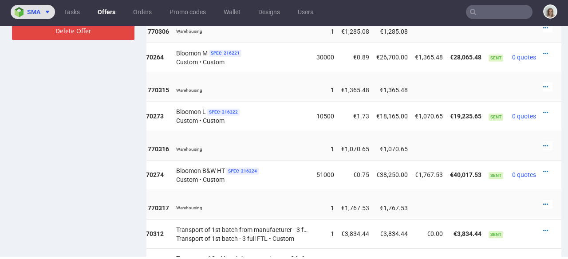
click at [40, 13] on span "sma" at bounding box center [33, 12] width 13 height 6
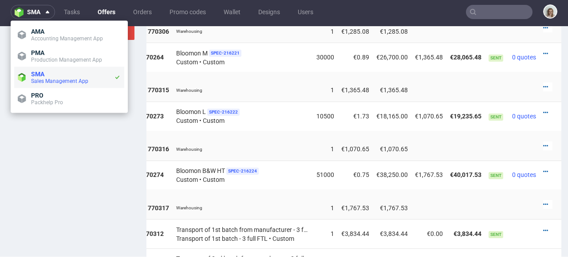
click at [43, 77] on span "SMA" at bounding box center [37, 74] width 13 height 7
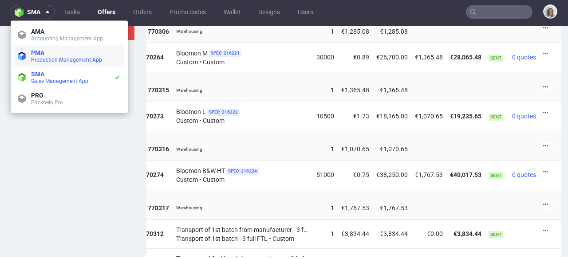
click at [55, 63] on span "Production Management App" at bounding box center [66, 60] width 71 height 6
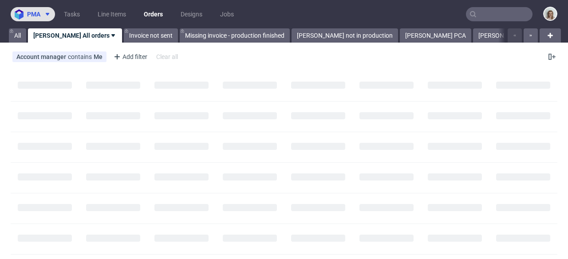
click at [46, 13] on use at bounding box center [48, 14] width 4 height 3
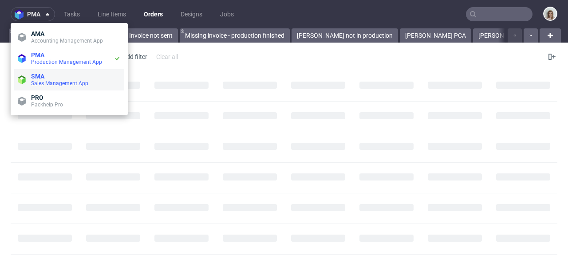
click at [48, 78] on span "SMA" at bounding box center [76, 76] width 90 height 7
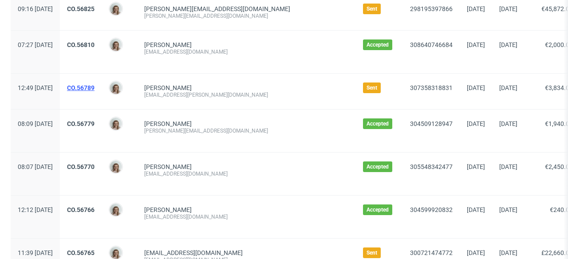
click at [95, 89] on link "CO.56789" at bounding box center [81, 87] width 28 height 7
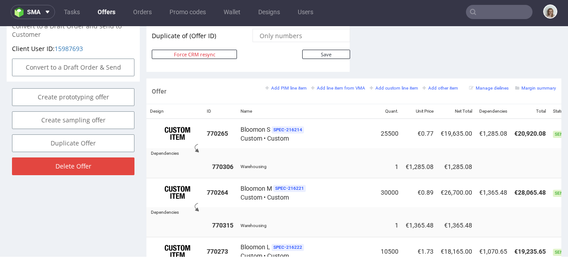
scroll to position [0, 70]
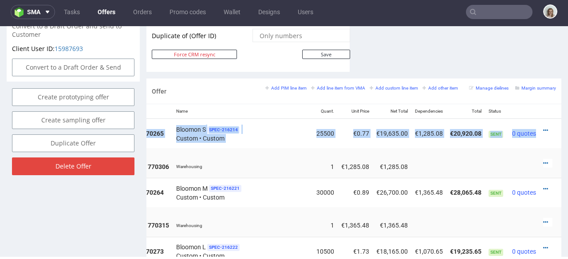
drag, startPoint x: 539, startPoint y: 121, endPoint x: 547, endPoint y: 90, distance: 32.1
click at [547, 90] on section "Offer Add PIM line item Add line item from VMA Add custom line item Add other i…" at bounding box center [354, 261] width 415 height 364
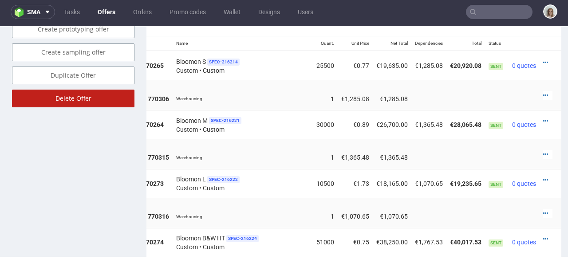
scroll to position [565, 0]
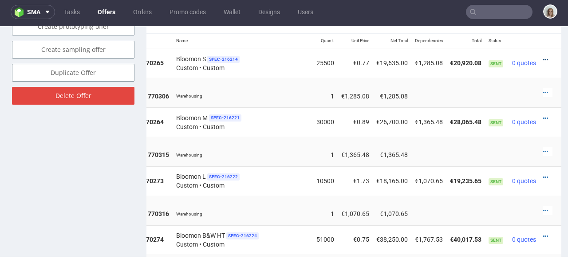
click at [544, 57] on icon at bounding box center [546, 60] width 5 height 6
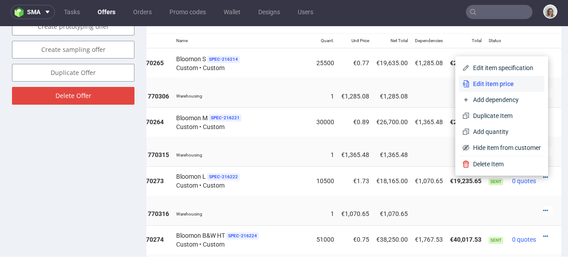
click at [516, 84] on span "Edit item price" at bounding box center [505, 83] width 71 height 9
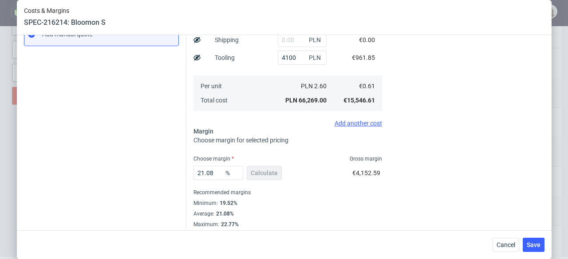
scroll to position [172, 0]
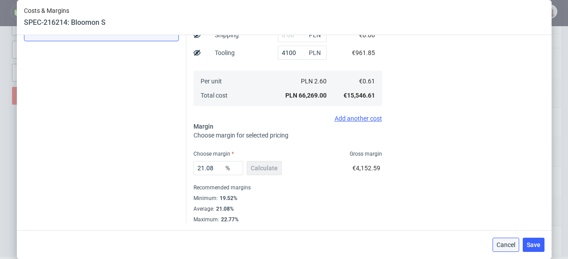
click at [497, 246] on span "Cancel" at bounding box center [506, 245] width 19 height 6
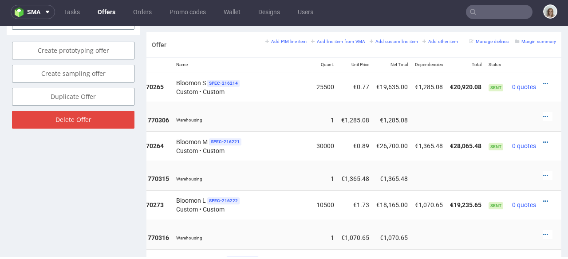
scroll to position [551, 0]
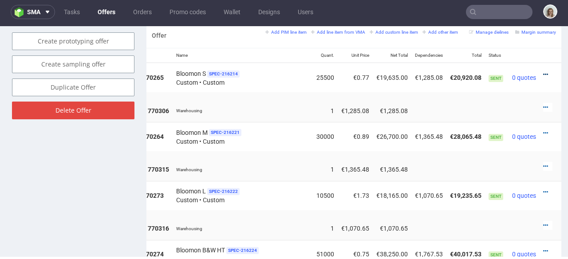
click at [544, 71] on icon at bounding box center [546, 74] width 5 height 6
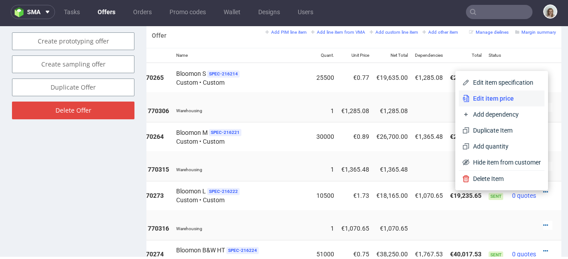
click at [508, 95] on span "Edit item price" at bounding box center [505, 98] width 71 height 9
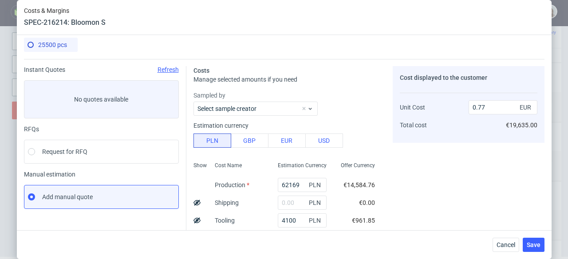
scroll to position [2, 0]
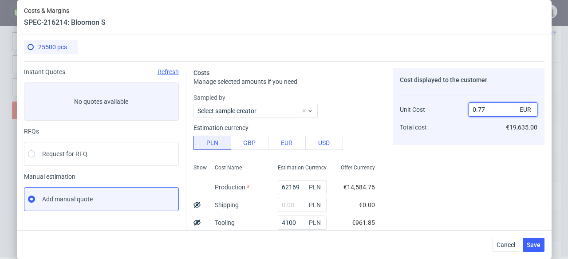
click at [490, 111] on input "0.77" at bounding box center [503, 110] width 69 height 14
type input "0.7"
type input "12.857142857142856"
type input "0.71"
type input "14.084507042253522"
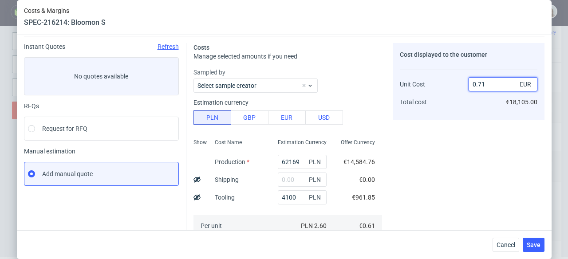
scroll to position [0, 0]
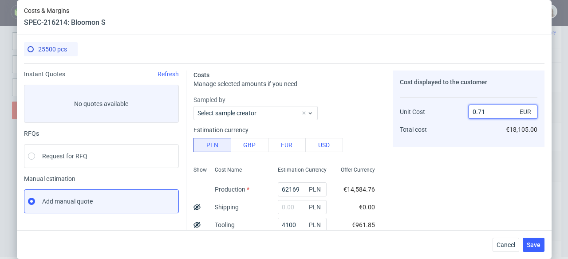
type input "0.7"
type input "12.857142857142856"
click at [504, 245] on span "Cancel" at bounding box center [506, 245] width 19 height 6
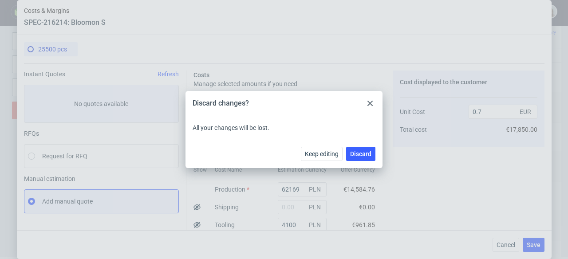
click at [370, 102] on icon at bounding box center [370, 103] width 5 height 5
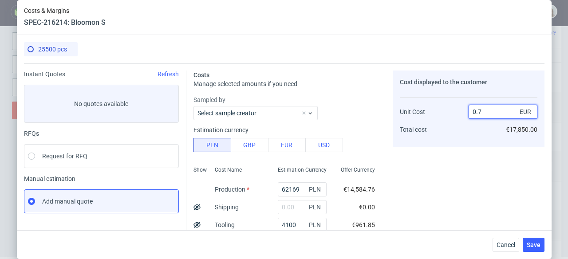
click at [487, 111] on input "0.7" at bounding box center [503, 112] width 69 height 14
type input "0.77"
type input "20.77922077922078"
type input "0.77"
click at [456, 178] on div "Cost displayed to the customer Unit Cost Total cost 0.77 EUR €19,635.00" at bounding box center [469, 246] width 152 height 350
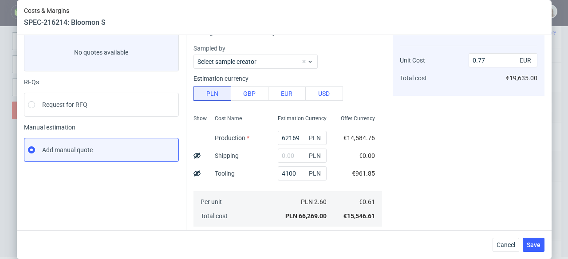
scroll to position [55, 0]
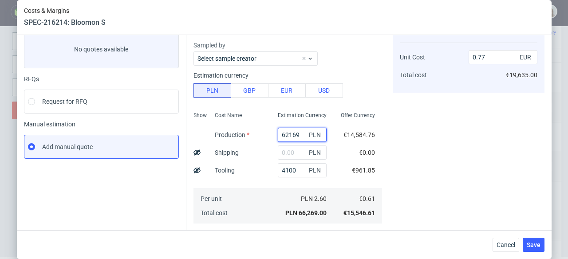
click at [284, 133] on input "62169" at bounding box center [302, 135] width 49 height 14
type input "2169"
type input "0.08"
type input "52169"
type input "0.66"
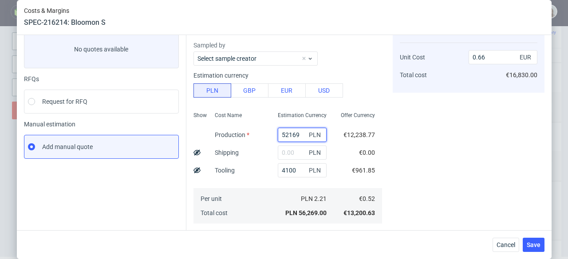
type input "2169"
type input "0.08"
type input "62169"
type input "0.77"
type input "169"
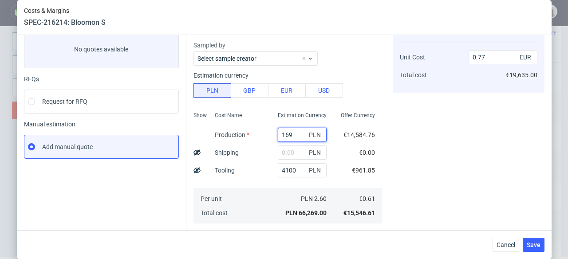
type input "0.05"
type input "55169"
type input "0.69"
type input "5169"
type input "0.11"
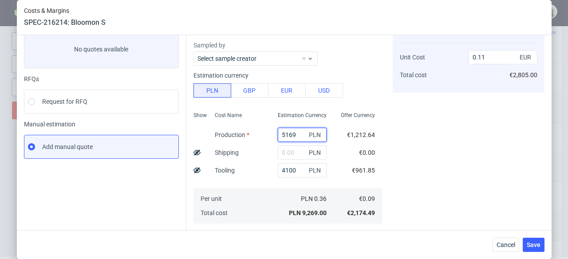
type input "57169"
type input "0.71"
type input "57169"
click at [503, 249] on button "Cancel" at bounding box center [506, 245] width 27 height 14
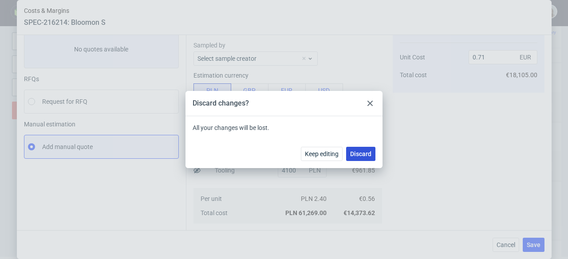
click at [367, 157] on span "Discard" at bounding box center [360, 154] width 21 height 6
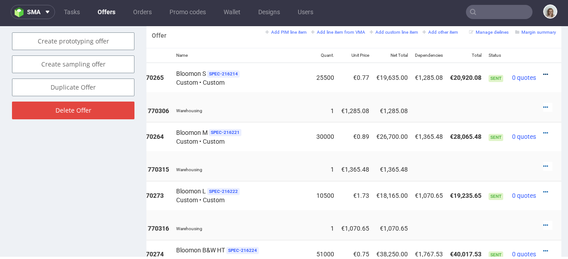
click at [544, 71] on icon at bounding box center [546, 74] width 5 height 6
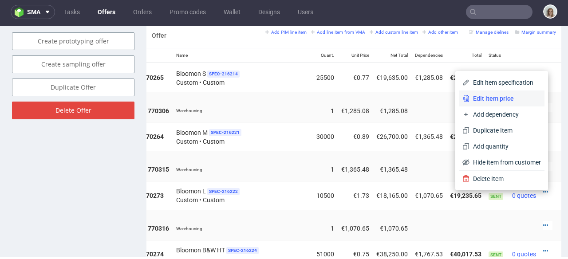
click at [515, 94] on span "Edit item price" at bounding box center [505, 98] width 71 height 9
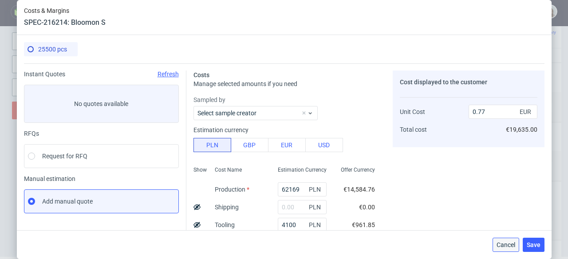
click at [508, 251] on button "Cancel" at bounding box center [506, 245] width 27 height 14
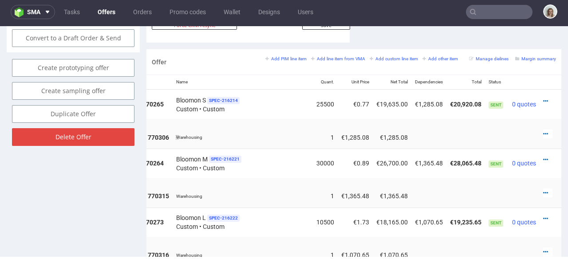
scroll to position [514, 0]
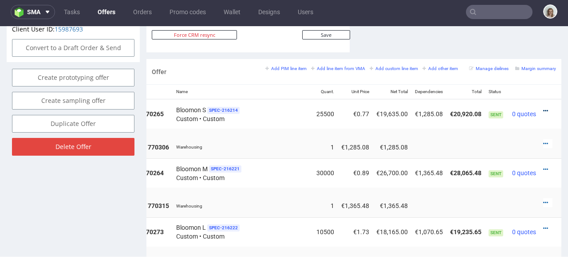
click at [544, 108] on icon at bounding box center [546, 111] width 5 height 6
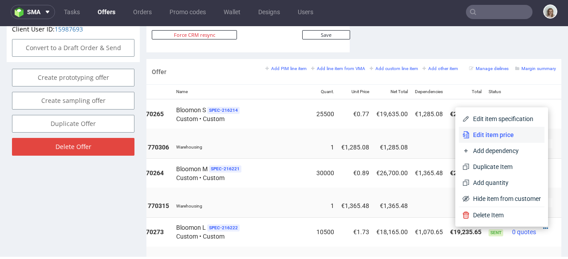
click at [492, 130] on li "Edit item price" at bounding box center [502, 135] width 86 height 16
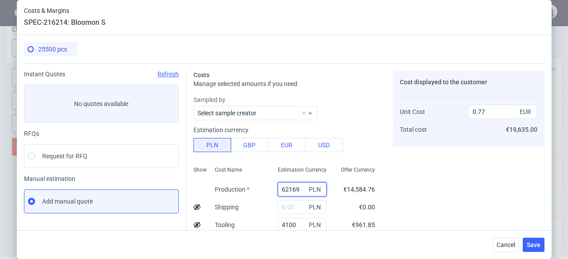
drag, startPoint x: 305, startPoint y: 189, endPoint x: 260, endPoint y: 189, distance: 44.8
click at [260, 189] on div "Show Cost Name Production Shipping Tooling Per unit Total cost Estimation Curre…" at bounding box center [288, 221] width 189 height 117
click at [286, 187] on input "62169" at bounding box center [302, 189] width 49 height 14
drag, startPoint x: 288, startPoint y: 188, endPoint x: 278, endPoint y: 188, distance: 9.8
click at [278, 188] on input "62169" at bounding box center [302, 189] width 49 height 14
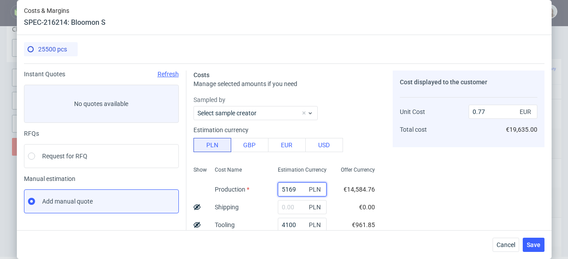
type input "57169"
type input "0.72"
type input "5169"
type input "0.11"
type input "58169"
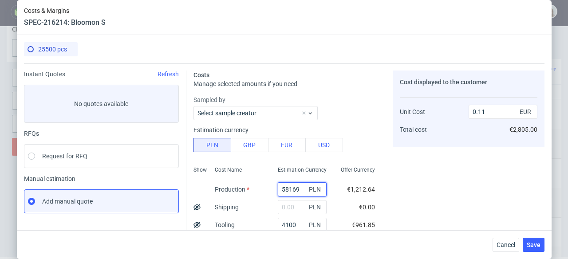
type input "0.73"
type input "5169"
type input "0.11"
type input "57169"
type input "0.72"
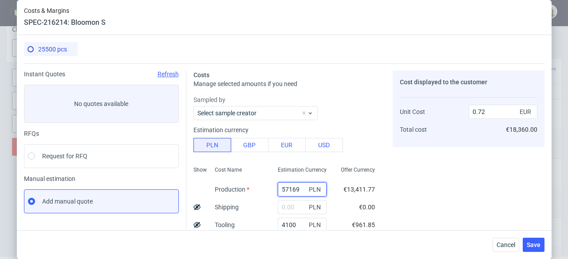
click at [292, 189] on input "57169" at bounding box center [302, 189] width 49 height 14
type input "5769"
type input "0.12"
type input "57869"
type input "0.72"
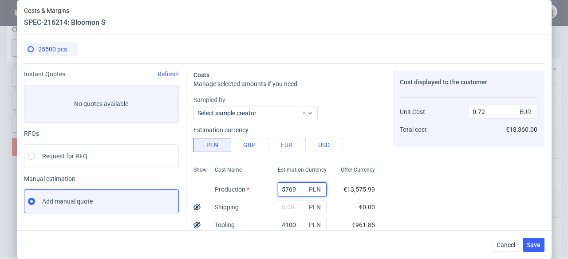
type input "57969"
type input "0.73"
type input "5769"
type input "0.12"
type input "57869"
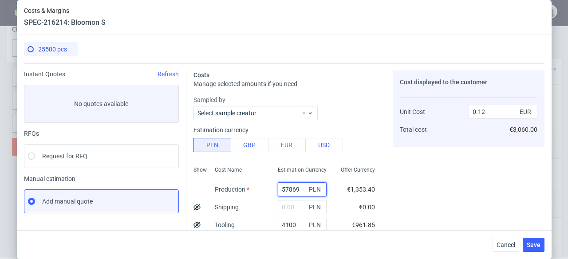
type input "0.72"
drag, startPoint x: 302, startPoint y: 189, endPoint x: 270, endPoint y: 189, distance: 32.9
click at [270, 189] on div "Show Cost Name Production Shipping Tooling Per unit Total cost Estimation Curre…" at bounding box center [288, 221] width 189 height 117
type input "57869"
click at [511, 246] on span "Cancel" at bounding box center [506, 245] width 19 height 6
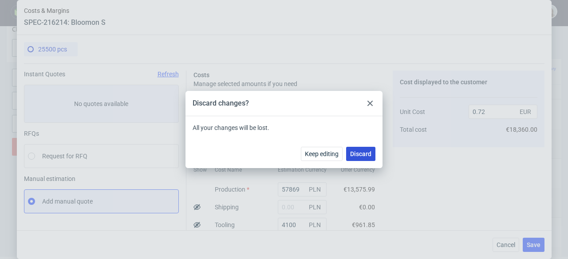
click at [371, 154] on span "Discard" at bounding box center [360, 154] width 21 height 6
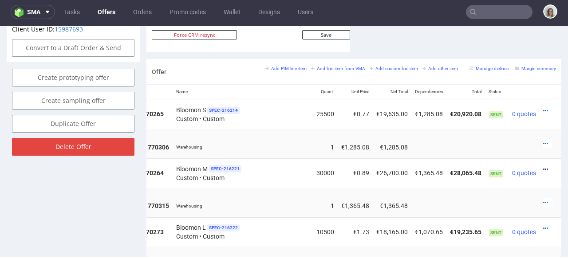
click at [544, 167] on icon at bounding box center [546, 170] width 5 height 6
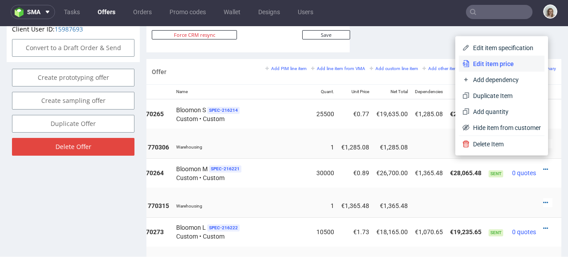
click at [516, 63] on span "Edit item price" at bounding box center [505, 64] width 71 height 9
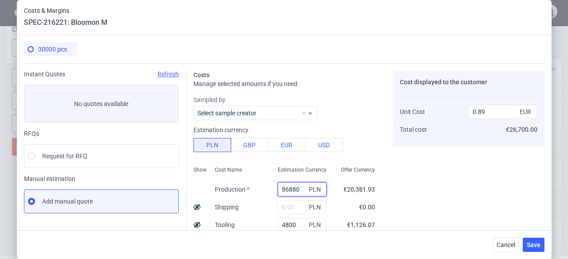
drag, startPoint x: 301, startPoint y: 189, endPoint x: 270, endPoint y: 189, distance: 31.1
click at [270, 189] on div "Show Cost Name Production Shipping Tooling Per unit Total cost Estimation Curre…" at bounding box center [288, 221] width 189 height 117
click at [503, 242] on span "Cancel" at bounding box center [506, 245] width 19 height 6
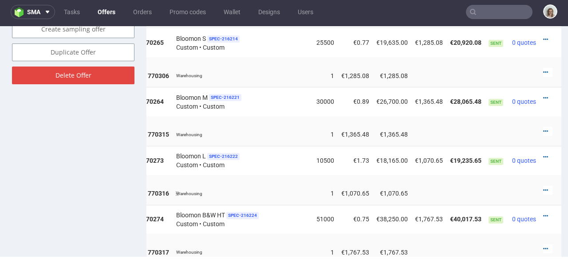
scroll to position [588, 0]
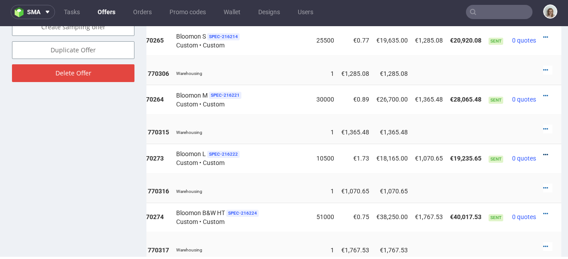
click at [544, 152] on icon at bounding box center [546, 155] width 5 height 6
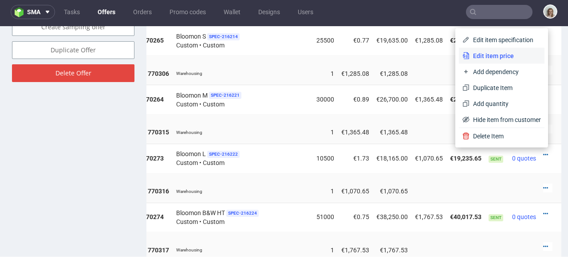
click at [517, 60] on li "Edit item price" at bounding box center [502, 56] width 86 height 16
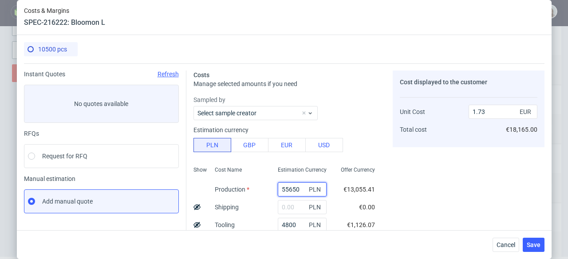
drag, startPoint x: 300, startPoint y: 191, endPoint x: 264, endPoint y: 190, distance: 36.0
click at [264, 190] on div "Show Cost Name Production Shipping Tooling Per unit Total cost Estimation Curre…" at bounding box center [288, 221] width 189 height 117
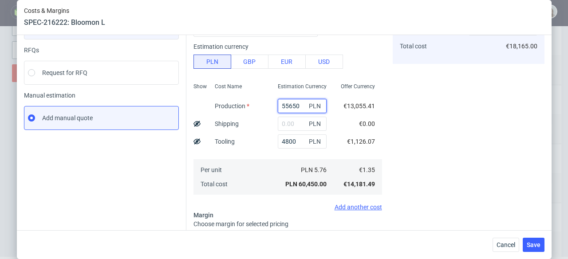
scroll to position [89, 0]
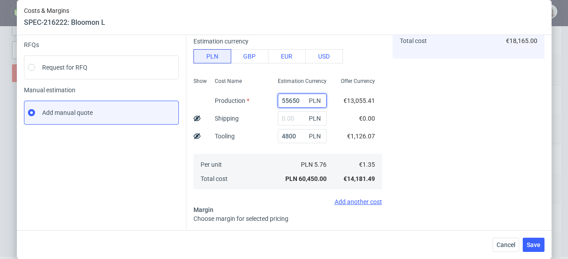
click at [288, 99] on input "55650" at bounding box center [302, 101] width 49 height 14
type input "50650"
type input "1.59"
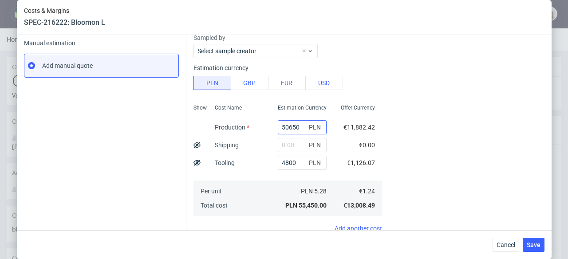
scroll to position [159, 0]
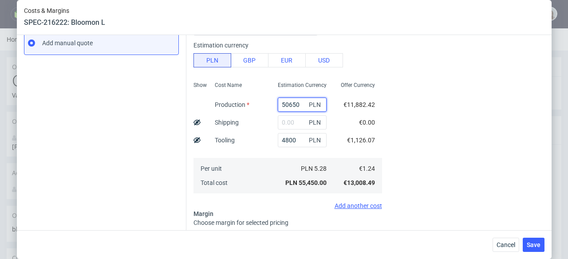
drag, startPoint x: 287, startPoint y: 102, endPoint x: 281, endPoint y: 102, distance: 5.8
click at [281, 102] on input "50650" at bounding box center [302, 105] width 49 height 14
type input "45650"
type input "1.44"
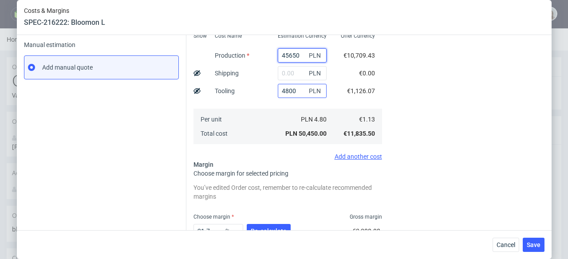
scroll to position [137, 0]
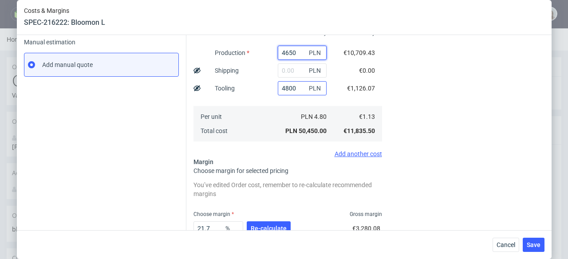
type input "40650"
type input "1.3"
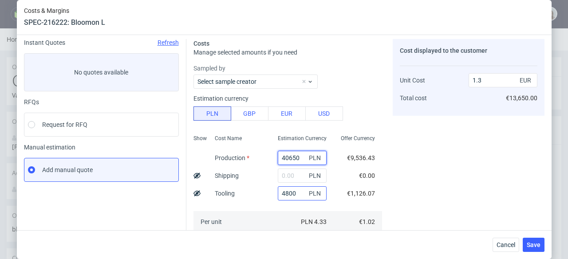
scroll to position [32, 0]
type input "650"
type input "0.16"
type input "28650"
type input "0.96"
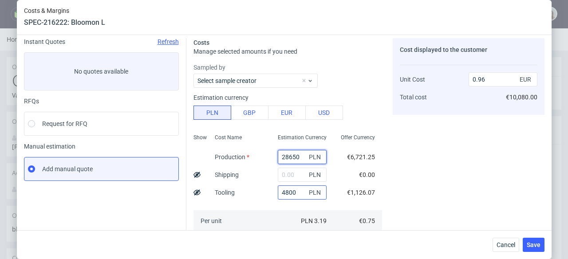
type input "2650"
type input "0.22"
type input "29650"
type input "0.99"
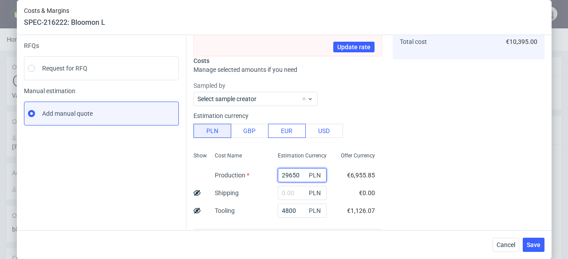
scroll to position [89, 0]
type input "650"
type input "0.16"
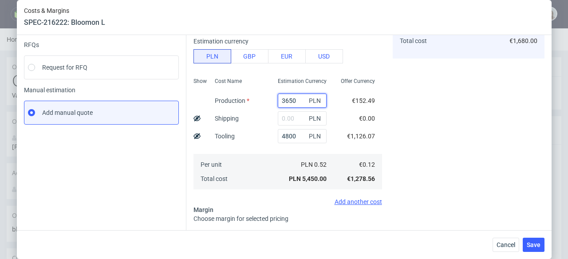
type input "30650"
type input "1.01"
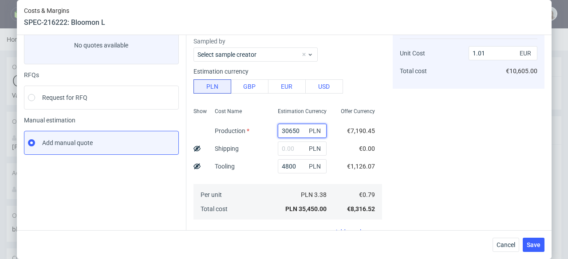
scroll to position [59, 0]
type input "31650"
type input "1.04"
type input "3650"
type input "0.24"
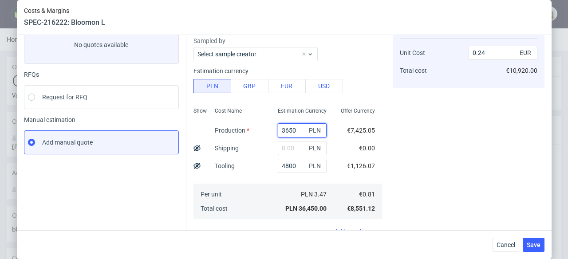
type input "32650"
type input "1.07"
type input "3650"
type input "0.24"
type input "33650"
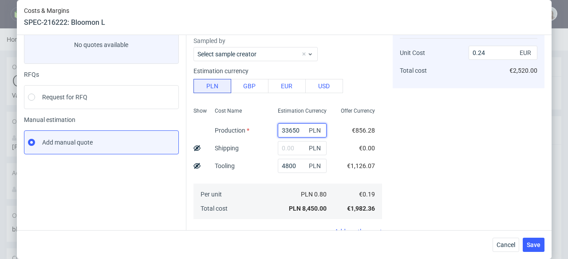
type input "1.1"
type input "3650"
type input "0.24"
type input "34650"
type input "1.13"
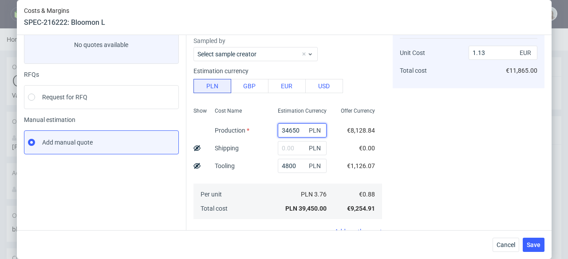
type input "3650"
type input "0.24"
type input "35650"
type input "1.16"
type input "3650"
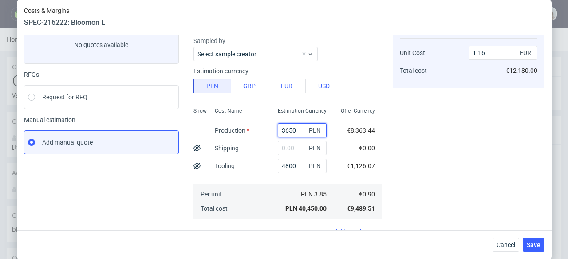
type input "0.24"
type input "36650"
type input "1.19"
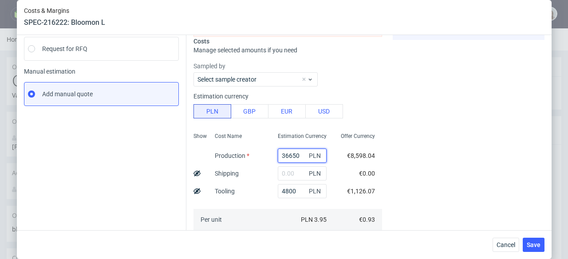
scroll to position [108, 0]
drag, startPoint x: 305, startPoint y: 155, endPoint x: 279, endPoint y: 154, distance: 26.2
click at [279, 154] on input "36650" at bounding box center [302, 155] width 49 height 14
click at [286, 159] on input "36650" at bounding box center [302, 155] width 49 height 14
click at [288, 155] on input "36650" at bounding box center [302, 155] width 49 height 14
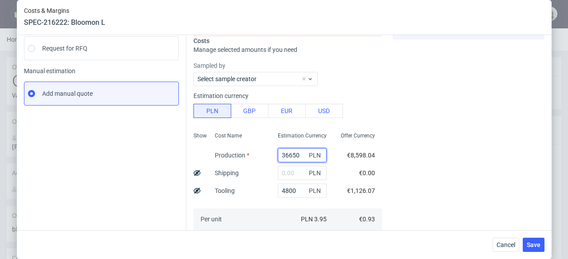
type input "3650"
type input "0.24"
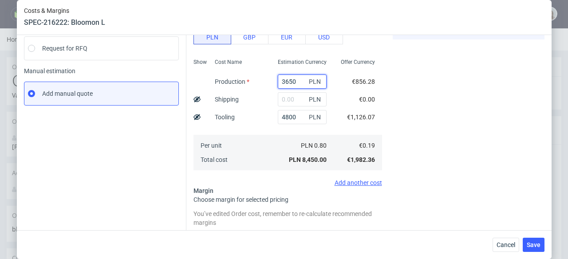
type input "37650"
type input "1.21"
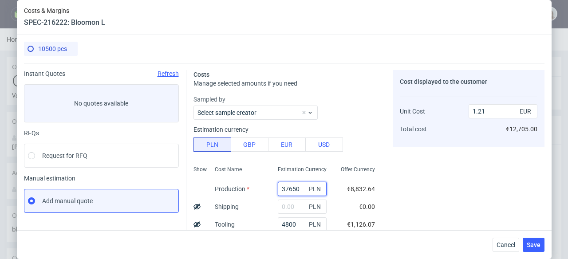
scroll to position [0, 0]
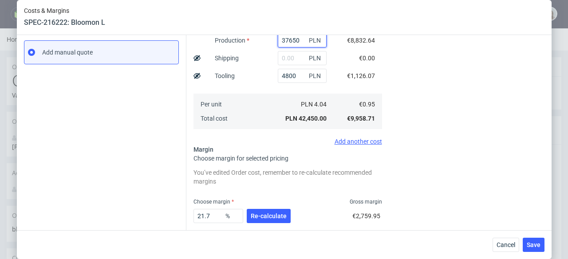
type input "3650"
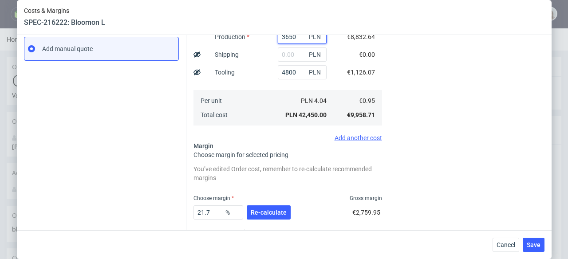
type input "0.24"
type input "36650"
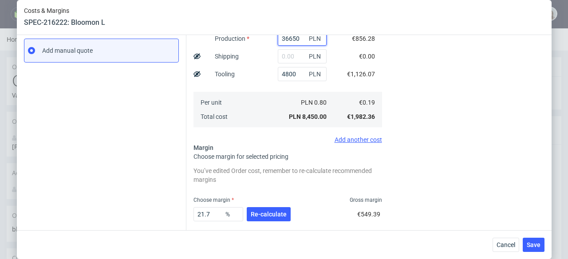
type input "1.19"
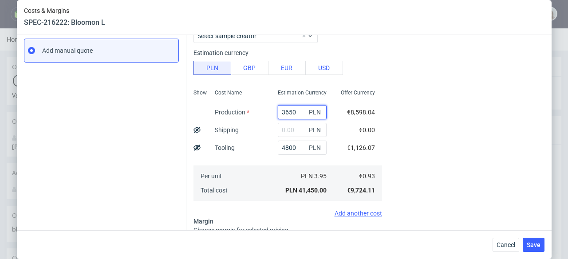
type input "36850"
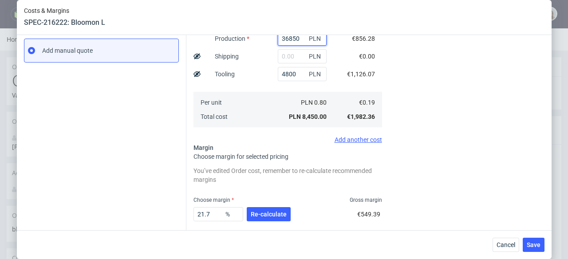
type input "1.19"
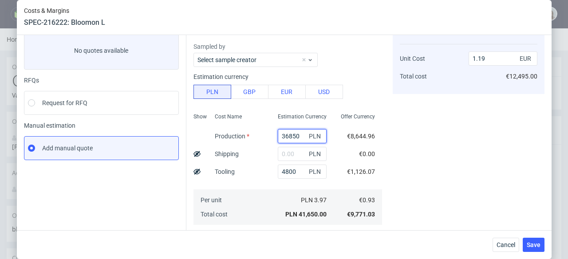
scroll to position [48, 0]
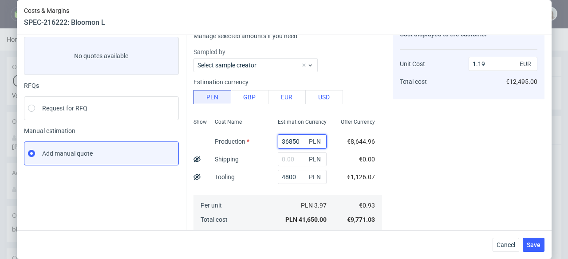
drag, startPoint x: 305, startPoint y: 141, endPoint x: 274, endPoint y: 141, distance: 31.1
click at [274, 141] on div "36850 PLN" at bounding box center [302, 142] width 63 height 18
type input "36850"
click at [493, 245] on button "Cancel" at bounding box center [506, 245] width 27 height 14
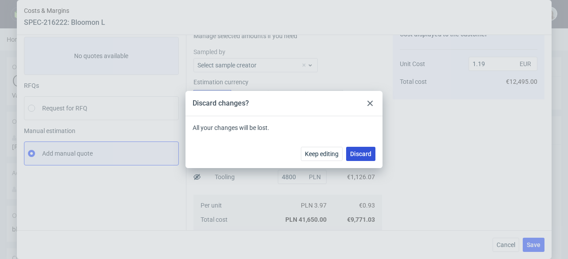
click at [353, 151] on span "Discard" at bounding box center [360, 154] width 21 height 6
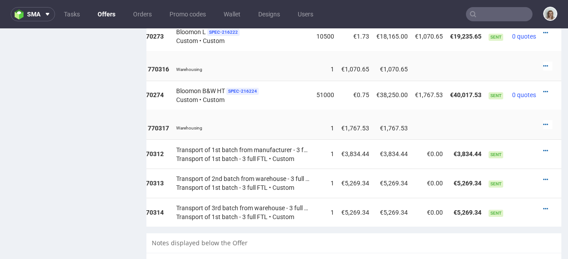
scroll to position [694, 0]
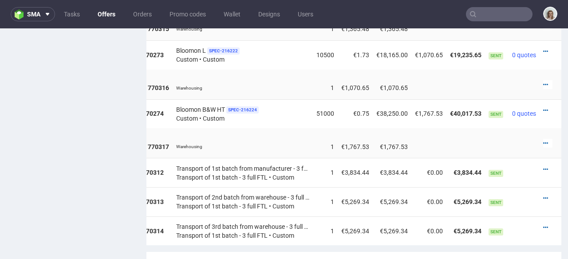
click at [544, 106] on div at bounding box center [548, 110] width 9 height 9
click at [544, 107] on icon at bounding box center [546, 110] width 5 height 6
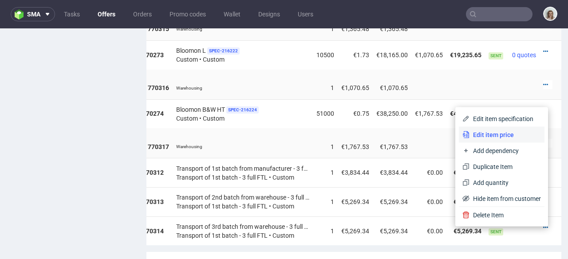
click at [510, 131] on span "Edit item price" at bounding box center [505, 135] width 71 height 9
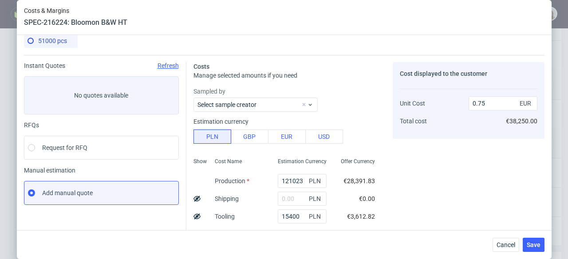
scroll to position [9, 0]
click at [291, 179] on input "121023" at bounding box center [302, 181] width 49 height 14
type input "120023"
type input "0.74"
type input "23"
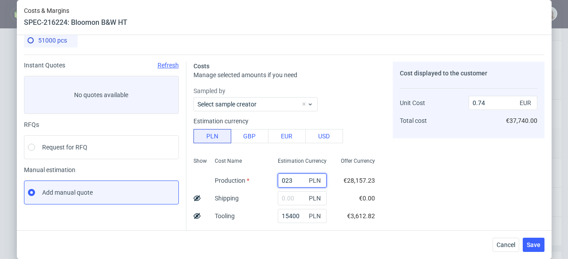
type input "0.08"
type input "2311"
type input "0.09"
type input "23119"
type input "0.21"
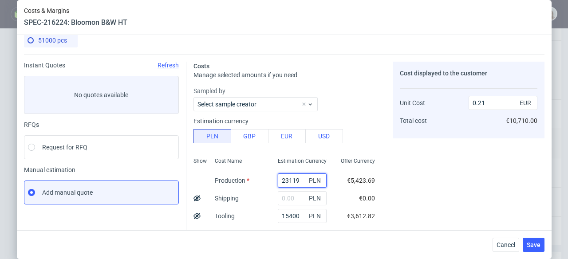
type input "2311"
type input "0.1"
type input "2311"
click at [500, 243] on span "Cancel" at bounding box center [506, 245] width 19 height 6
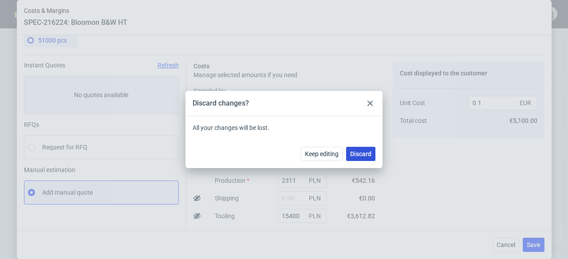
click at [362, 155] on span "Discard" at bounding box center [360, 154] width 21 height 6
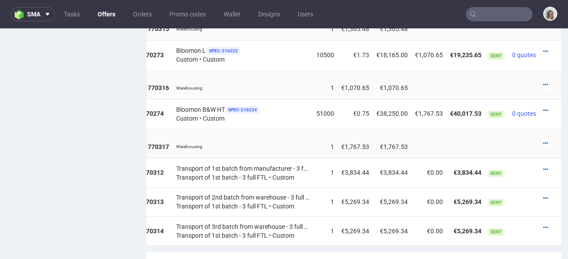
click at [544, 106] on div at bounding box center [548, 110] width 9 height 9
click at [544, 107] on icon at bounding box center [546, 110] width 5 height 6
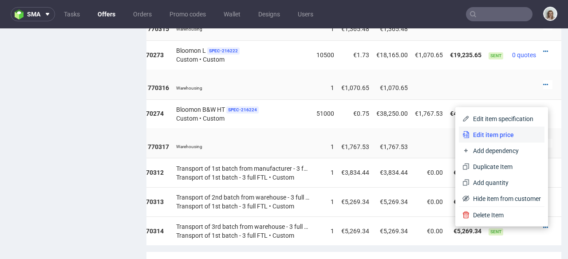
click at [501, 133] on span "Edit item price" at bounding box center [505, 135] width 71 height 9
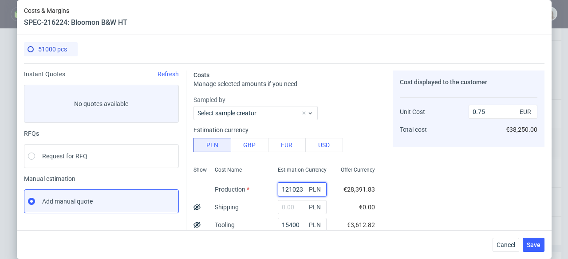
drag, startPoint x: 292, startPoint y: 187, endPoint x: 277, endPoint y: 187, distance: 15.5
click at [277, 187] on div "121023 PLN" at bounding box center [302, 190] width 63 height 18
type input "119023"
type input "0.74"
type input "11023"
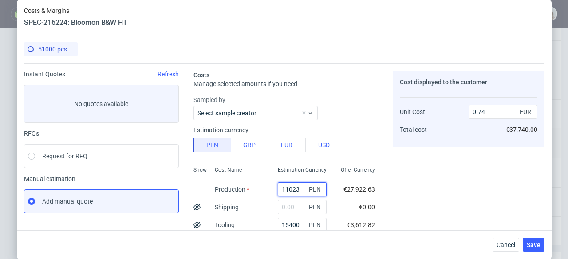
type input "0.14"
type input "119023"
type input "0.74"
type input "11023"
type input "0.14"
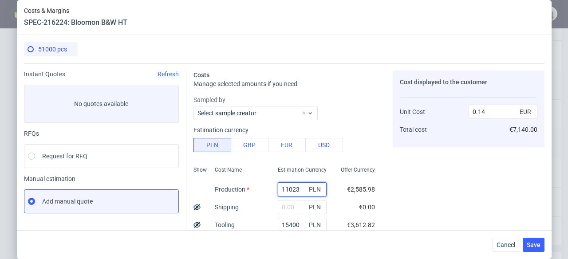
type input "1023"
type input "0.09"
type input "115023"
type input "0.72"
type input "1023"
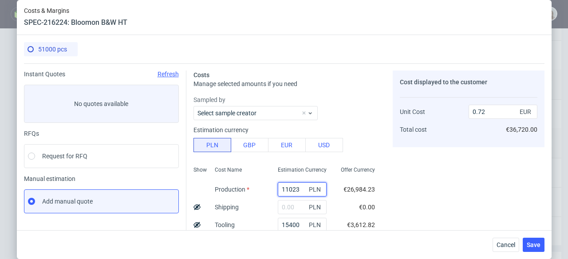
type input "0.14"
type input "10023"
type input "0.09"
type input "105023"
type input "0.66"
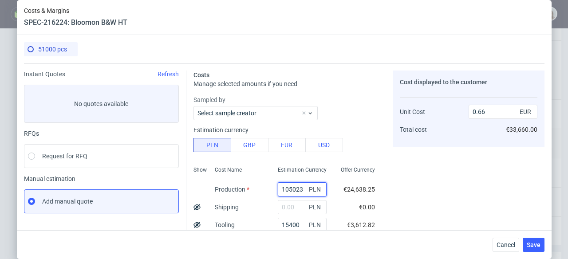
type input "10023"
type input "0.14"
type input "109023"
type input "0.68"
type input "10023"
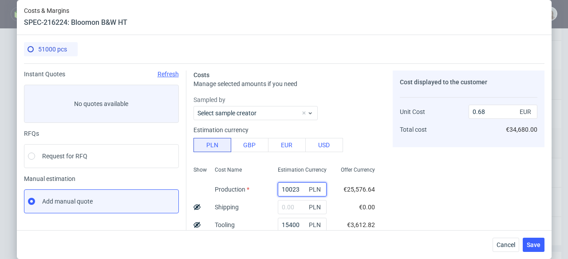
type input "0.14"
type input "1023"
type input "0.09"
type input "111023"
type input "0.69"
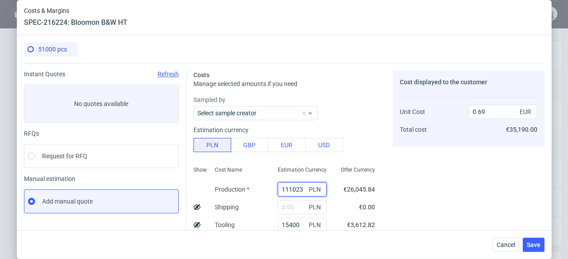
type input "11023"
type input "0.14"
type input "113023"
type input "0.7"
type input "11023"
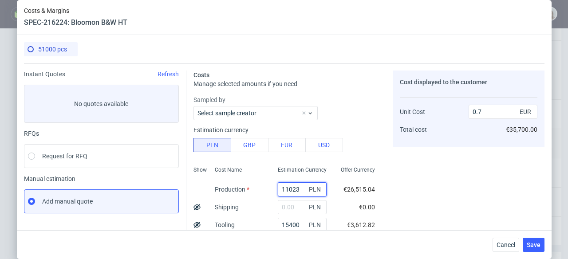
type input "0.14"
type input "114023"
type input "0.71"
drag, startPoint x: 305, startPoint y: 186, endPoint x: 282, endPoint y: 186, distance: 22.6
click at [278, 186] on input "114023" at bounding box center [302, 189] width 49 height 14
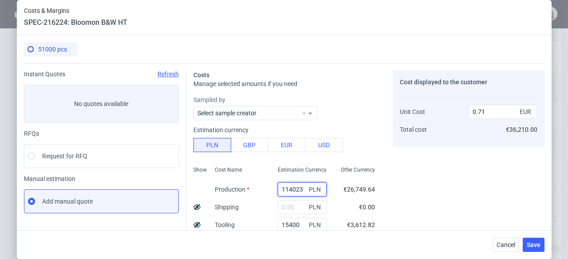
click at [294, 189] on input "114023" at bounding box center [302, 189] width 49 height 14
type input "11423"
type input "0.15"
type input "114923"
type input "0.72"
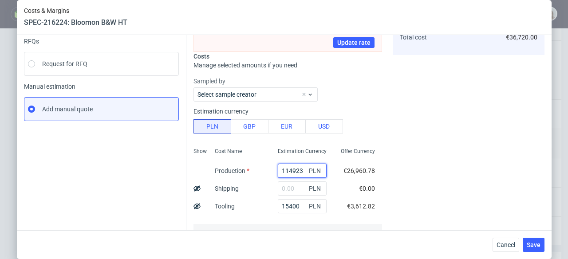
scroll to position [147, 0]
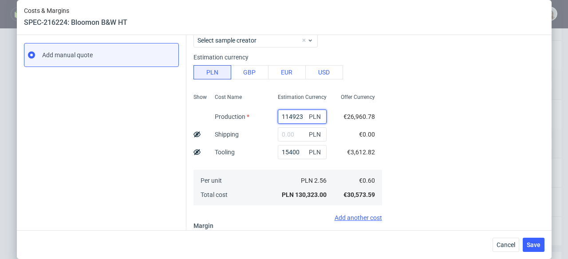
type input "11423"
type input "0.15"
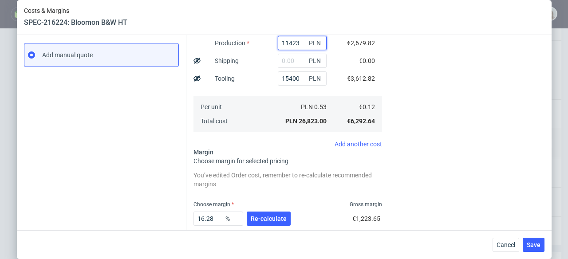
type input "114823"
type input "0.71"
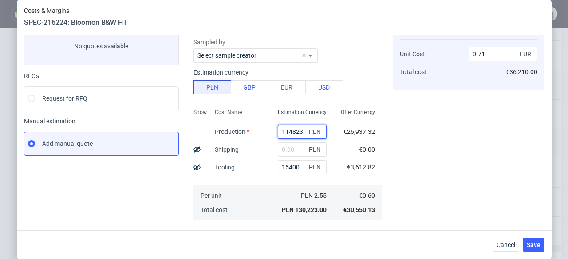
scroll to position [0, 0]
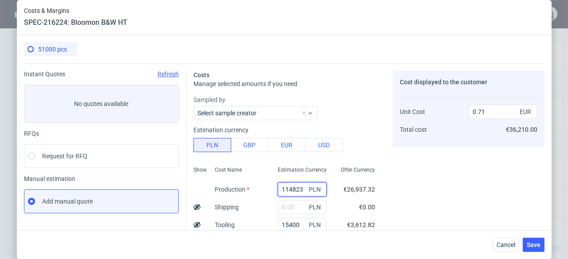
drag, startPoint x: 304, startPoint y: 190, endPoint x: 277, endPoint y: 190, distance: 27.1
click at [277, 190] on div "114823 PLN" at bounding box center [302, 190] width 63 height 18
type input "114823"
click at [502, 242] on span "Cancel" at bounding box center [506, 245] width 19 height 6
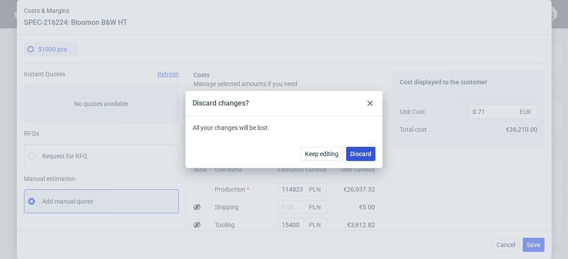
click at [365, 154] on span "Discard" at bounding box center [360, 154] width 21 height 6
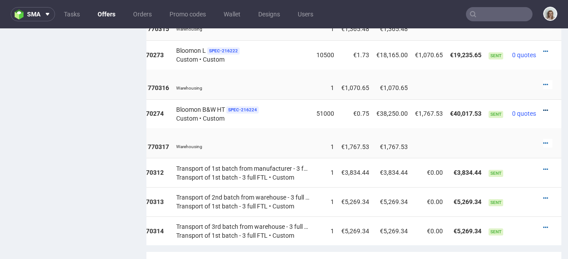
click at [544, 107] on icon at bounding box center [546, 110] width 5 height 6
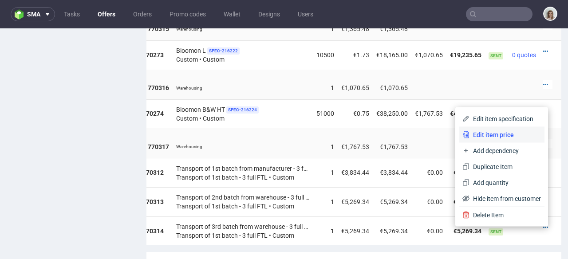
click at [509, 139] on span "Edit item price" at bounding box center [505, 135] width 71 height 9
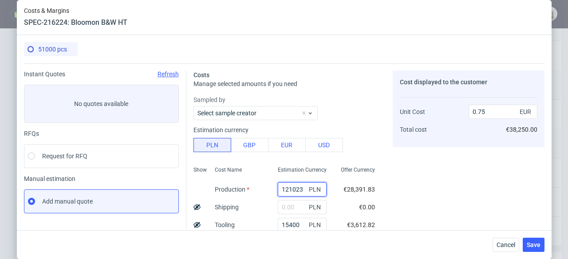
drag, startPoint x: 303, startPoint y: 186, endPoint x: 273, endPoint y: 185, distance: 30.2
click at [273, 185] on div "121023 PLN" at bounding box center [302, 190] width 63 height 18
drag, startPoint x: 304, startPoint y: 190, endPoint x: 273, endPoint y: 190, distance: 30.6
click at [273, 190] on div "121023 PLN" at bounding box center [302, 190] width 63 height 18
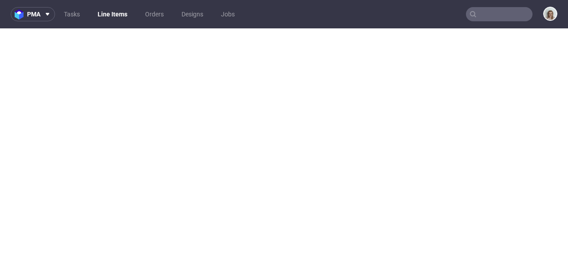
select select "in_progress"
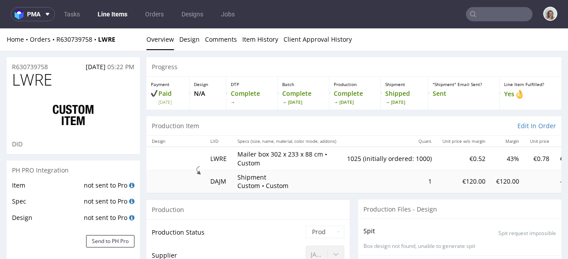
scroll to position [1, 0]
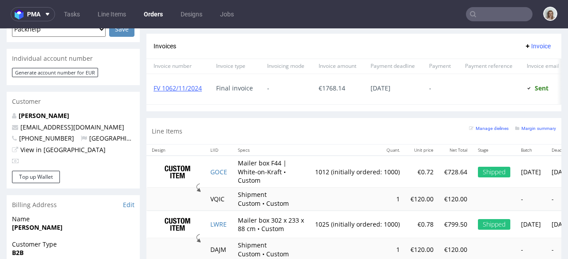
scroll to position [410, 0]
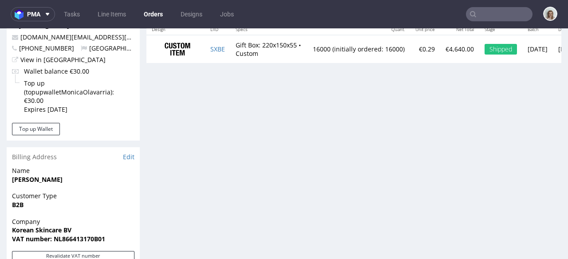
scroll to position [53, 0]
click at [488, 19] on input "text" at bounding box center [499, 14] width 67 height 14
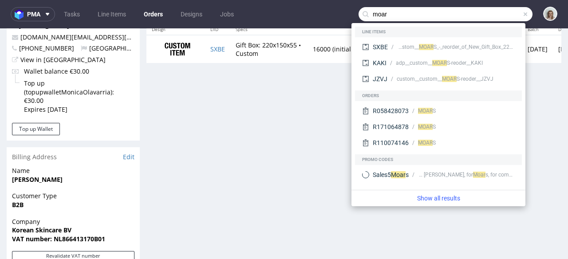
type input "moar"
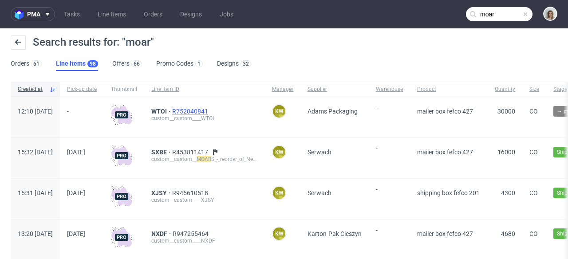
click at [210, 111] on span "R752040841" at bounding box center [191, 111] width 38 height 7
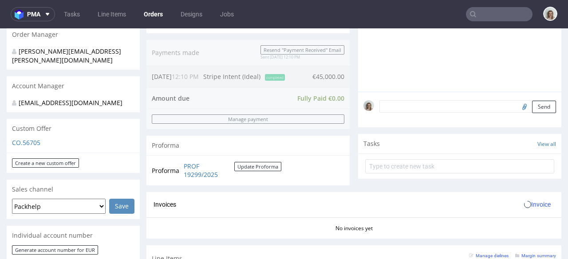
scroll to position [246, 0]
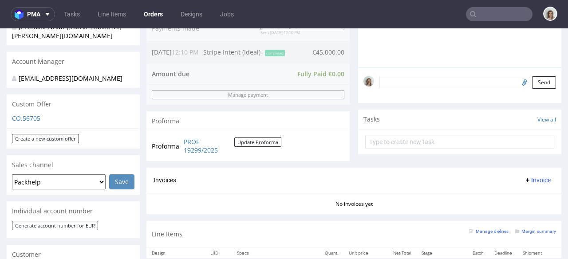
type input "moar"
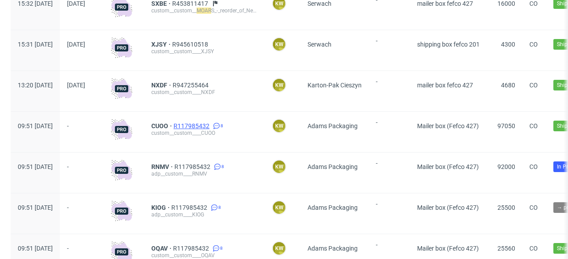
click at [211, 126] on span "R117985432" at bounding box center [193, 126] width 38 height 7
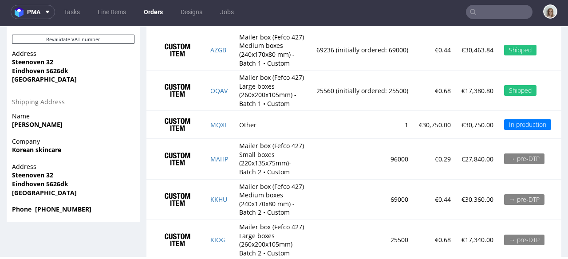
scroll to position [703, 0]
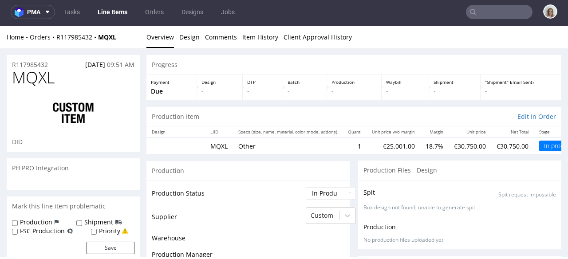
scroll to position [987, 0]
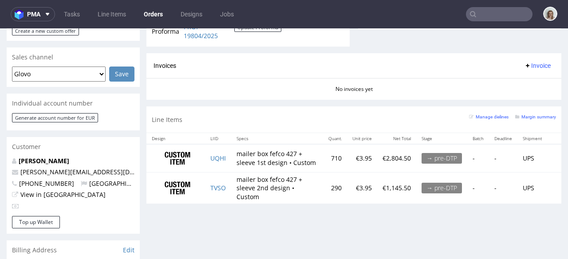
scroll to position [325, 0]
click at [499, 14] on input "text" at bounding box center [499, 14] width 67 height 14
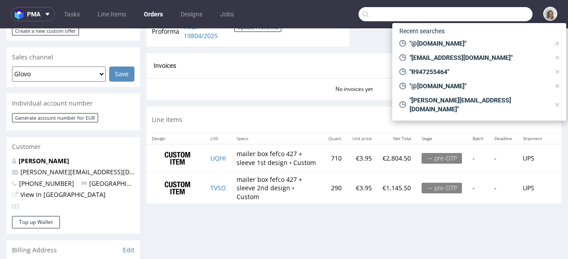
paste input "[PERSON_NAME][EMAIL_ADDRESS][DOMAIN_NAME]"
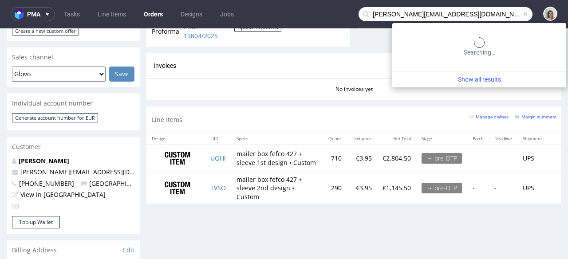
type input "[PERSON_NAME][EMAIL_ADDRESS][DOMAIN_NAME]"
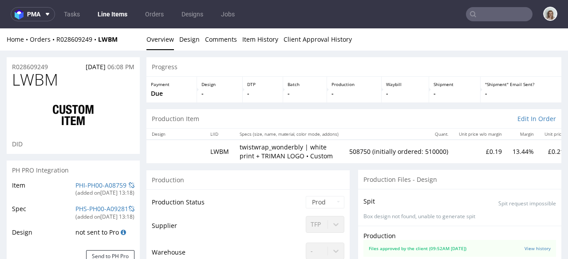
scroll to position [822, 0]
select select "in_progress"
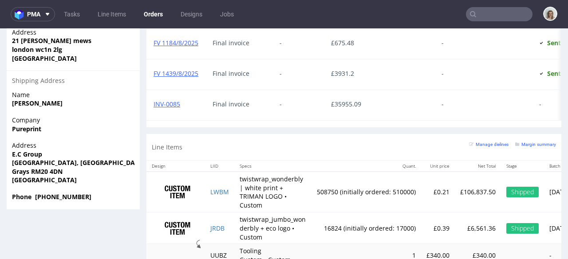
scroll to position [711, 0]
